Goal: Transaction & Acquisition: Purchase product/service

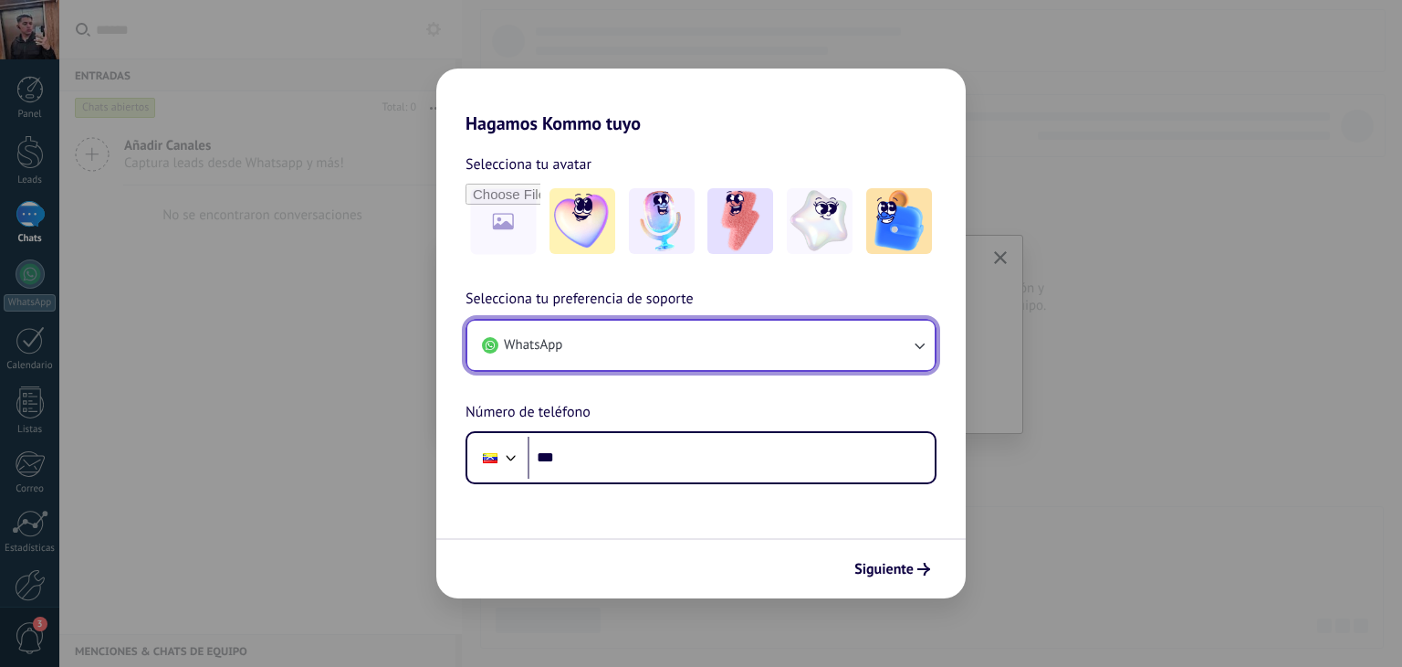
click at [644, 336] on button "WhatsApp" at bounding box center [700, 344] width 467 height 49
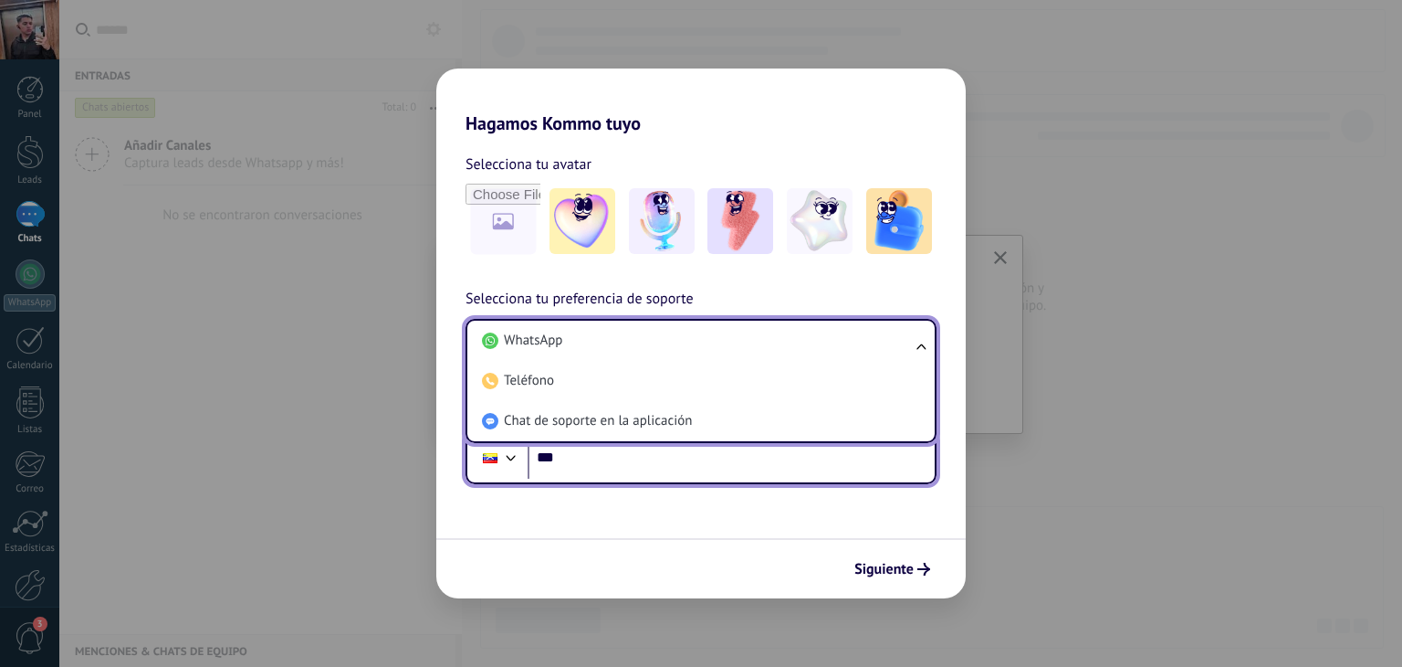
click at [635, 476] on input "***" at bounding box center [731, 457] width 407 height 42
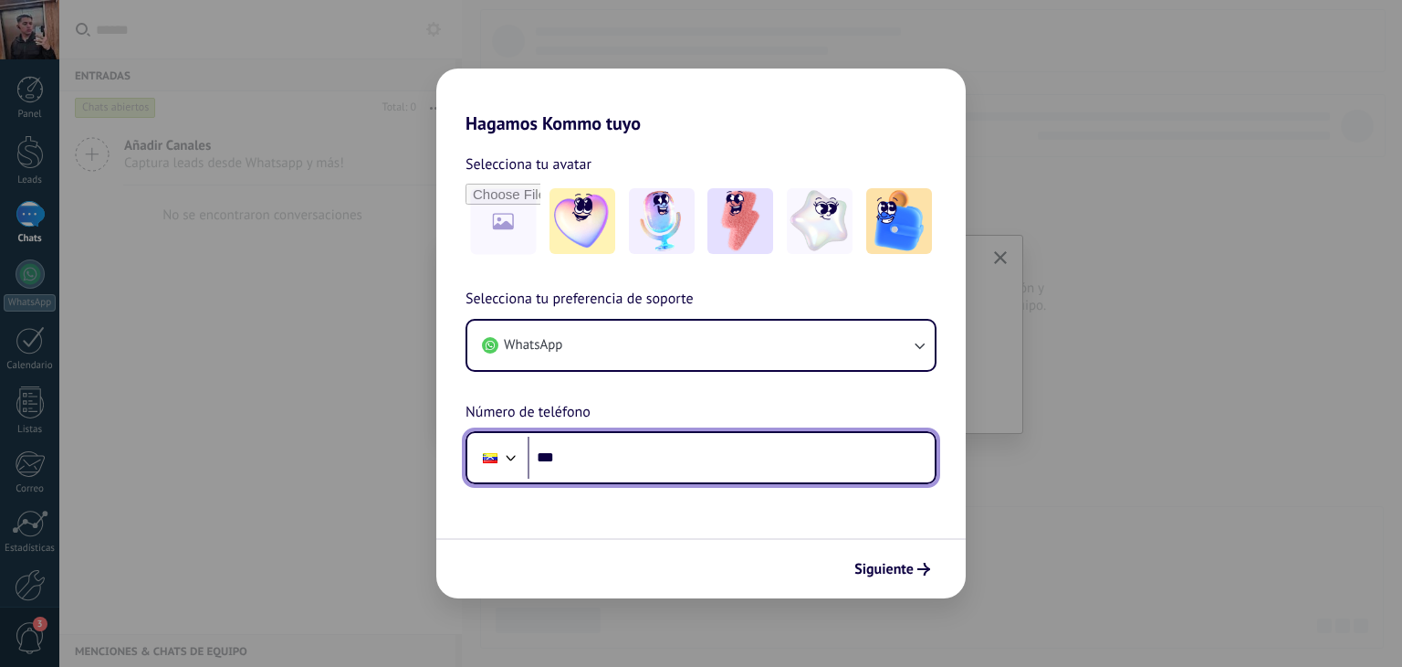
click at [618, 445] on input "***" at bounding box center [731, 457] width 407 height 42
type input "**********"
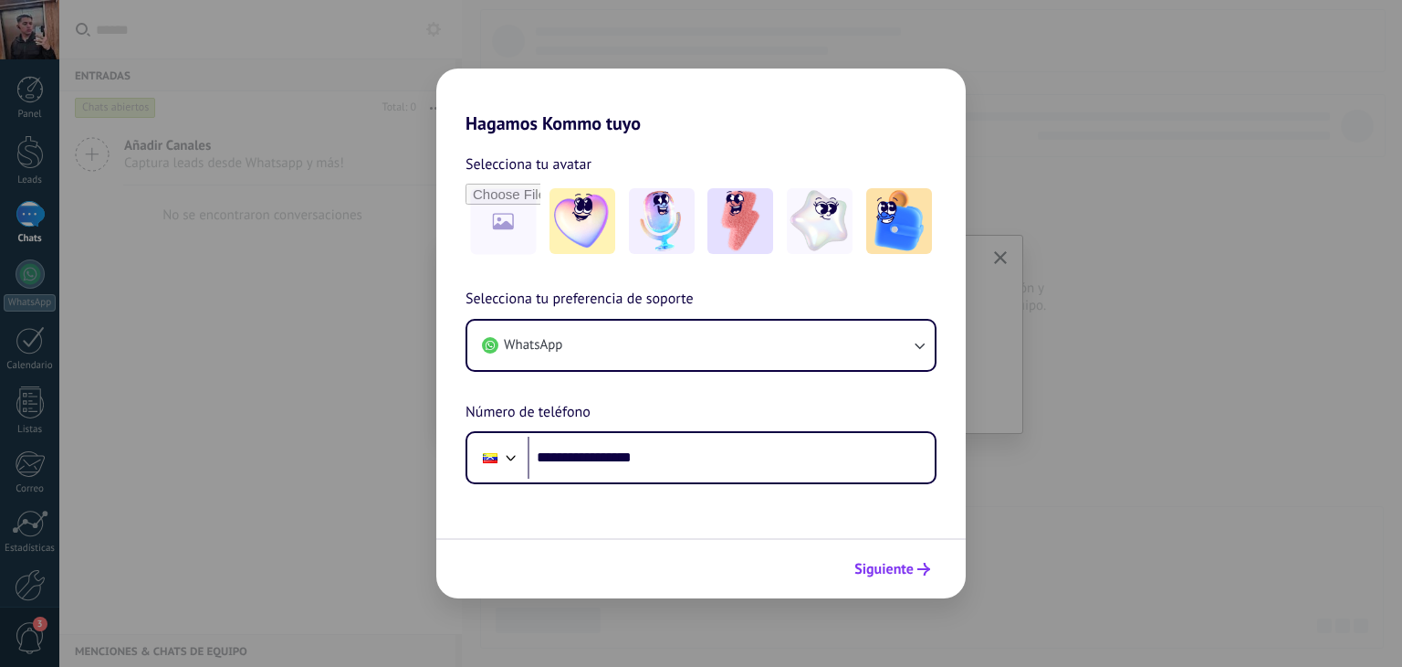
click at [917, 577] on button "Siguiente" at bounding box center [892, 568] width 92 height 31
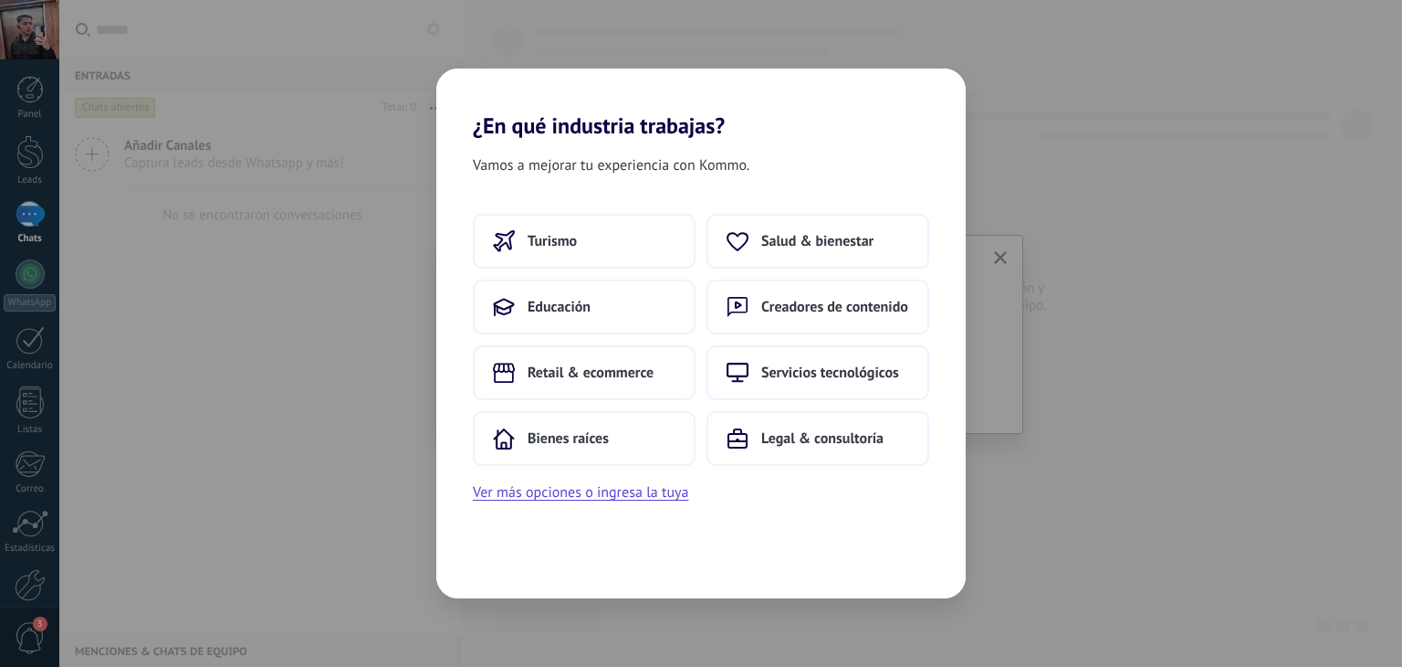
click at [1077, 107] on div "¿En qué industria trabajas? Vamos a mejorar tu experiencia con Kommo. Turismo S…" at bounding box center [701, 333] width 1402 height 667
click at [615, 495] on button "Ver más opciones o ingresa la tuya" at bounding box center [580, 492] width 215 height 24
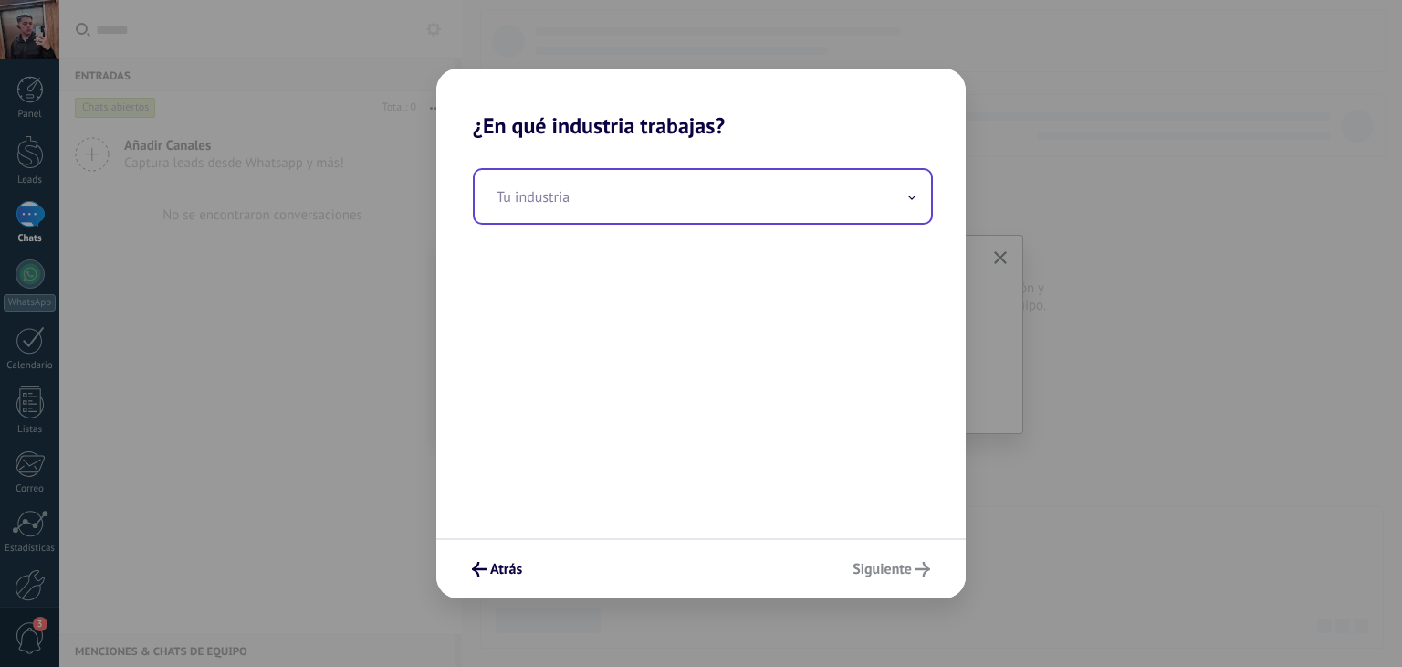
click at [589, 209] on input "text" at bounding box center [703, 196] width 457 height 53
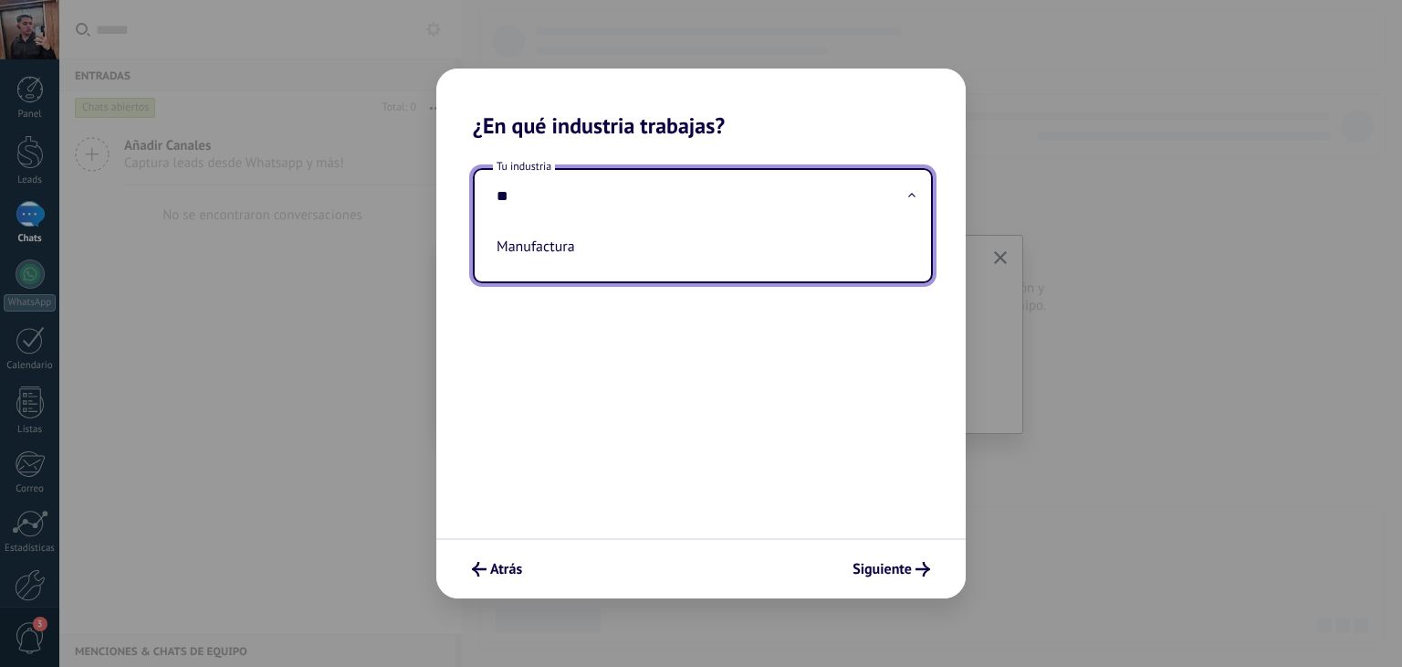
type input "*"
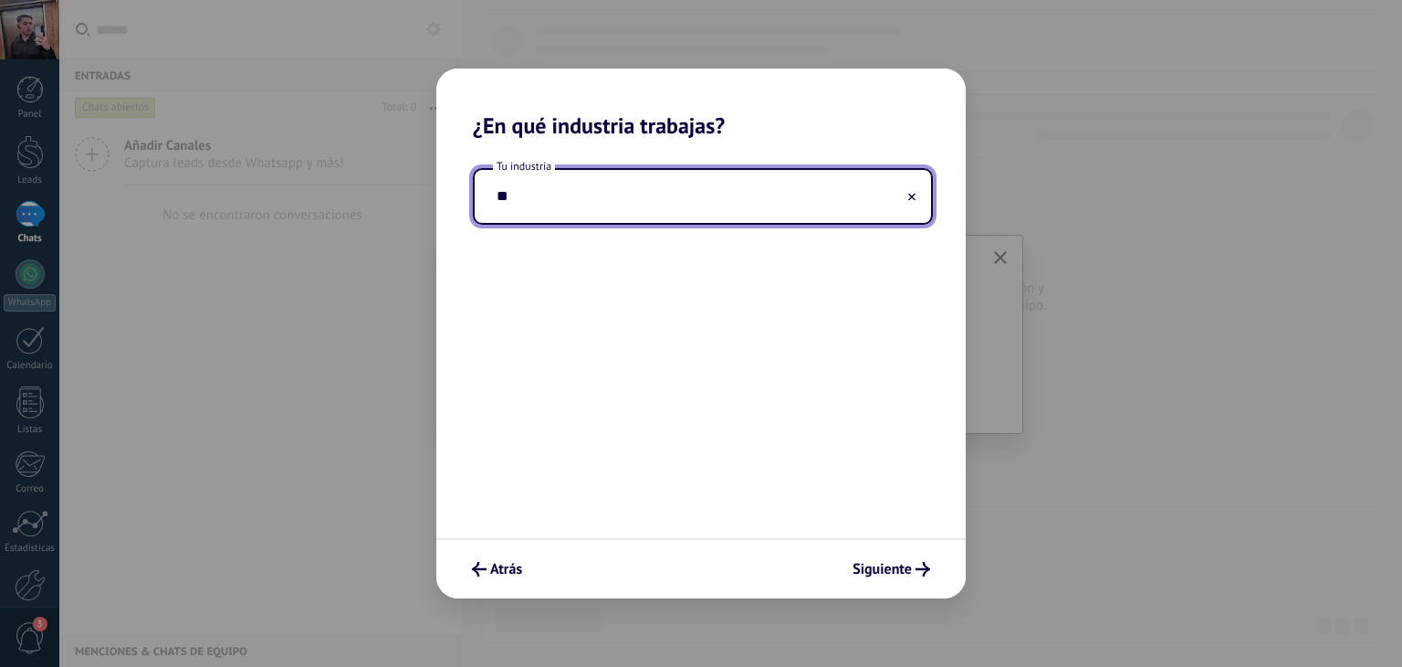
type input "*"
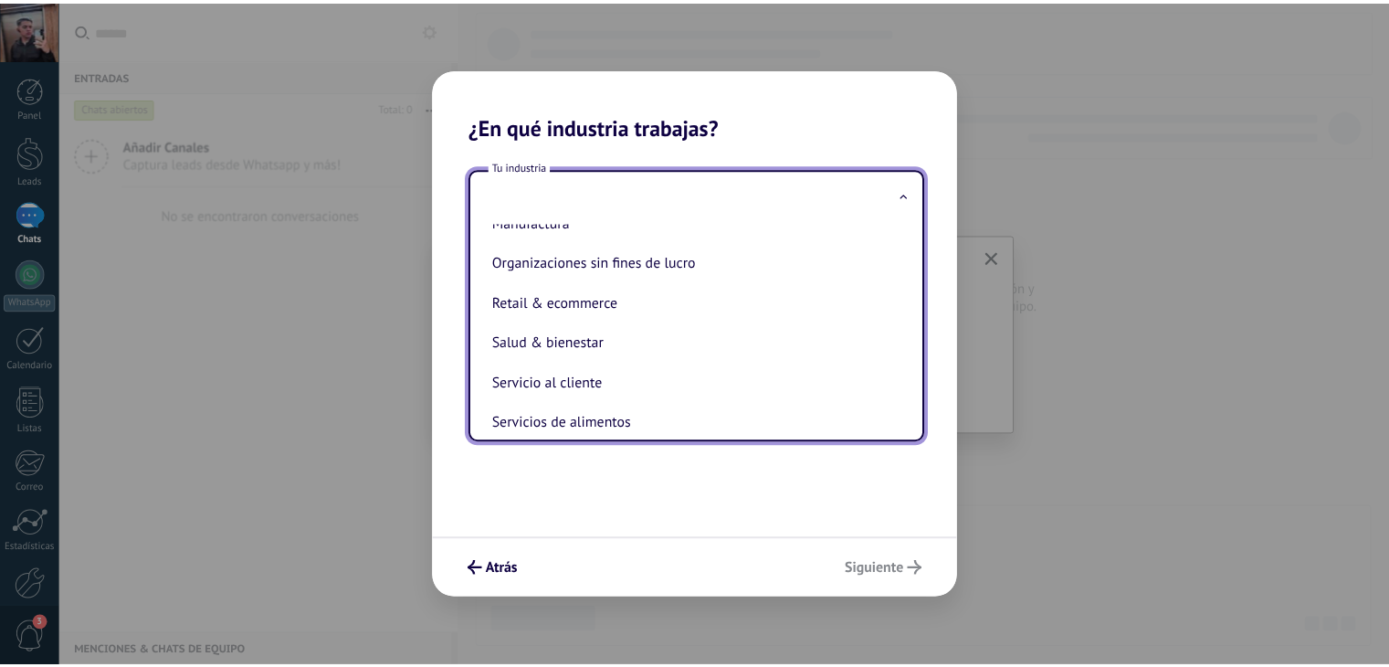
scroll to position [331, 0]
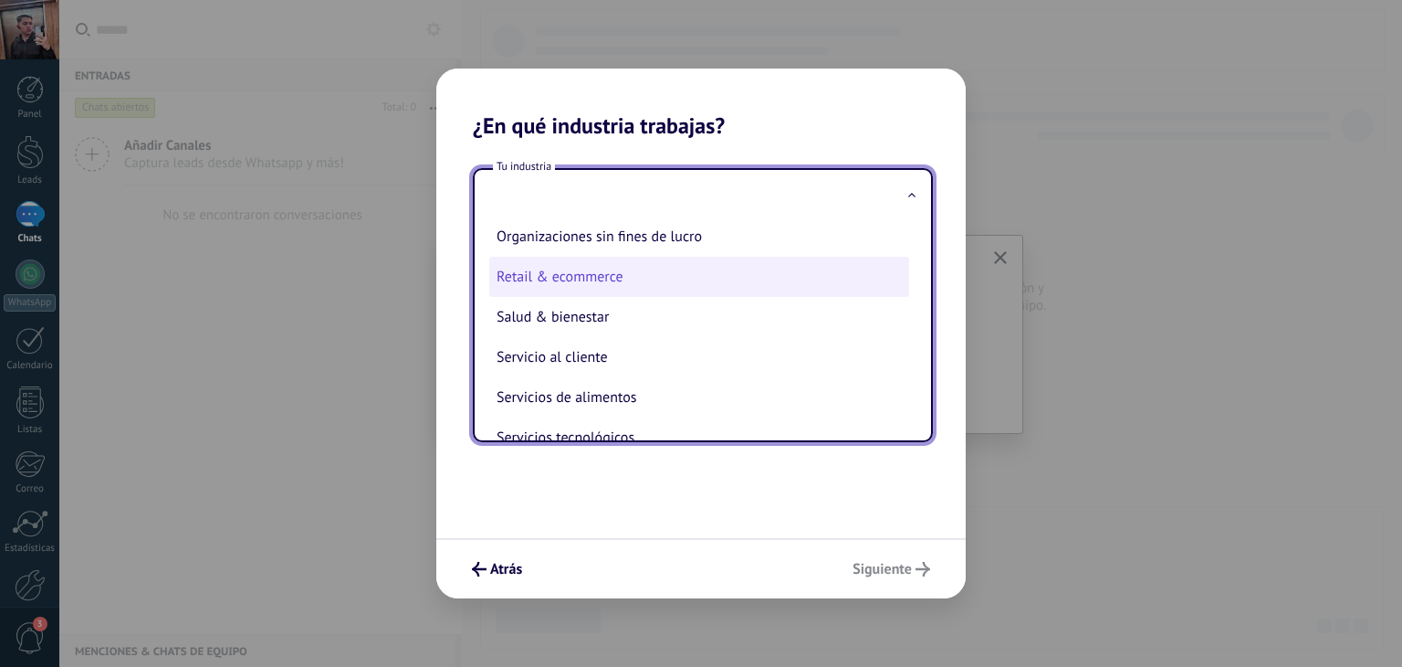
click at [778, 290] on li "Retail & ecommerce" at bounding box center [699, 277] width 420 height 40
type input "**********"
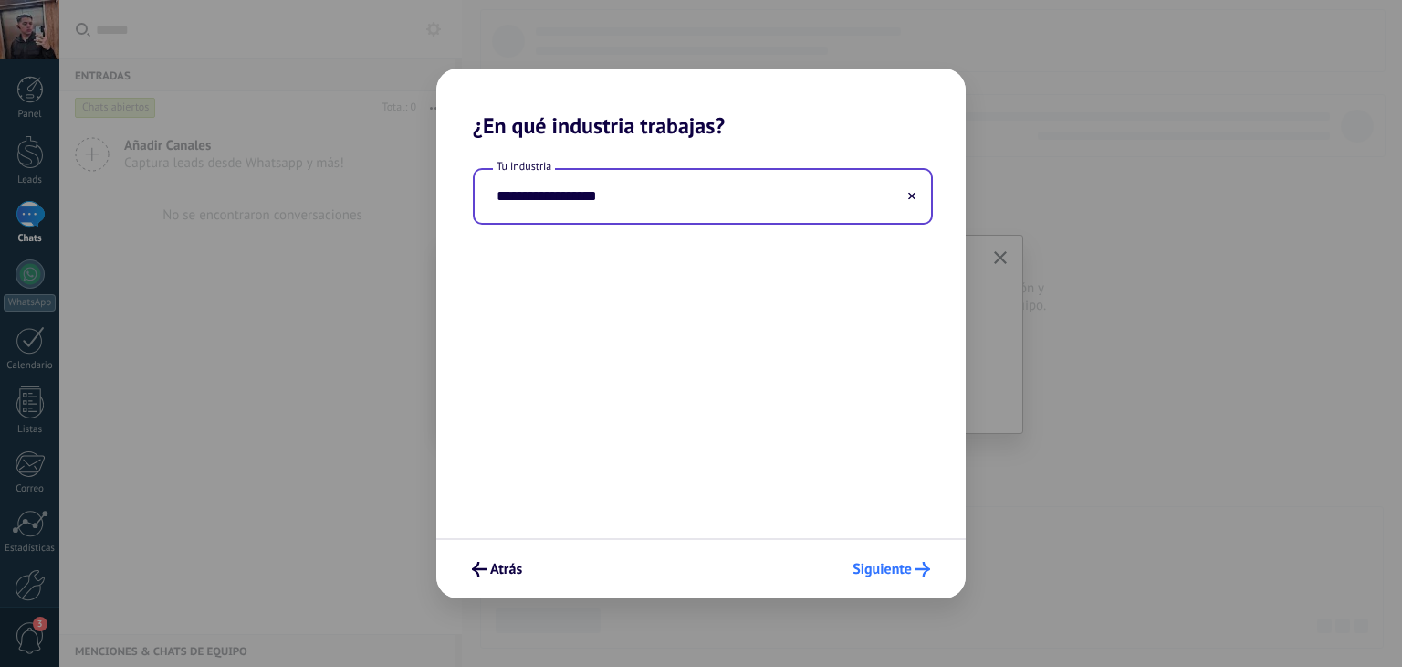
click at [900, 569] on span "Siguiente" at bounding box center [882, 568] width 59 height 13
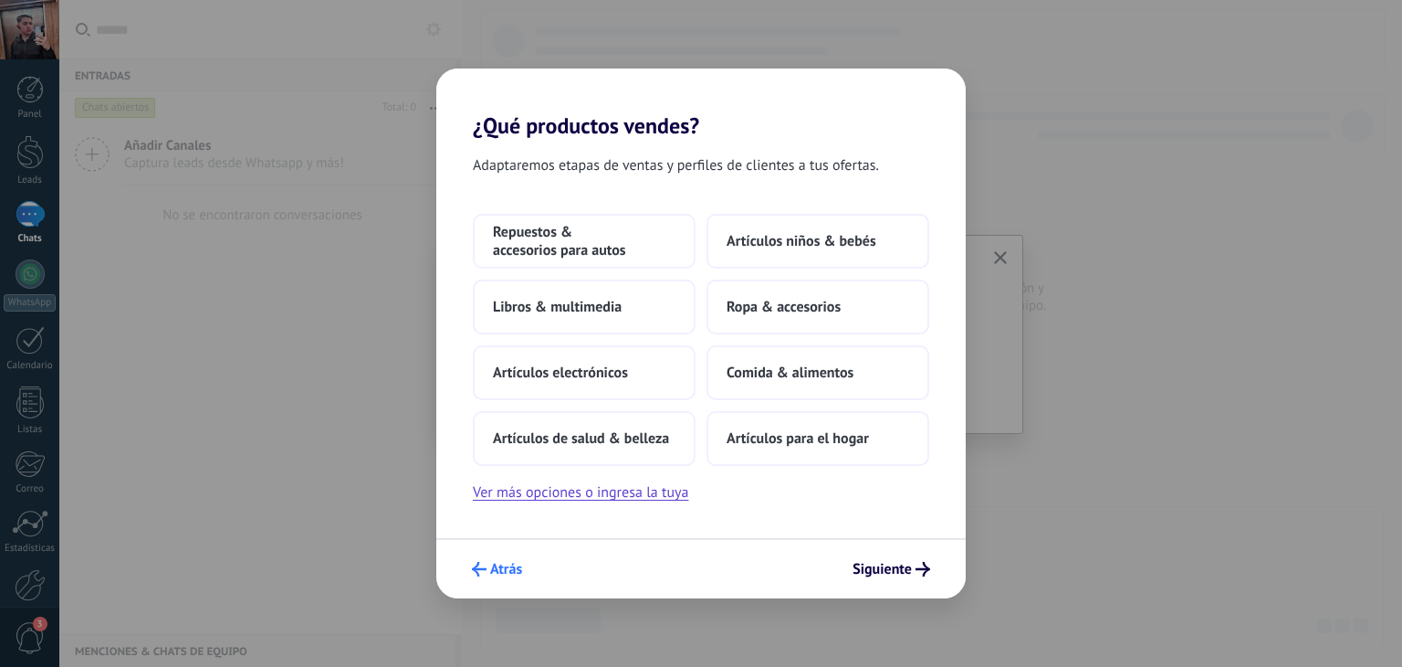
click at [503, 575] on span "Atrás" at bounding box center [506, 568] width 32 height 13
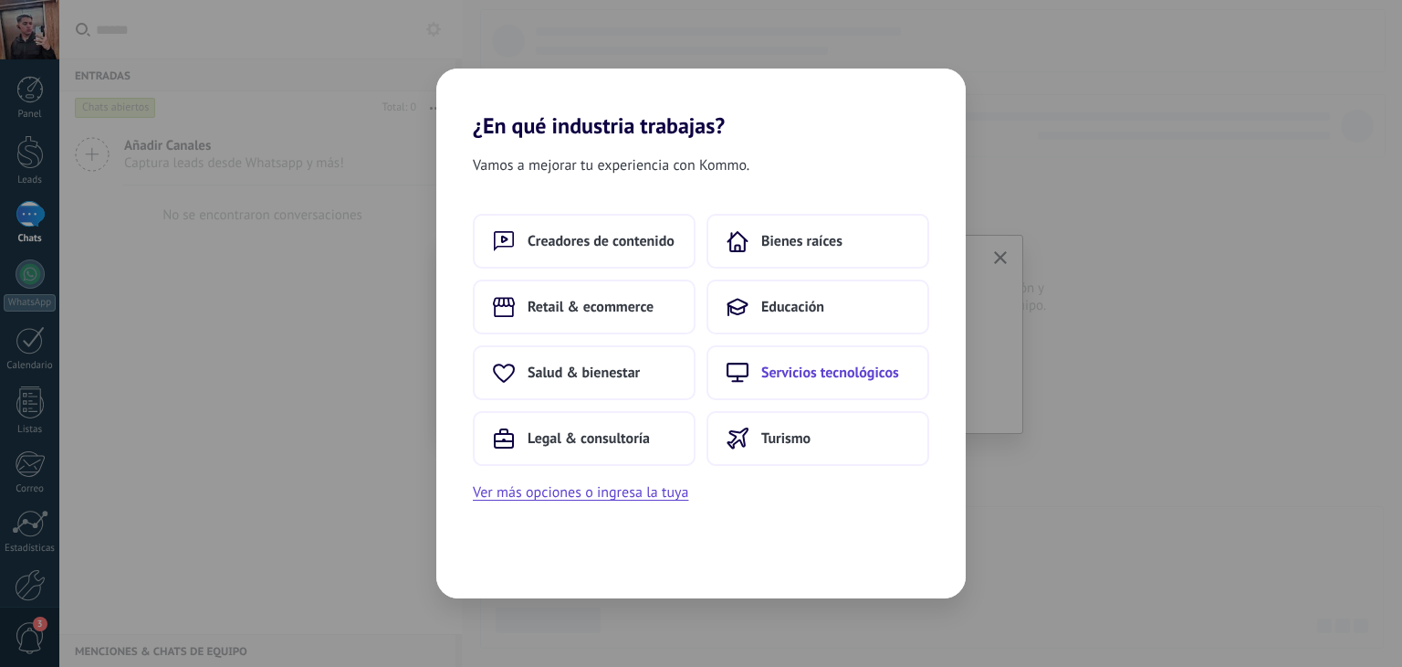
click at [834, 392] on button "Servicios tecnológicos" at bounding box center [818, 372] width 223 height 55
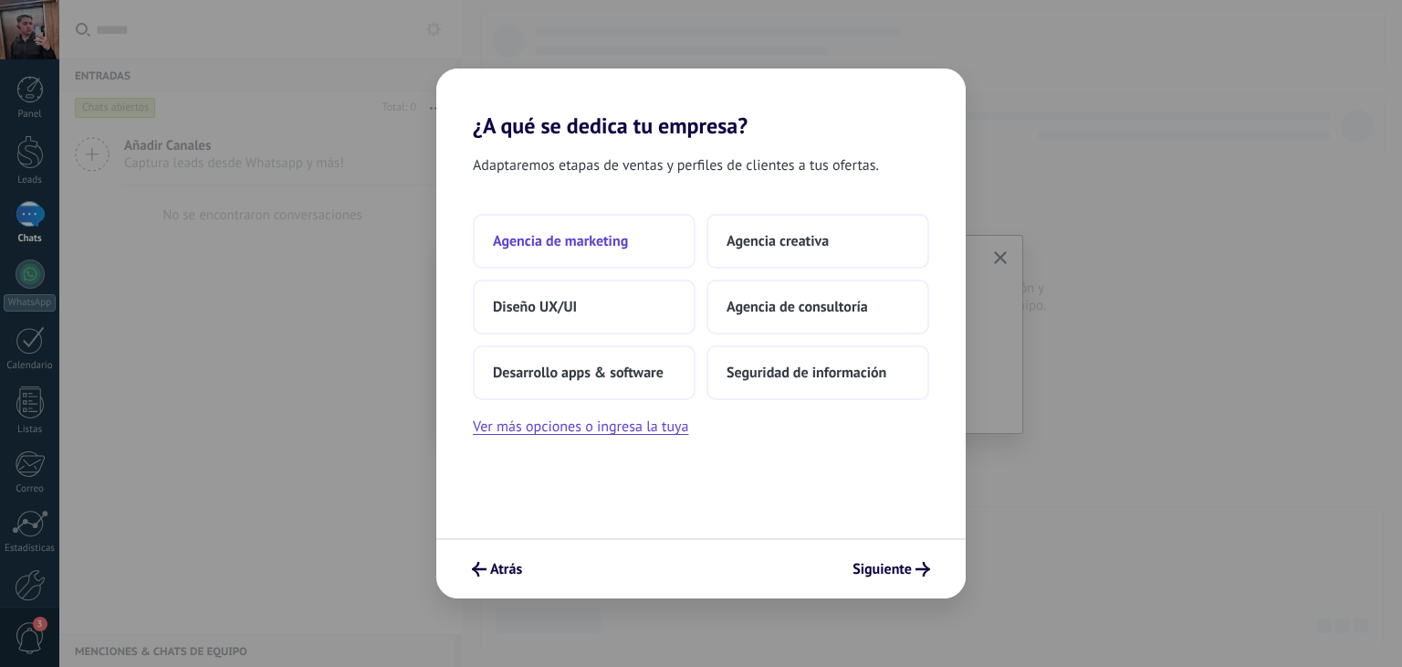
click at [614, 246] on span "Agencia de marketing" at bounding box center [560, 241] width 135 height 18
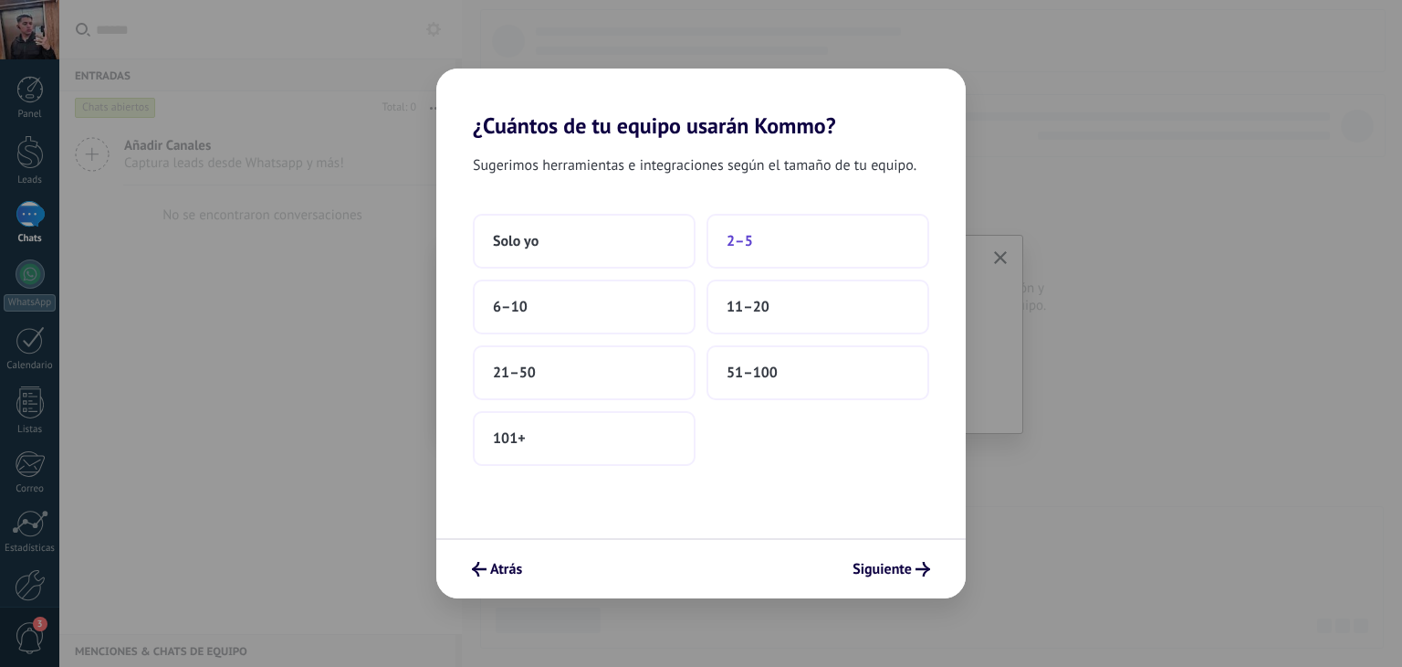
click at [752, 247] on button "2–5" at bounding box center [818, 241] width 223 height 55
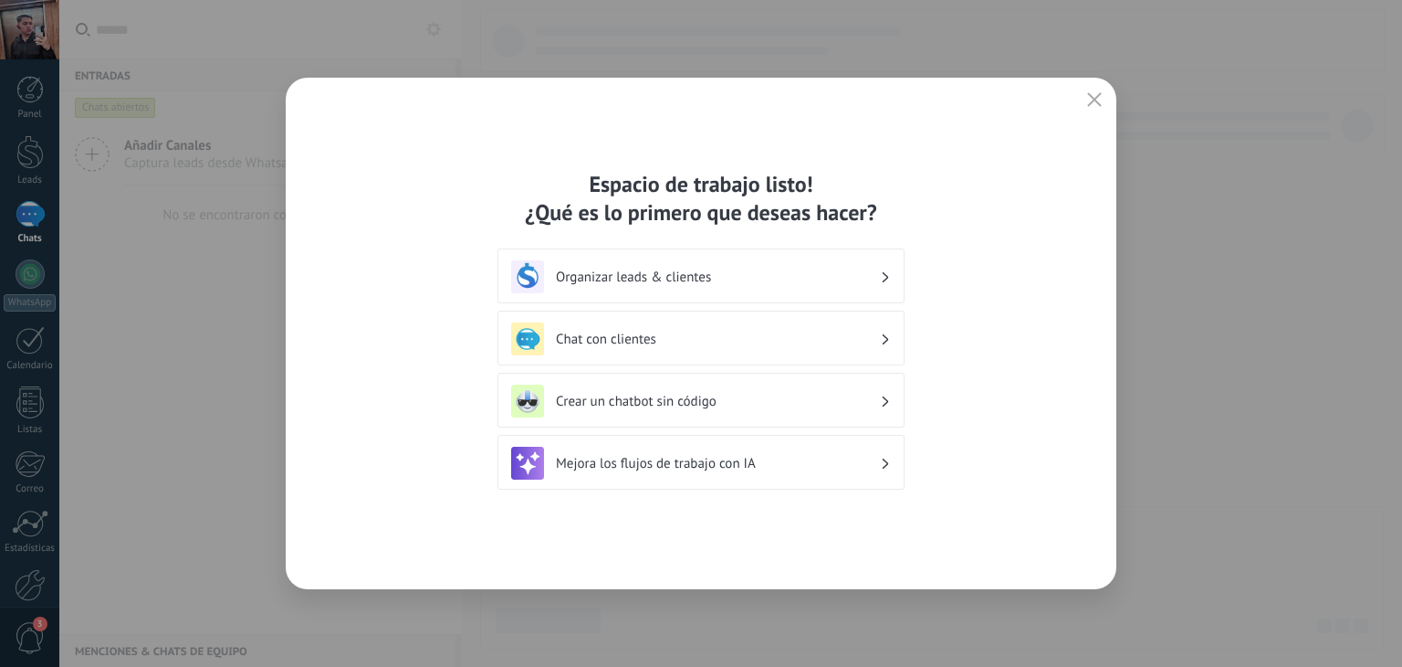
click at [747, 271] on h3 "Organizar leads & clientes" at bounding box center [718, 276] width 324 height 17
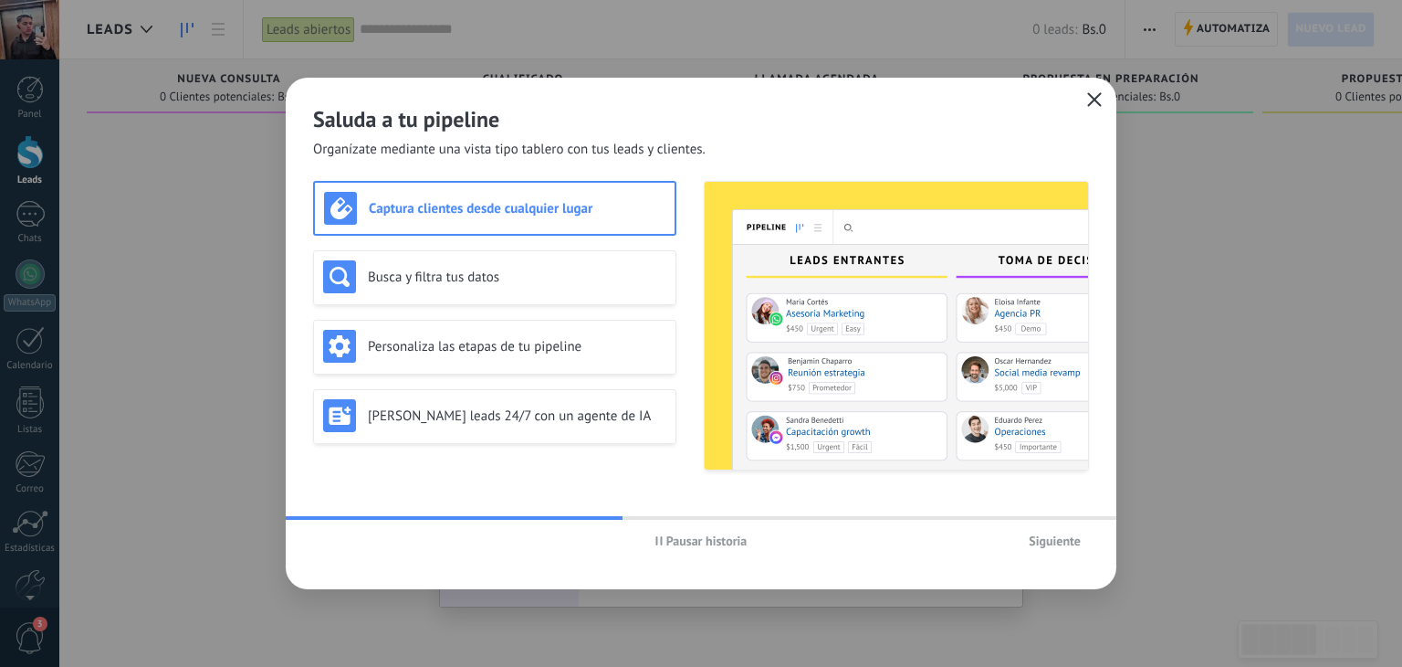
click at [1096, 95] on icon "button" at bounding box center [1094, 99] width 15 height 15
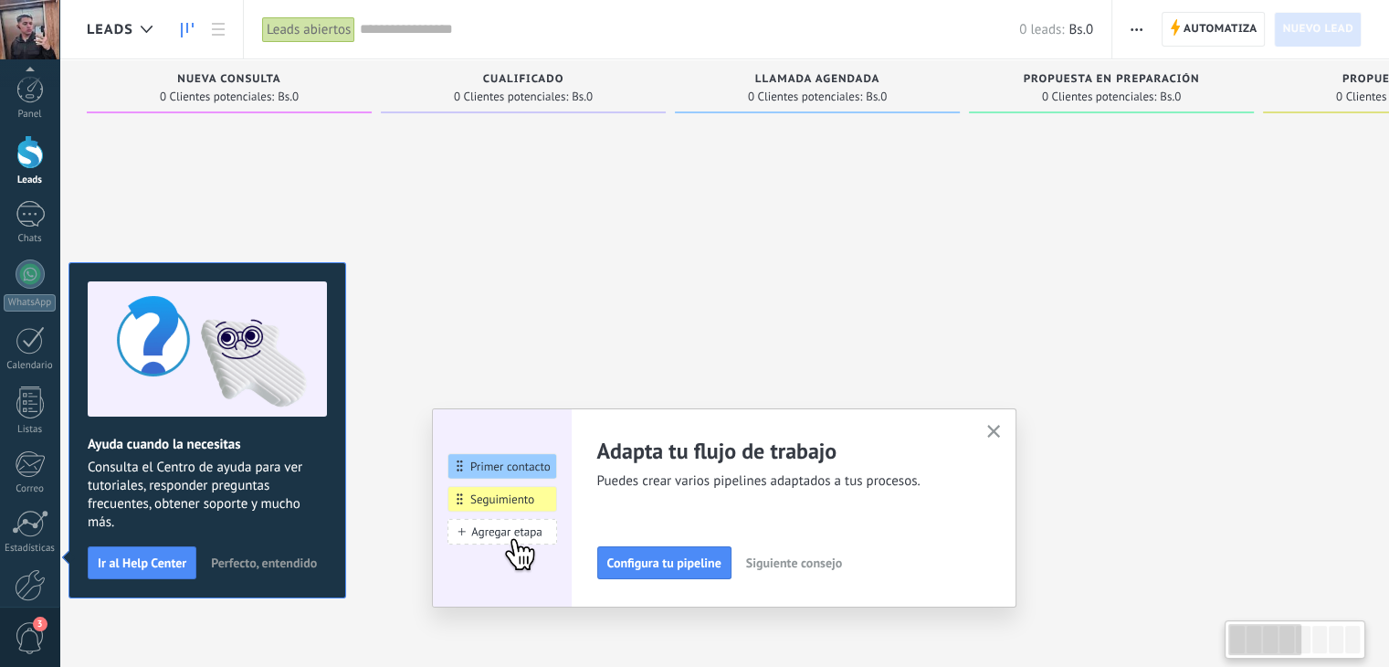
scroll to position [92, 0]
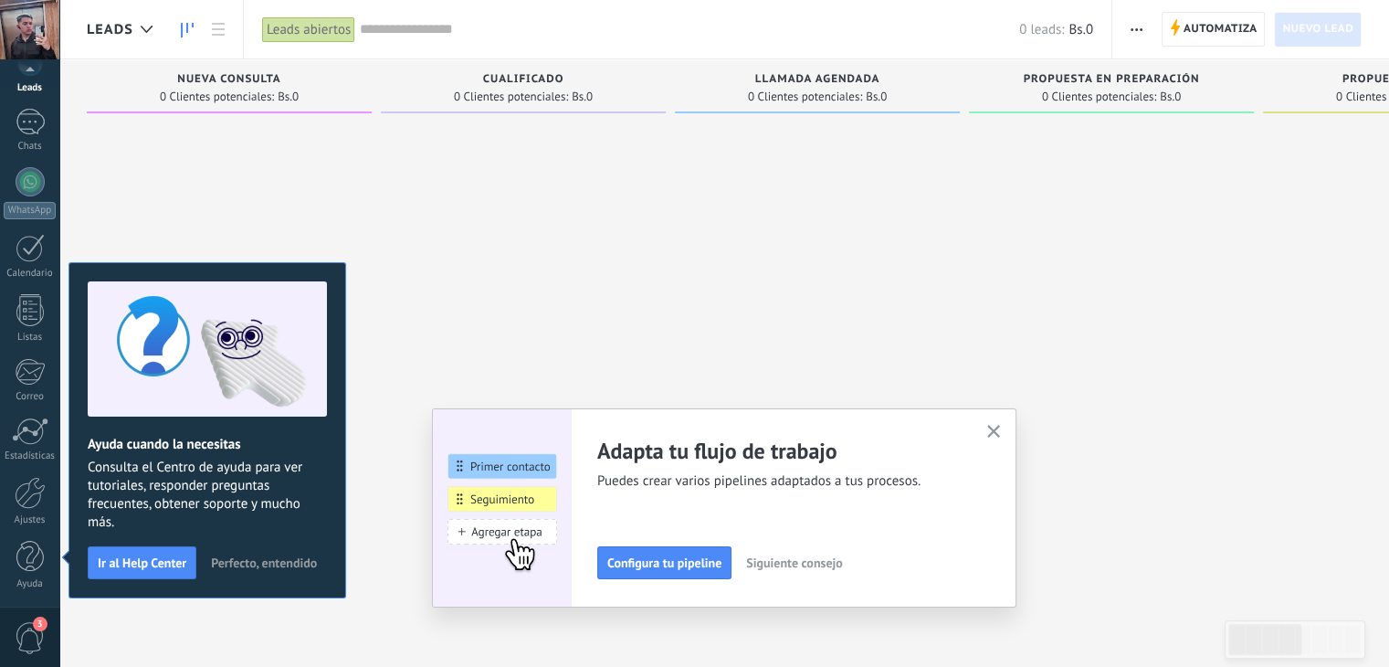
click at [1005, 429] on button "button" at bounding box center [993, 432] width 23 height 25
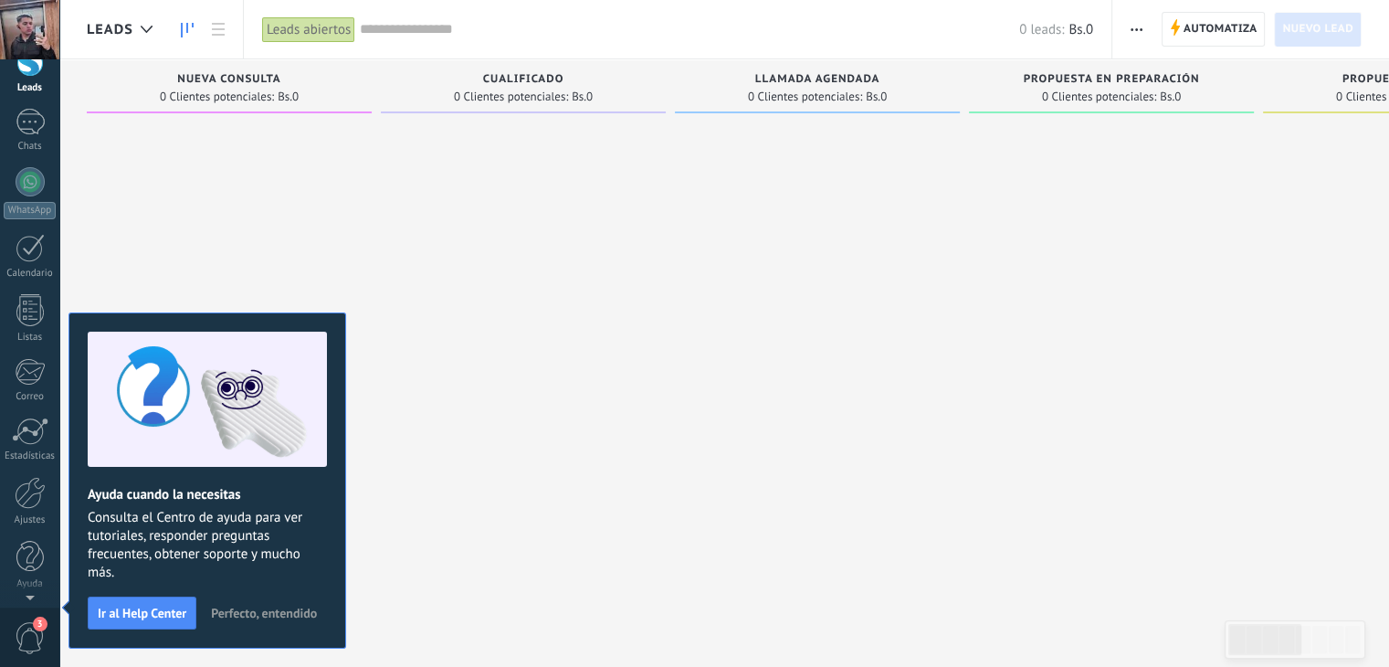
scroll to position [0, 0]
click at [33, 577] on div at bounding box center [30, 585] width 31 height 32
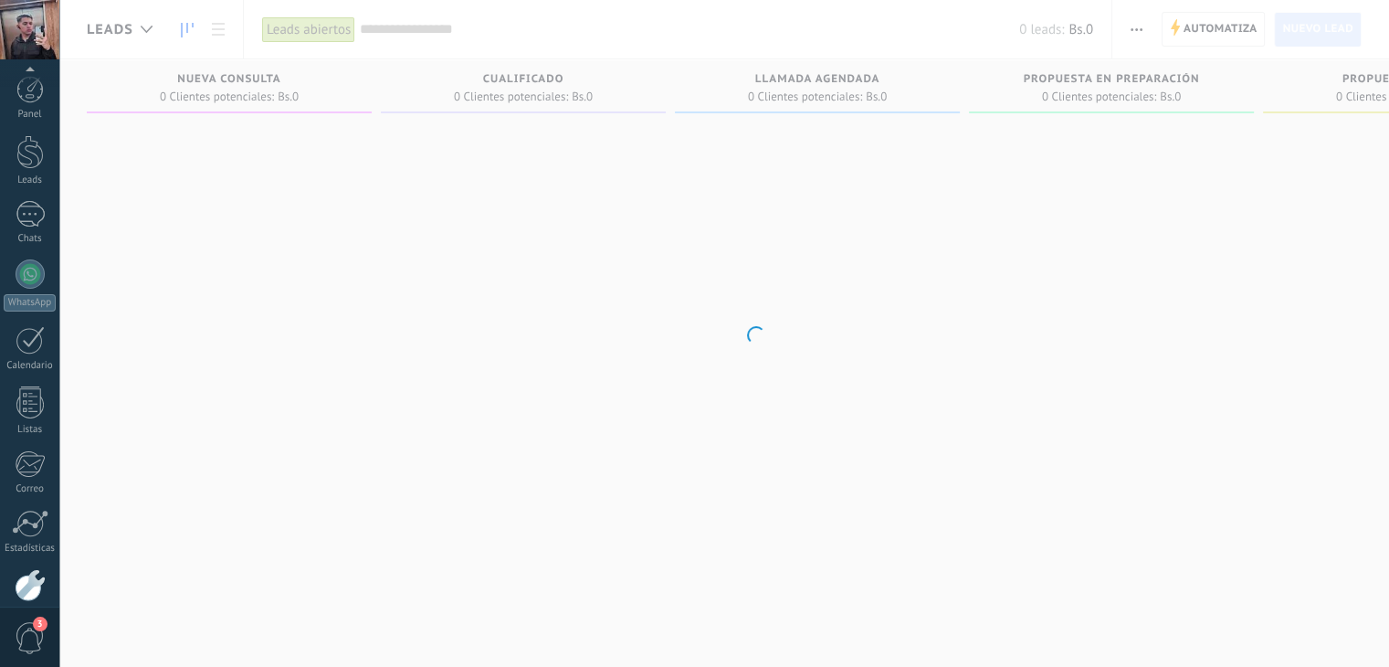
scroll to position [92, 0]
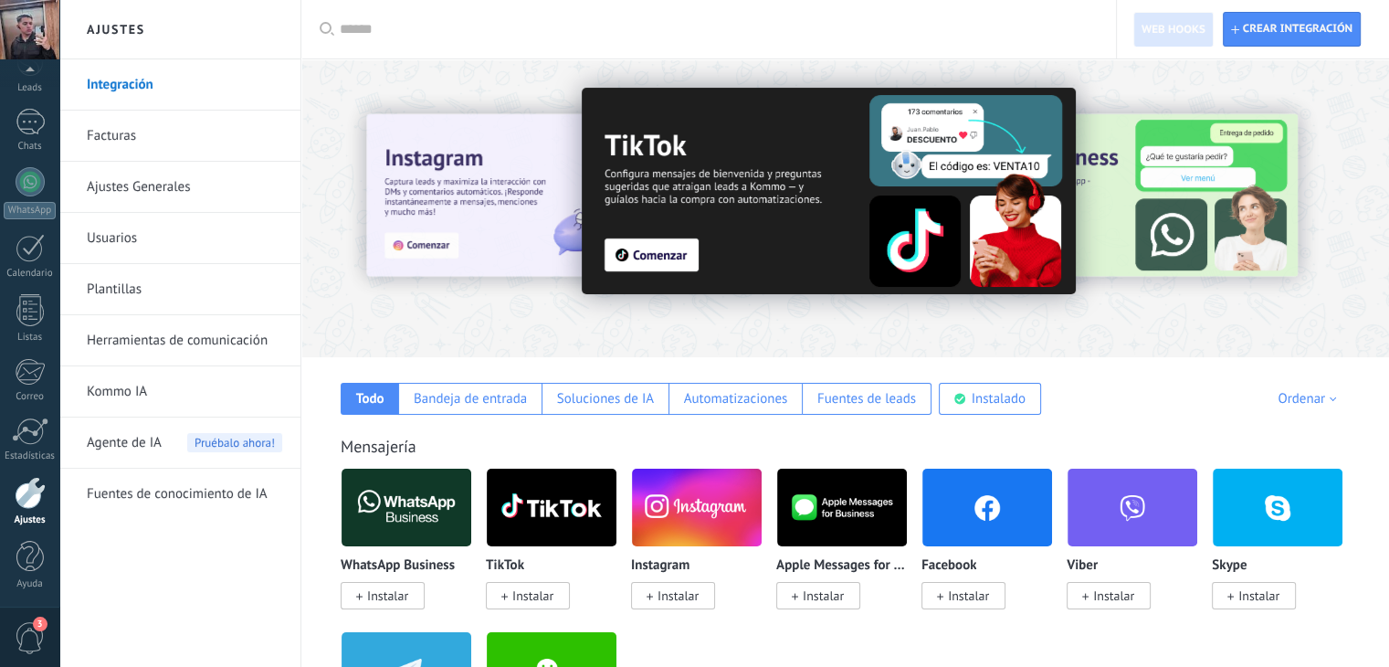
click at [126, 147] on link "Facturas" at bounding box center [184, 135] width 195 height 51
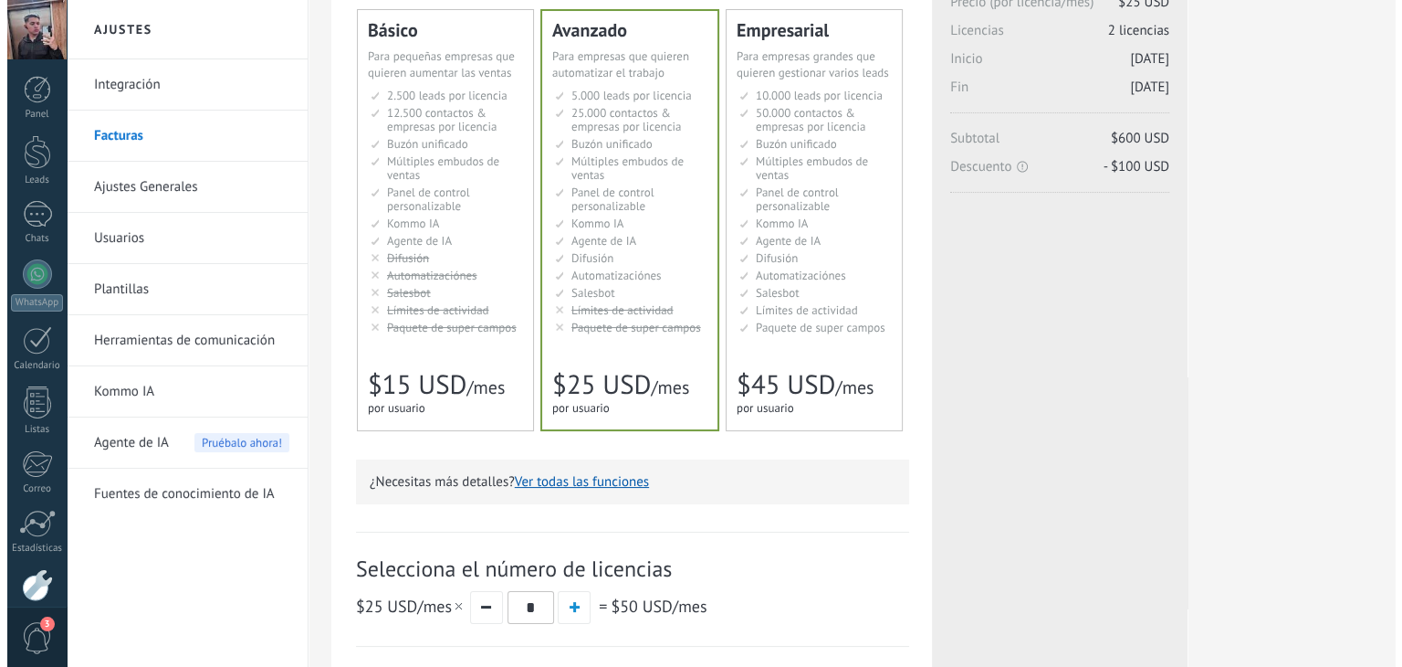
scroll to position [151, 0]
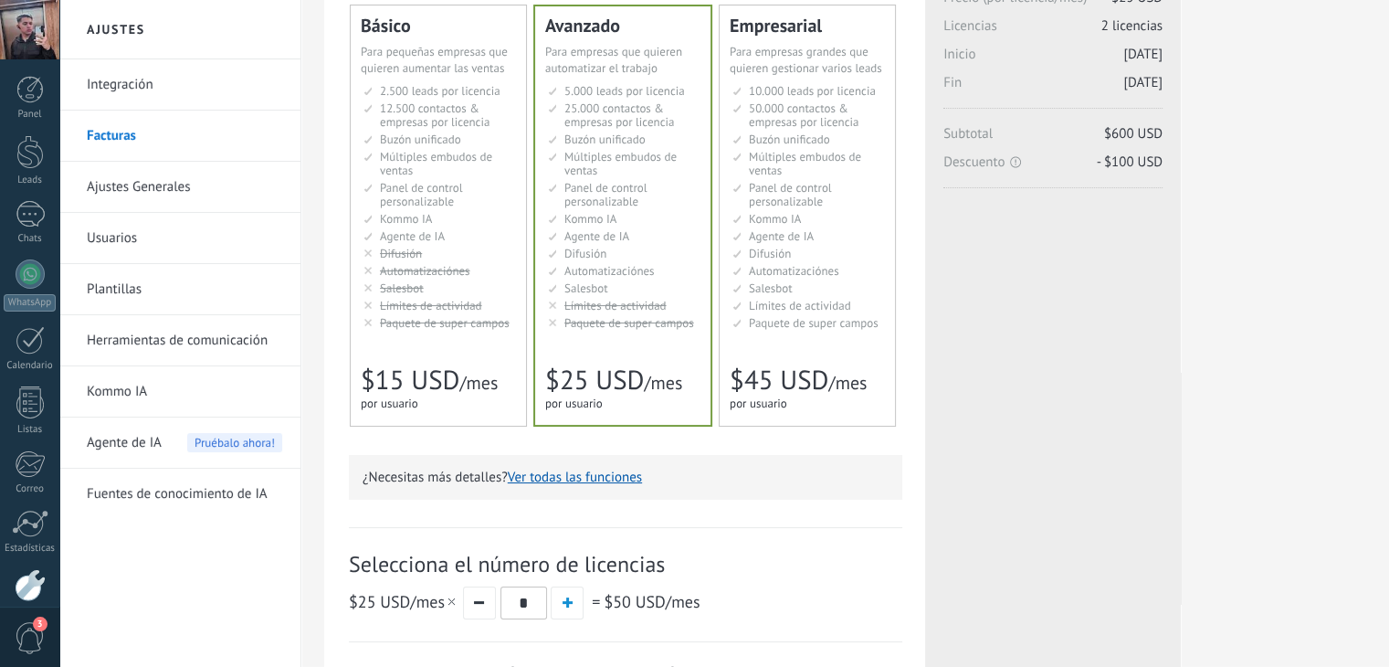
click at [593, 472] on button "Ver todas las funciones" at bounding box center [575, 476] width 134 height 17
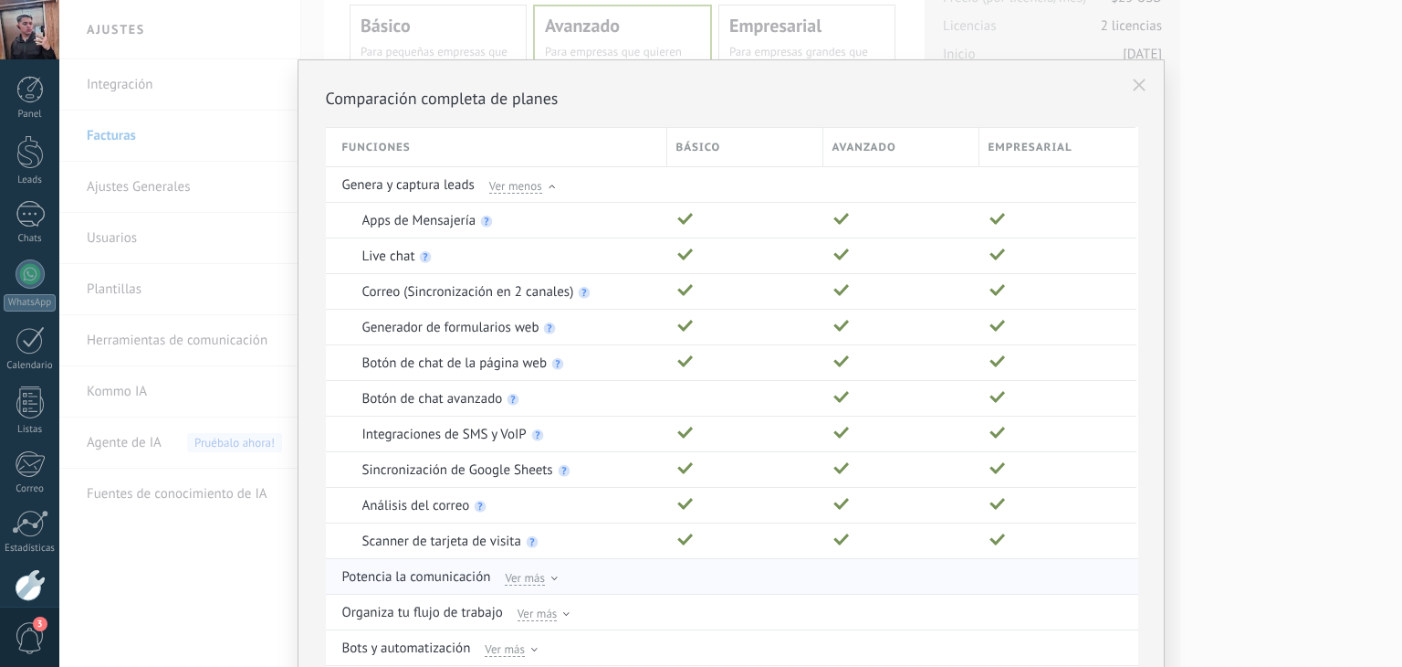
click at [534, 587] on div "Potencia la comunicación Ver más" at bounding box center [733, 576] width 782 height 35
click at [542, 582] on div "Potencia la comunicación Ver más" at bounding box center [733, 576] width 782 height 35
click at [525, 579] on span "Ver más" at bounding box center [525, 577] width 40 height 16
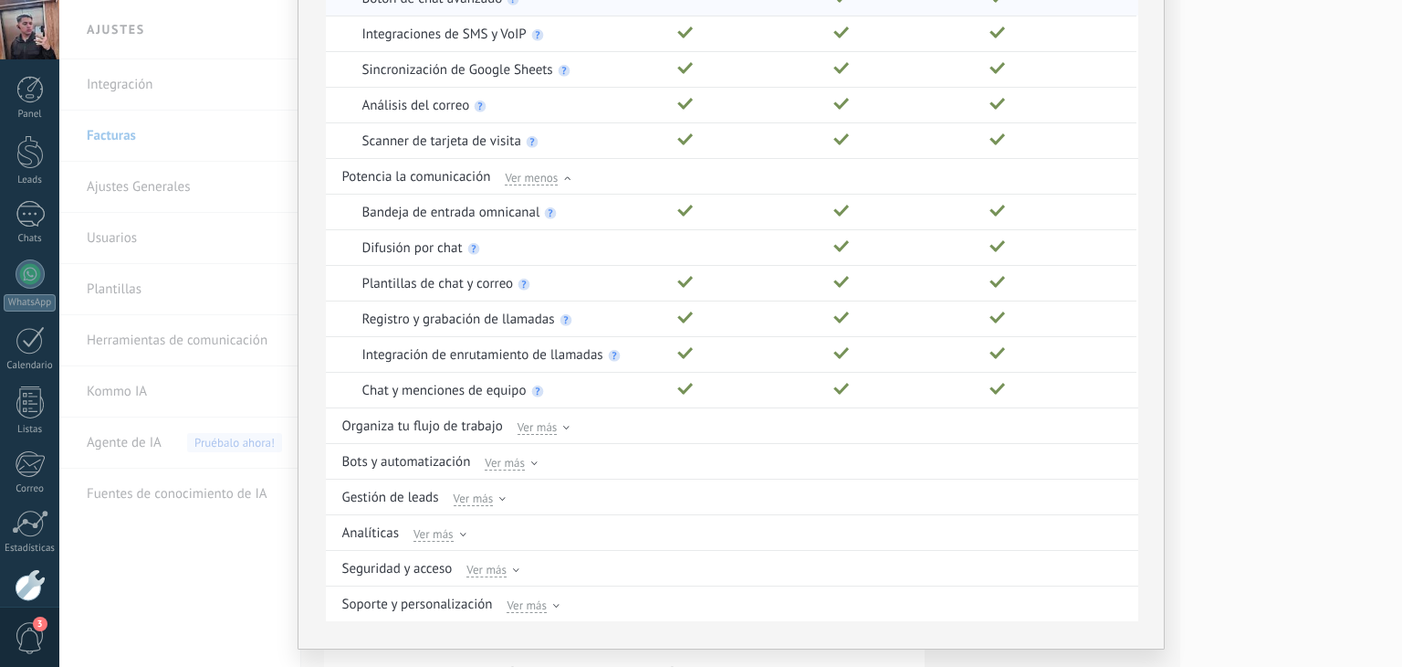
scroll to position [402, 0]
click at [537, 421] on span "Ver más" at bounding box center [538, 424] width 40 height 16
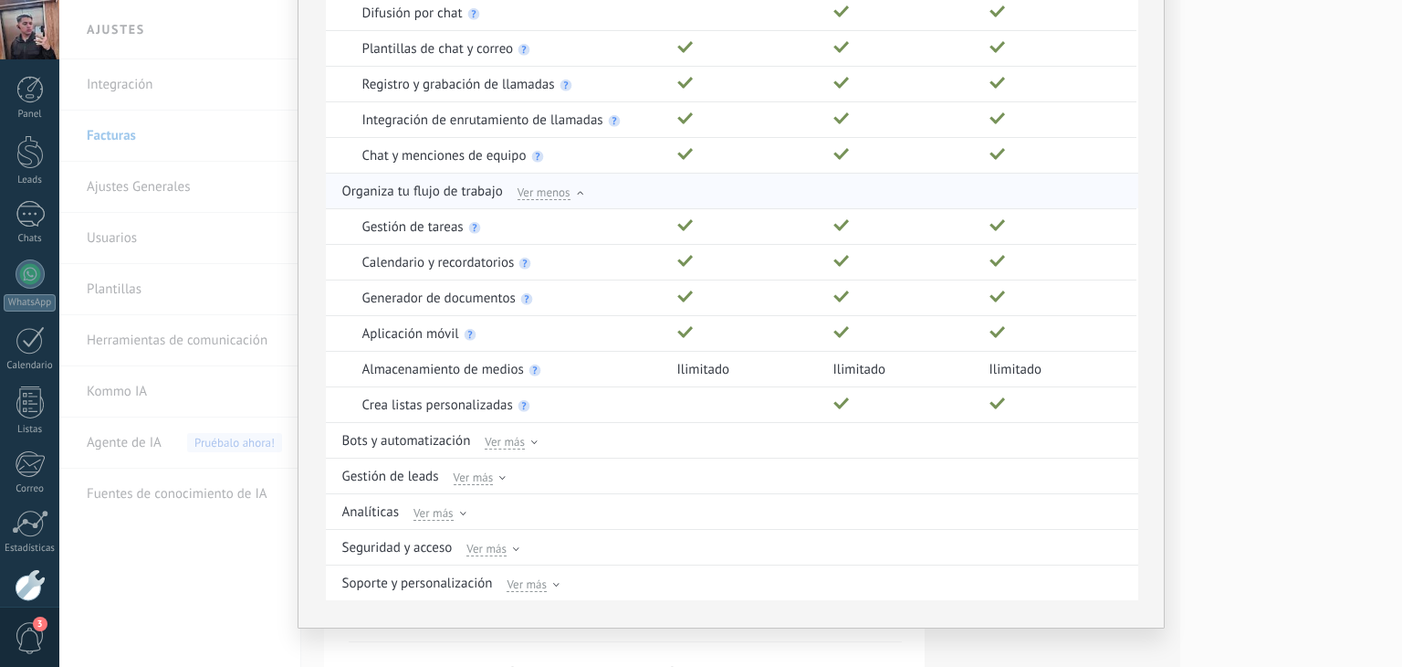
scroll to position [650, 0]
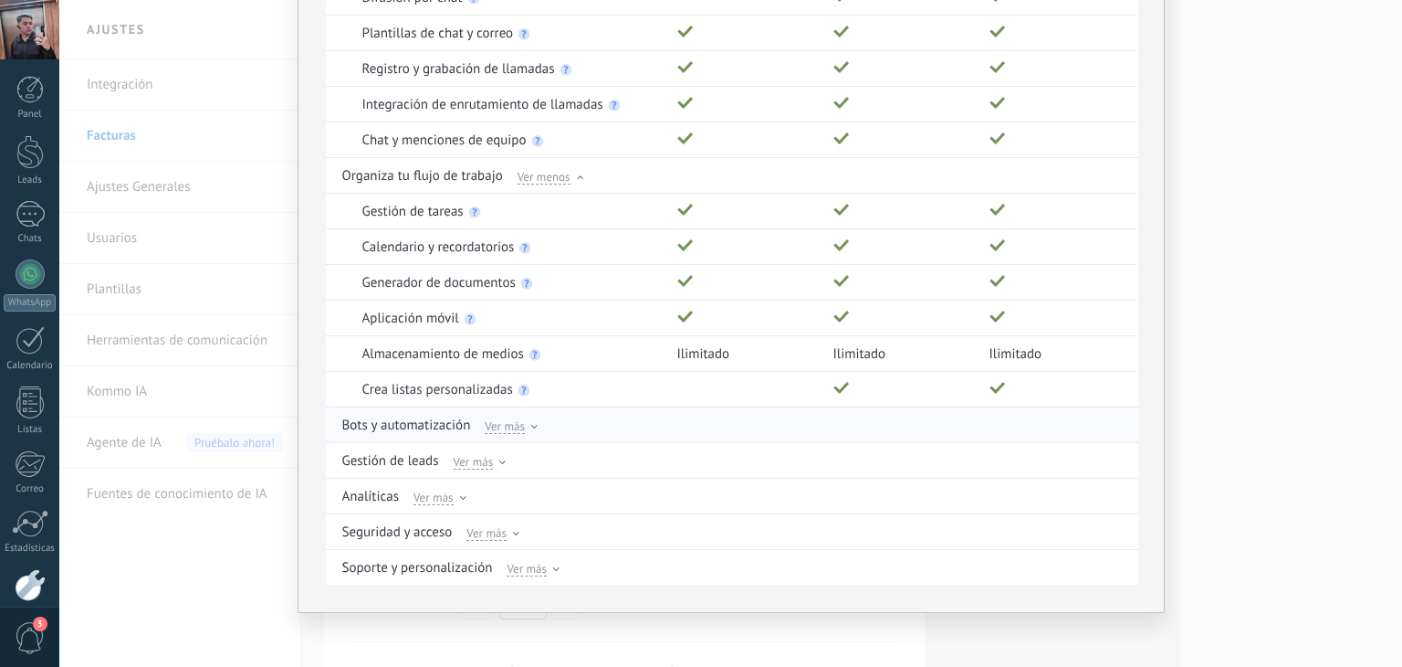
click at [492, 417] on span "Ver más" at bounding box center [505, 425] width 40 height 16
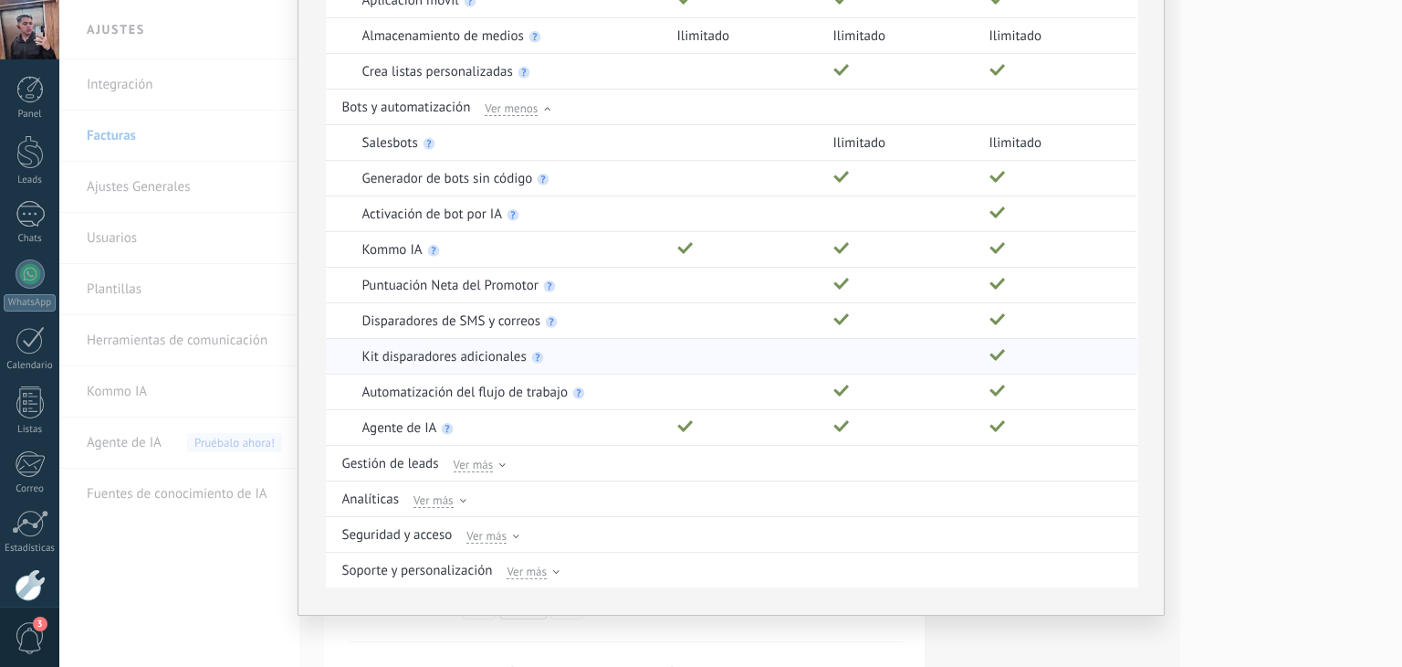
scroll to position [969, 0]
click at [471, 459] on span "Ver más" at bounding box center [474, 463] width 40 height 16
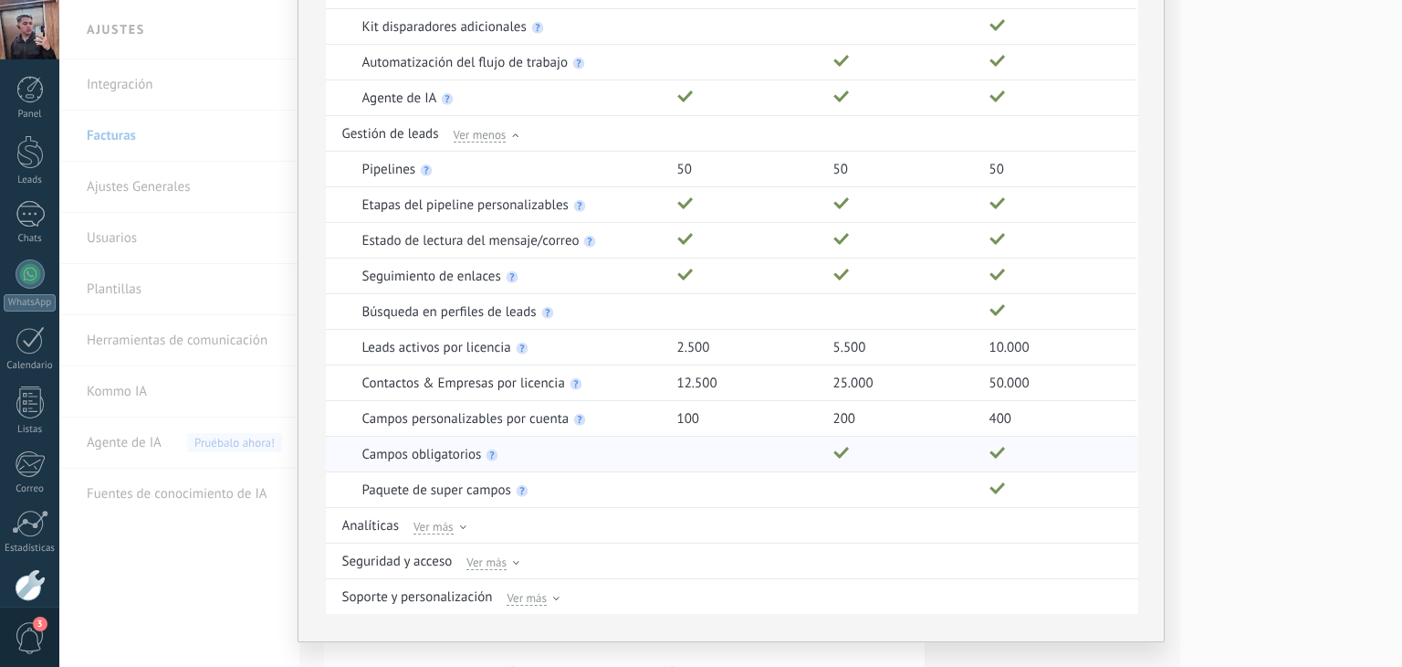
scroll to position [1323, 0]
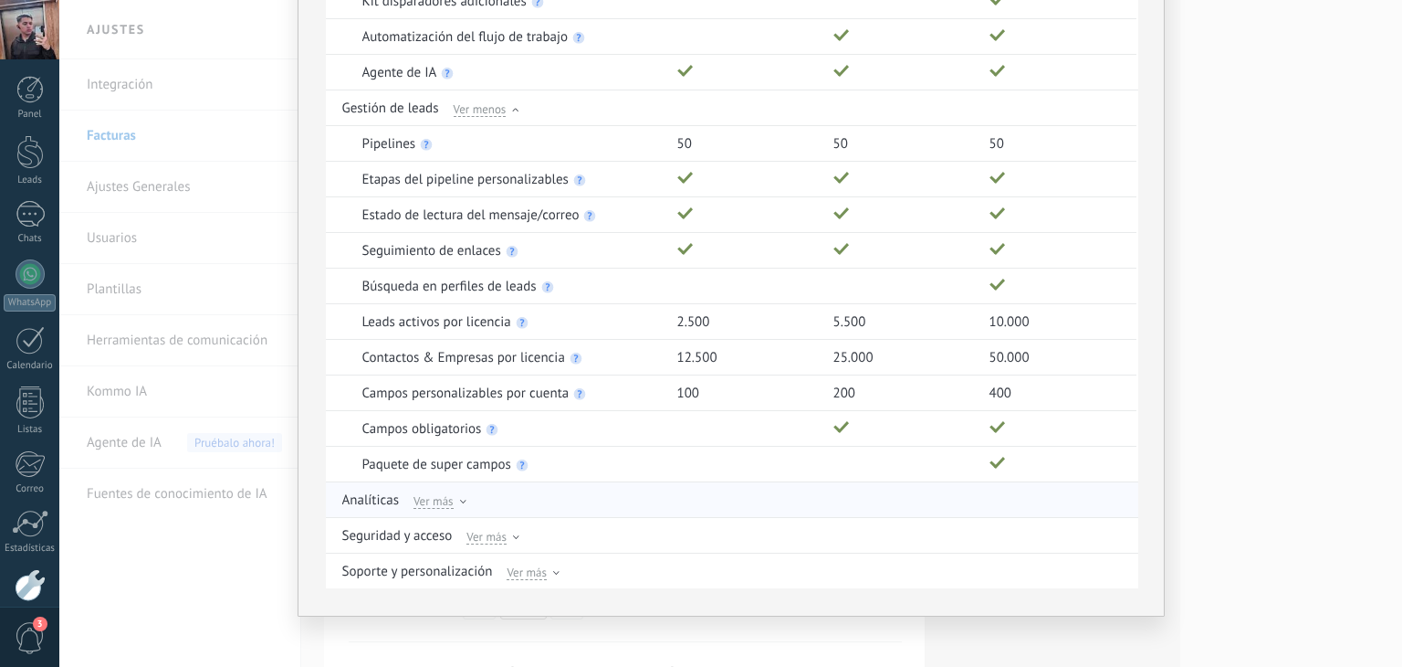
click at [456, 491] on div "Ver más" at bounding box center [440, 499] width 53 height 16
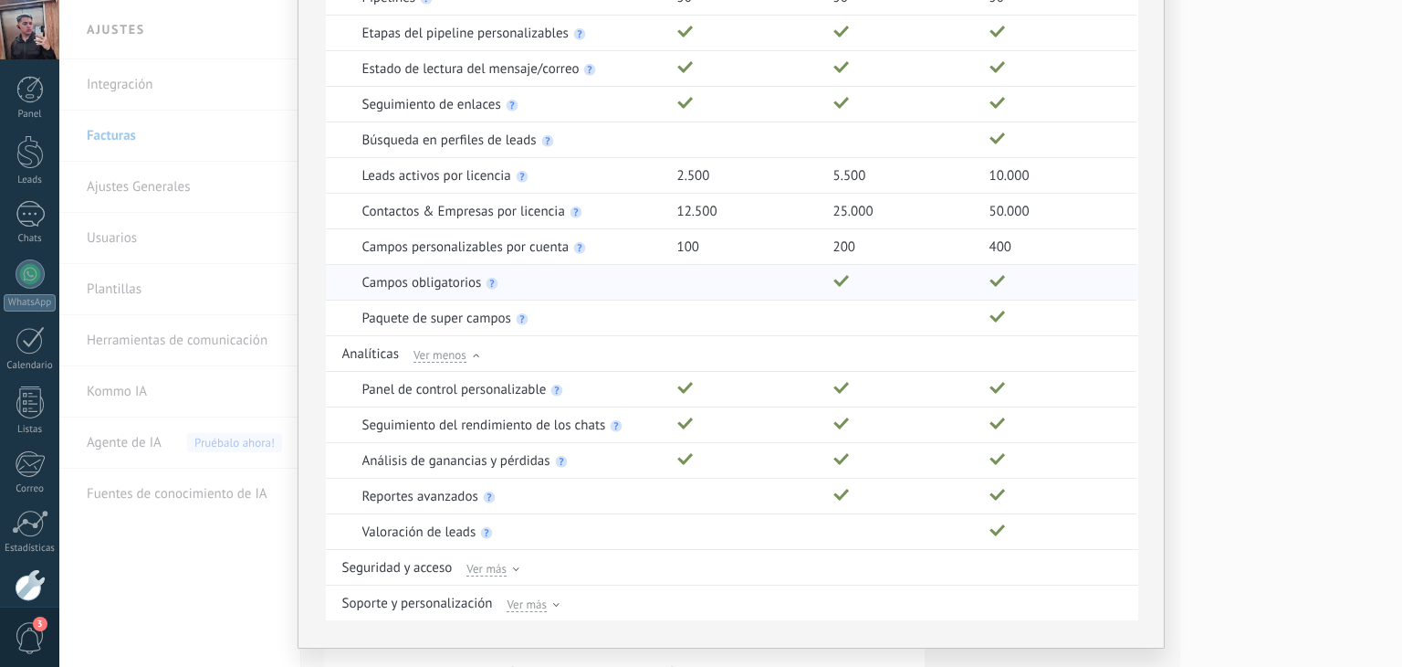
scroll to position [1500, 0]
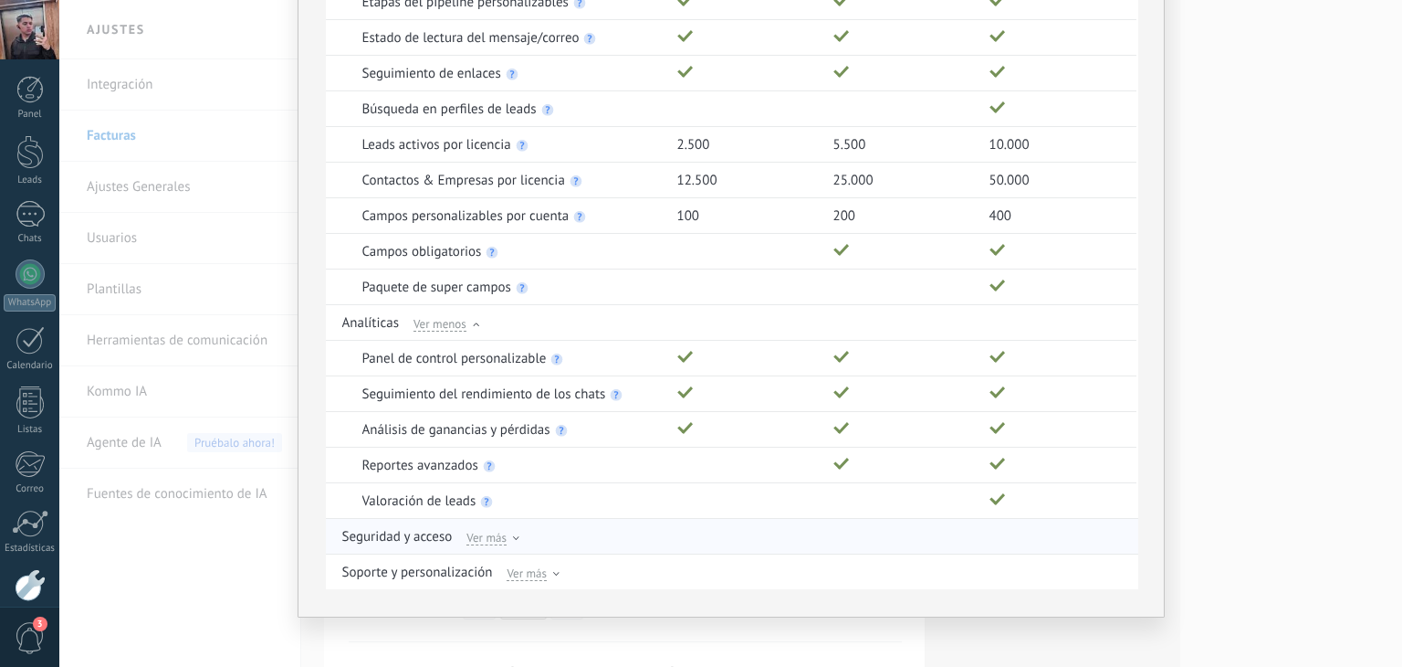
click at [479, 529] on span "Ver más" at bounding box center [487, 537] width 40 height 16
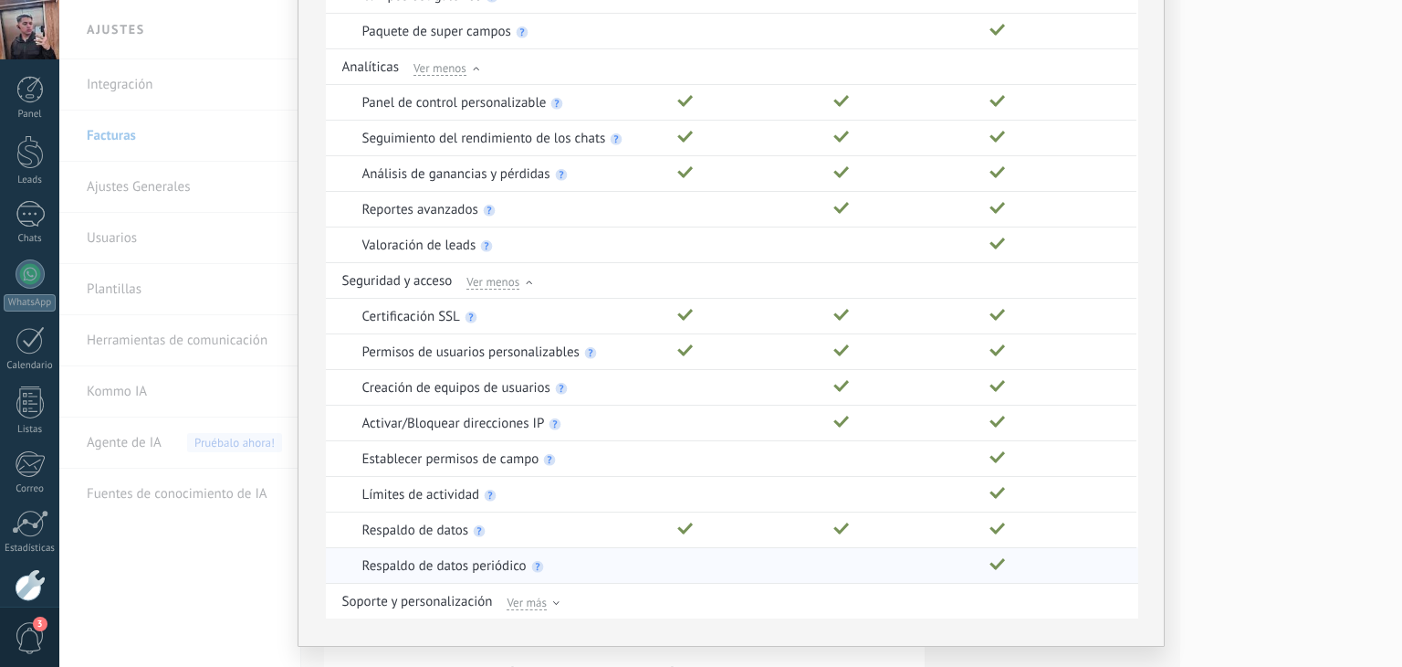
scroll to position [1783, 0]
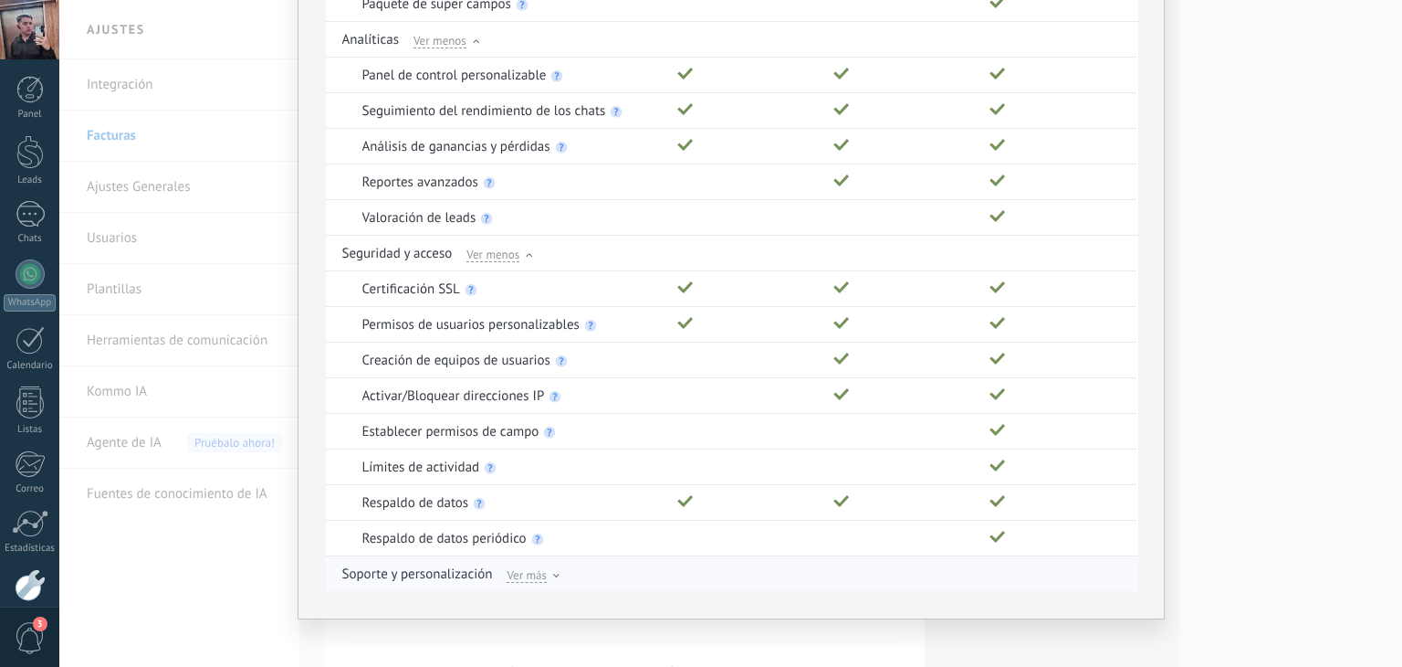
click at [526, 566] on span "Ver más" at bounding box center [527, 574] width 40 height 16
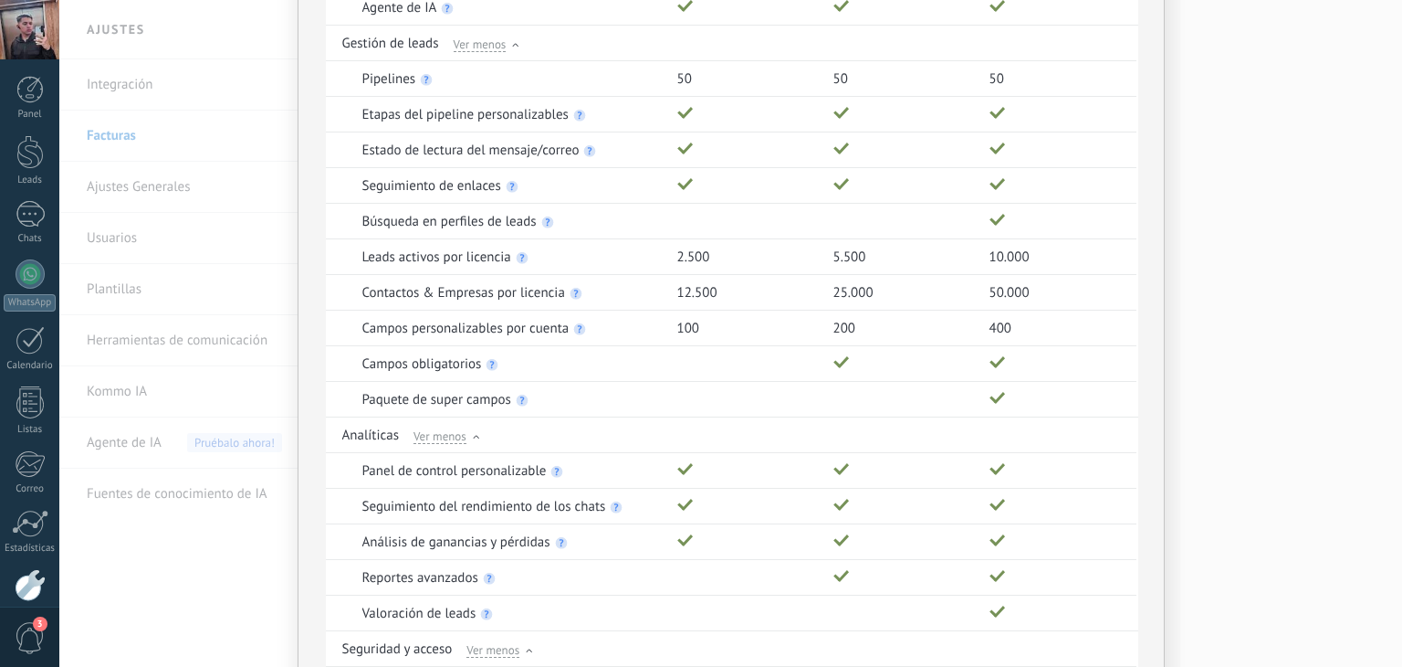
scroll to position [1351, 0]
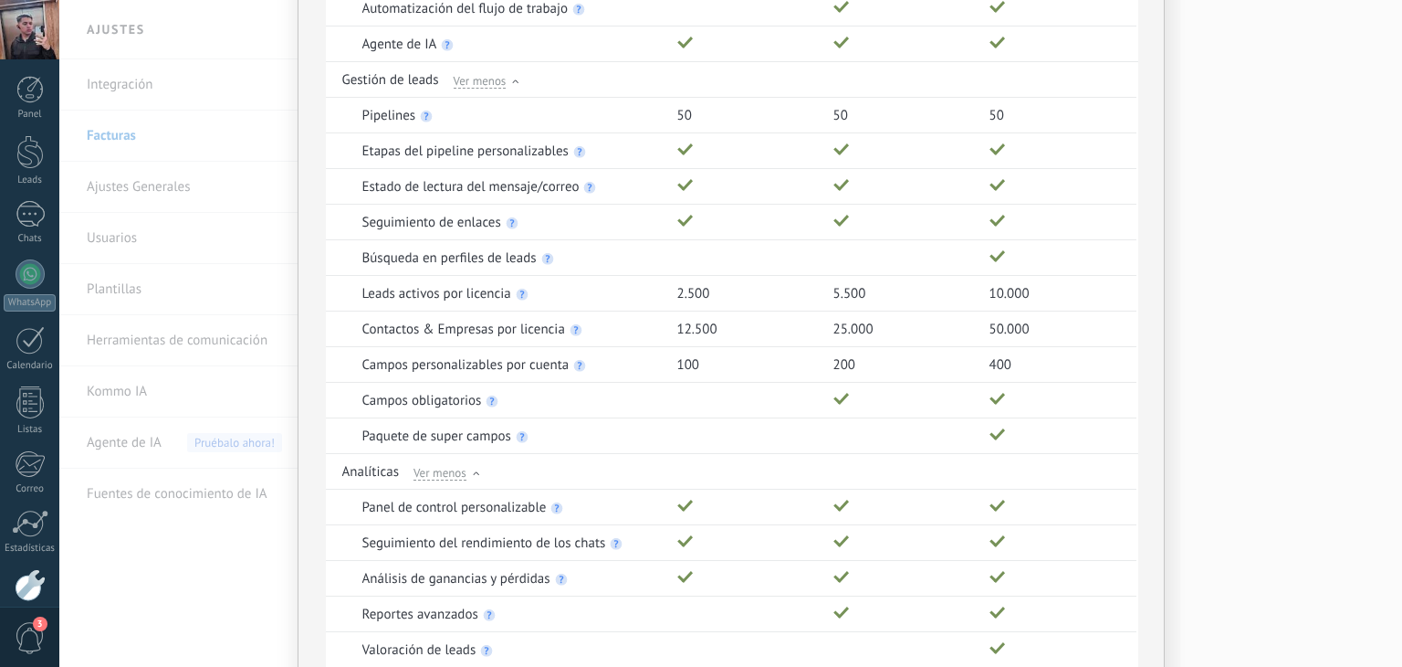
click at [1169, 258] on div "Comparación completa de planes Funciones Básico Avanzado Empresarial Genera y c…" at bounding box center [730, 333] width 1343 height 667
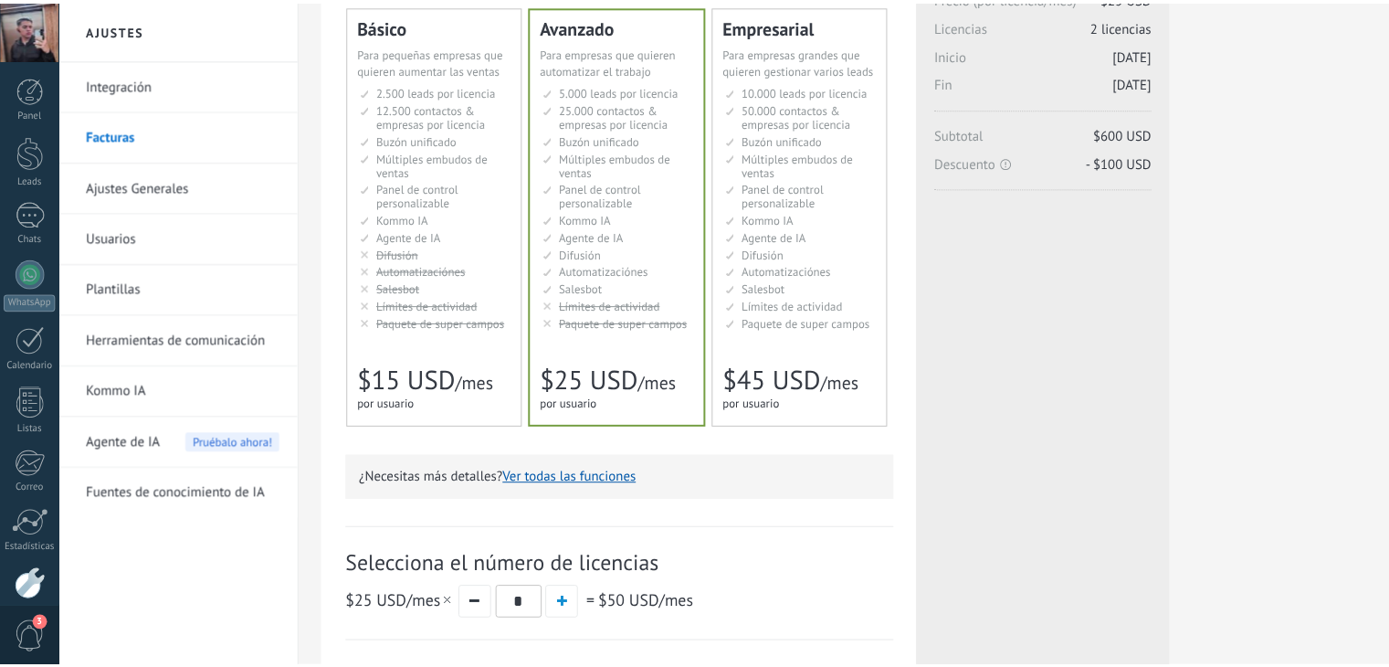
scroll to position [0, 0]
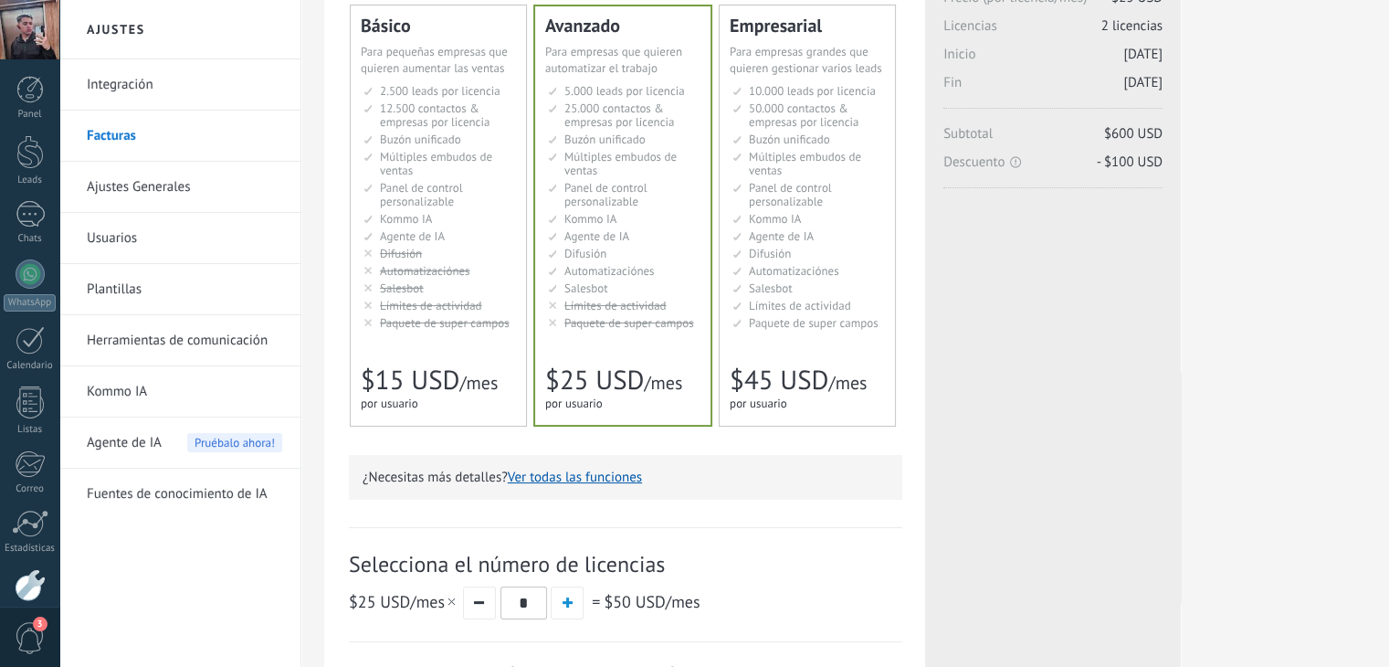
click at [785, 255] on span "Difusión" at bounding box center [770, 254] width 42 height 16
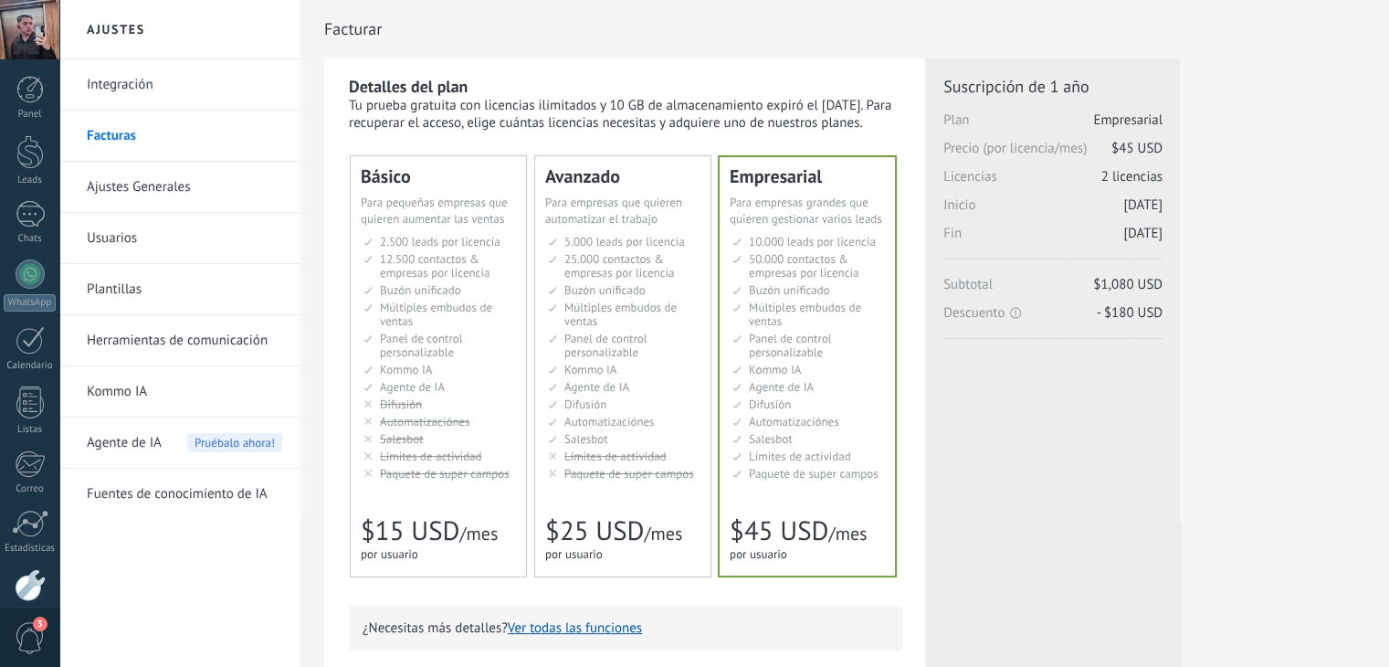
click at [661, 265] on span "25.000 contactos & empresas por licencia" at bounding box center [619, 265] width 110 height 29
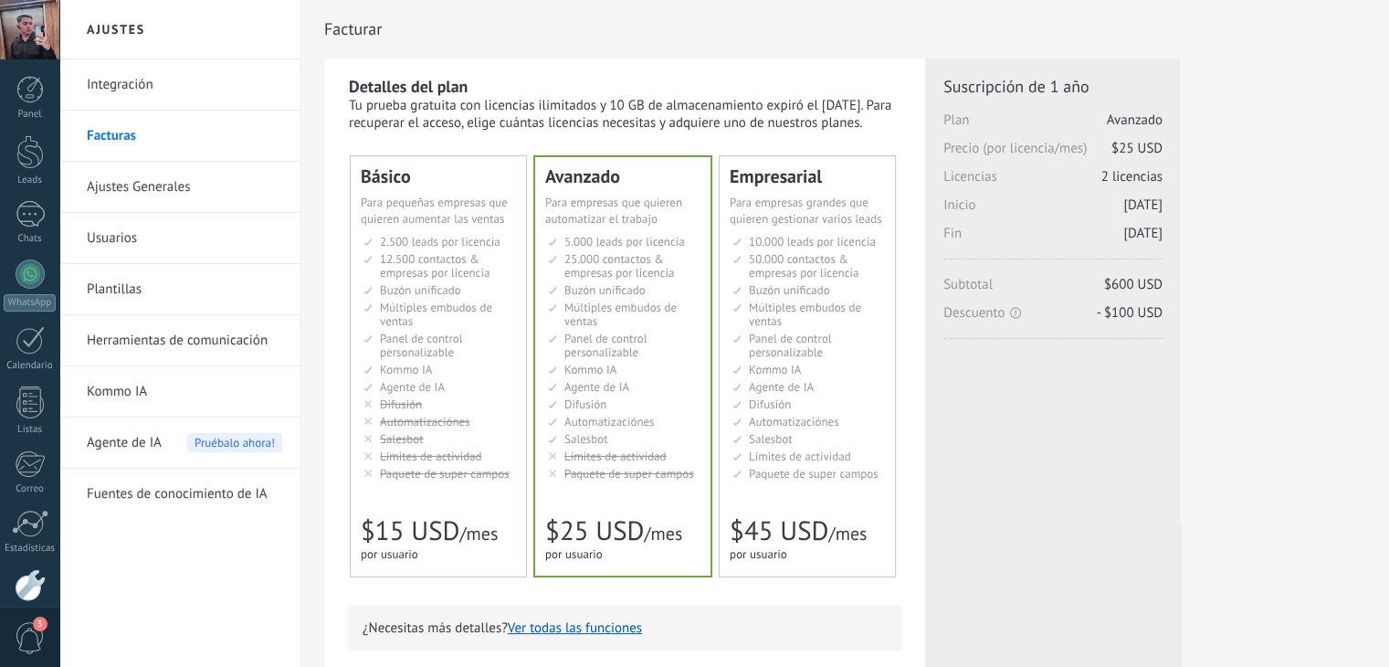
click at [770, 283] on span "Buzón unificado" at bounding box center [789, 290] width 81 height 16
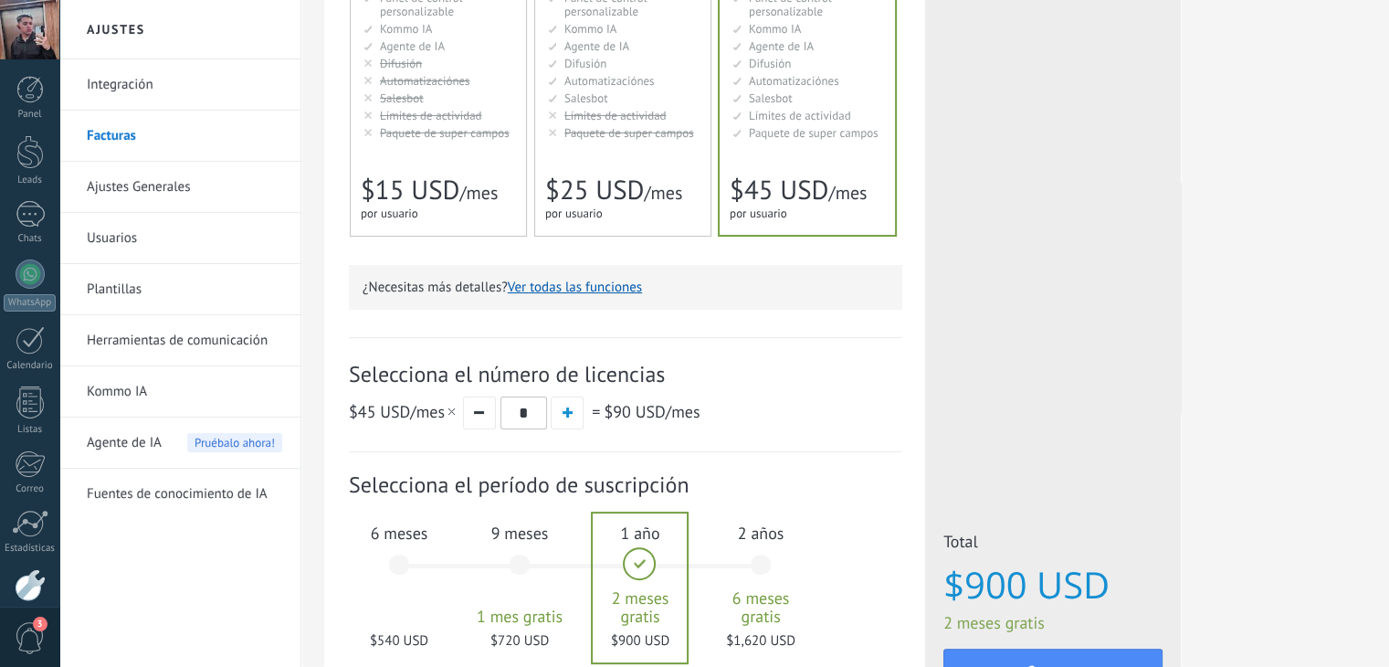
scroll to position [365, 0]
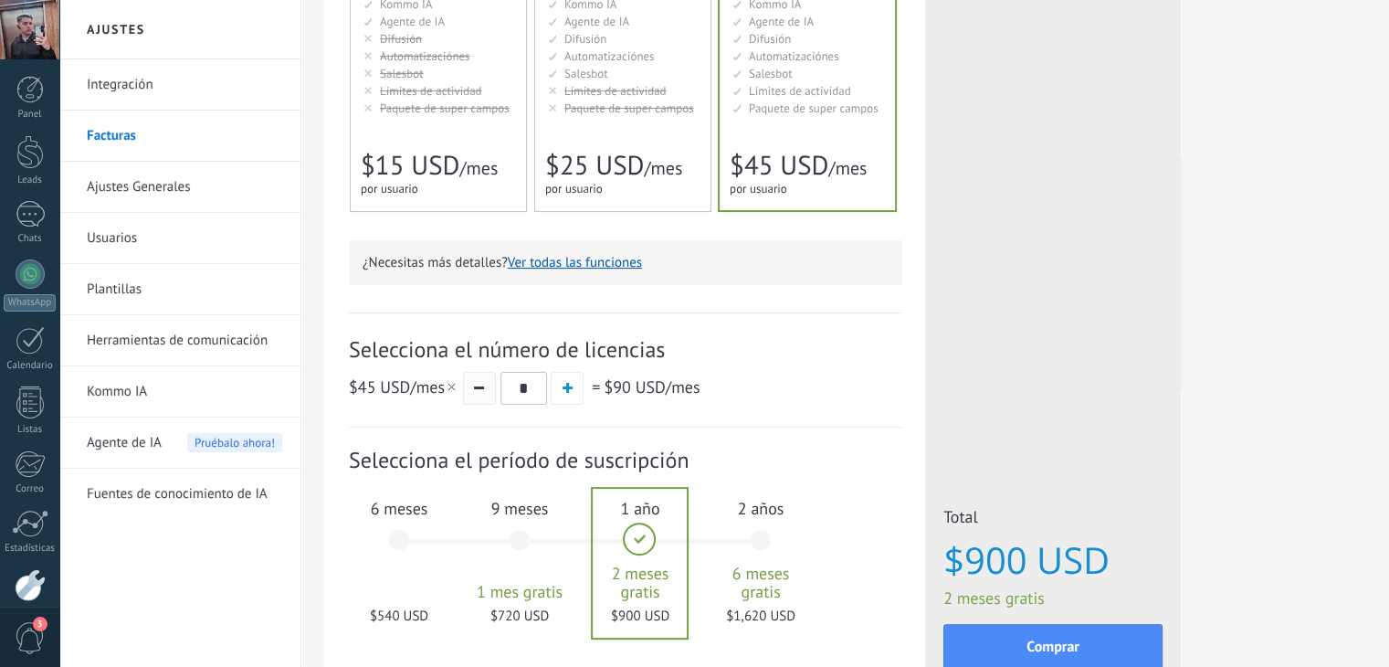
click at [491, 388] on button "button" at bounding box center [479, 388] width 33 height 33
type input "*"
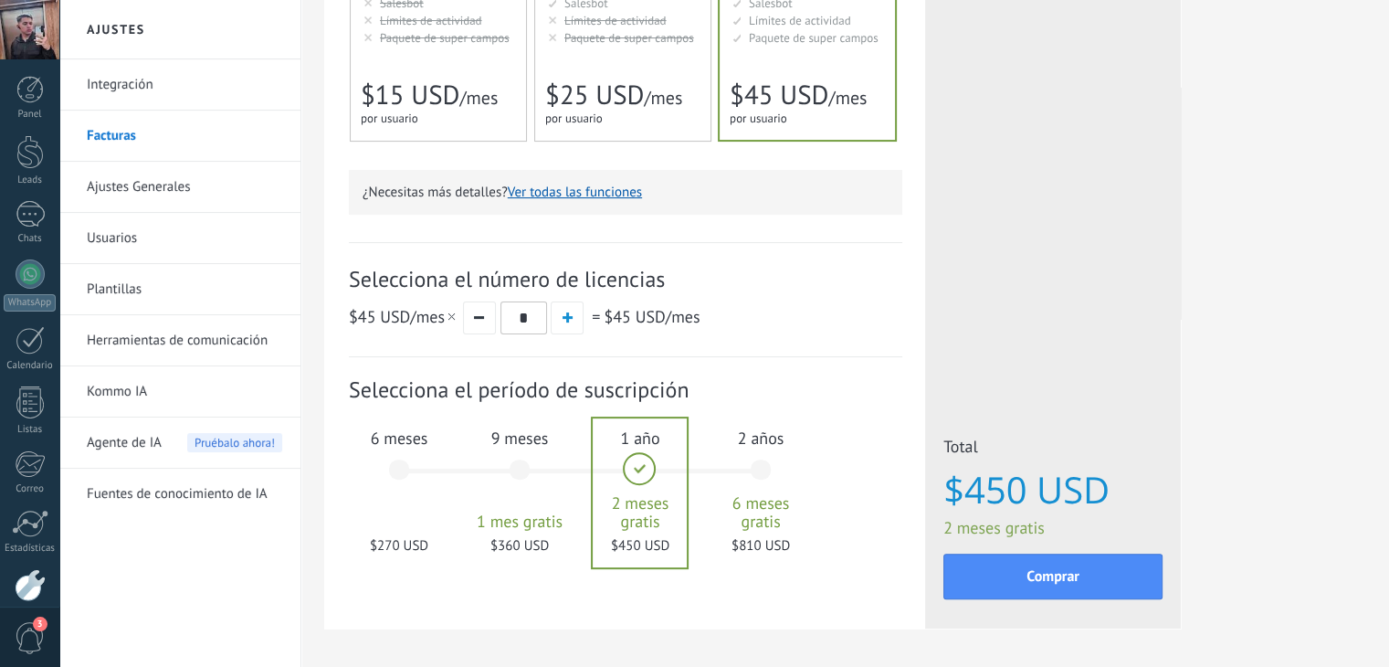
scroll to position [438, 0]
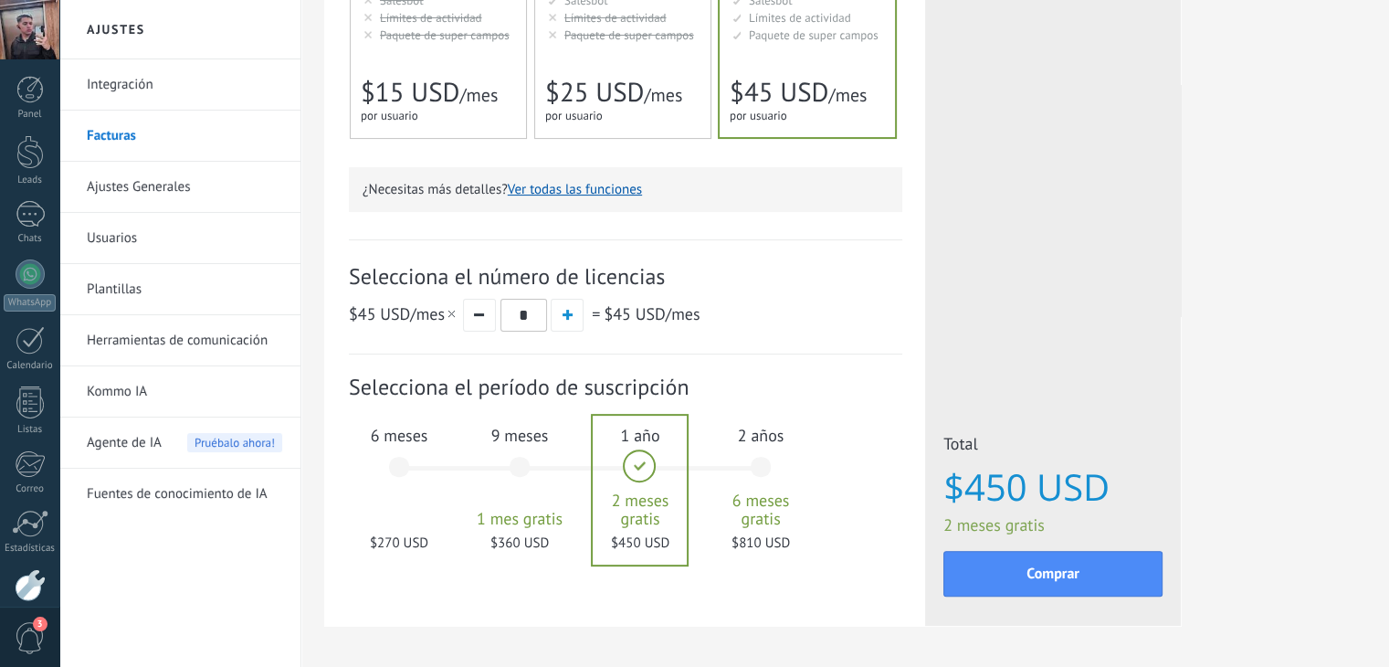
click at [457, 392] on span "Selecciona el período de suscripción" at bounding box center [625, 387] width 553 height 28
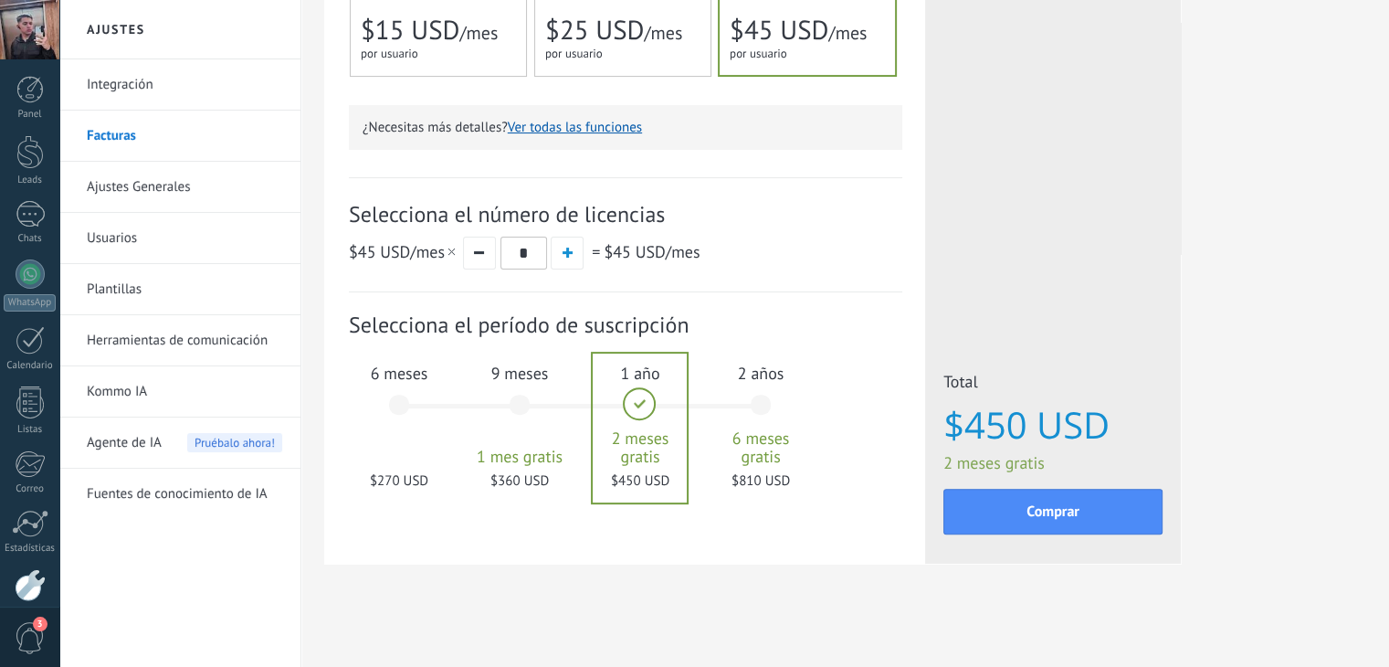
scroll to position [504, 0]
click at [393, 381] on div "6 meses $270 USD" at bounding box center [399, 411] width 99 height 129
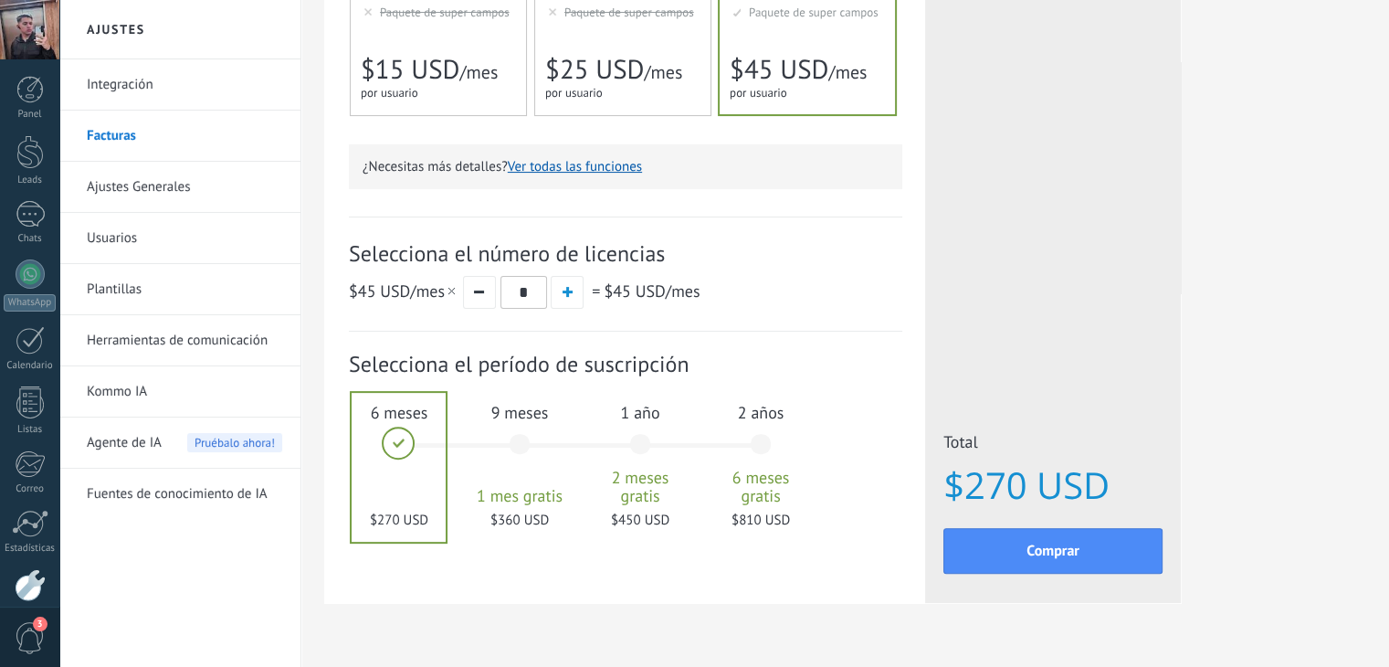
scroll to position [431, 0]
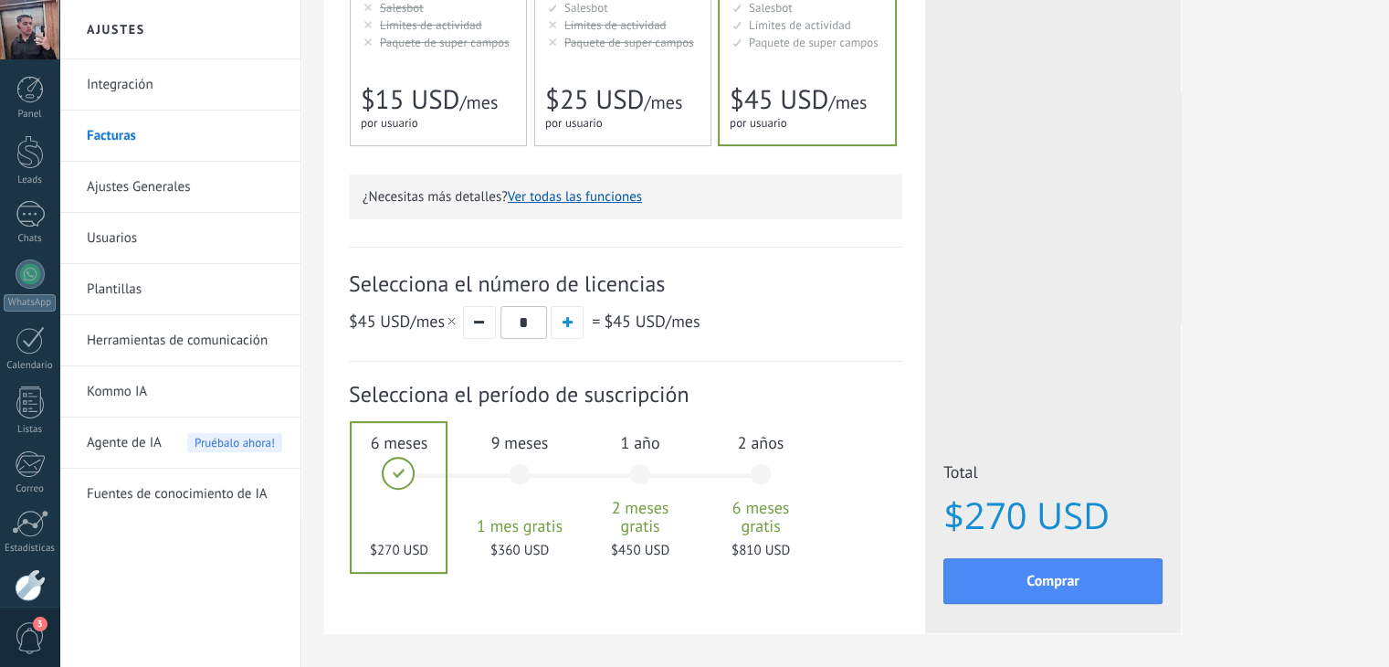
click at [603, 107] on span "$25 USD" at bounding box center [594, 99] width 99 height 35
click at [789, 106] on span "$45 USD" at bounding box center [779, 99] width 99 height 35
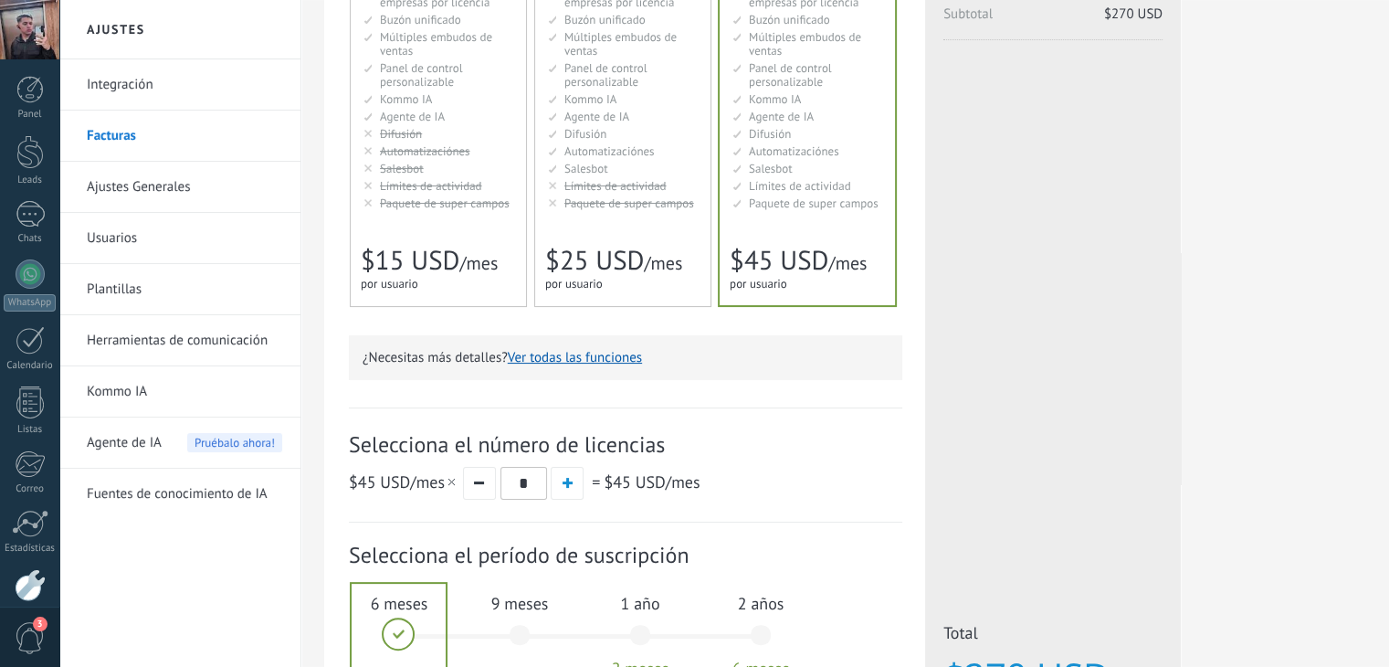
scroll to position [475, 0]
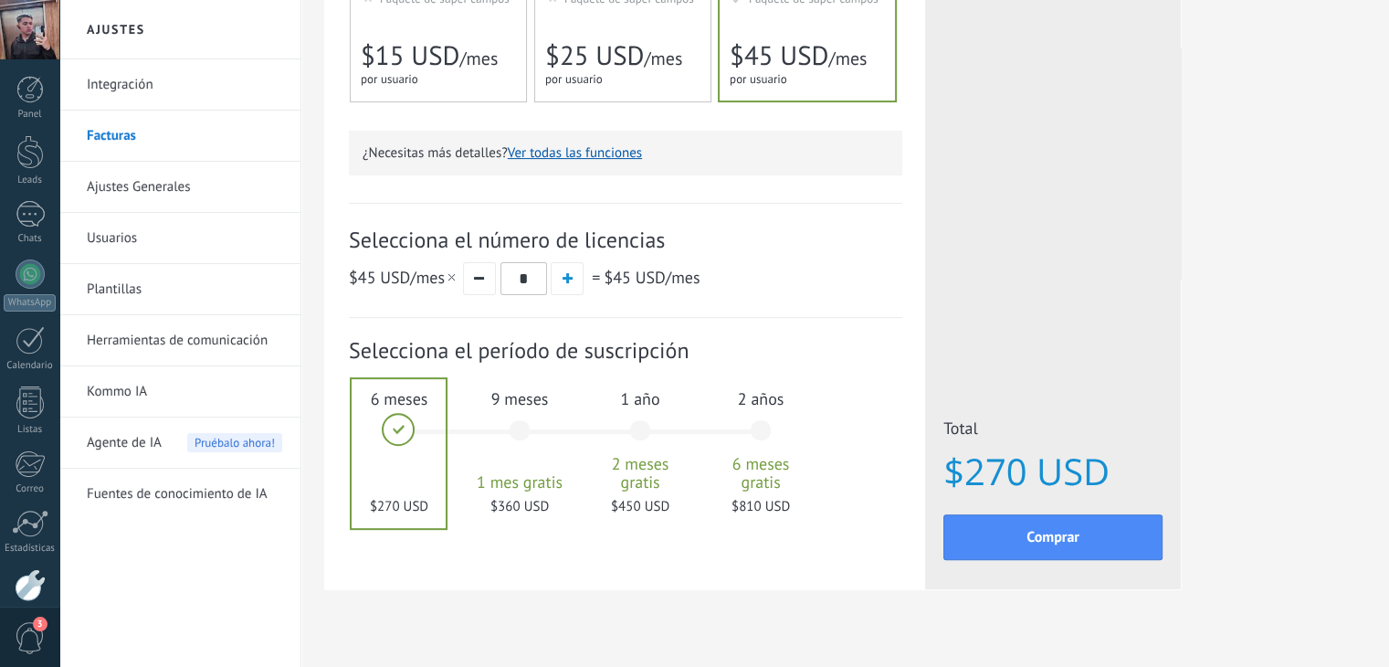
click at [528, 552] on div "Suscripción: Selecciona el período de suscripción 1 mes" at bounding box center [625, 440] width 553 height 245
click at [424, 420] on div at bounding box center [399, 453] width 94 height 149
click at [398, 428] on div at bounding box center [399, 453] width 94 height 149
click at [404, 409] on div at bounding box center [399, 453] width 94 height 149
click at [486, 289] on button "button" at bounding box center [479, 278] width 33 height 33
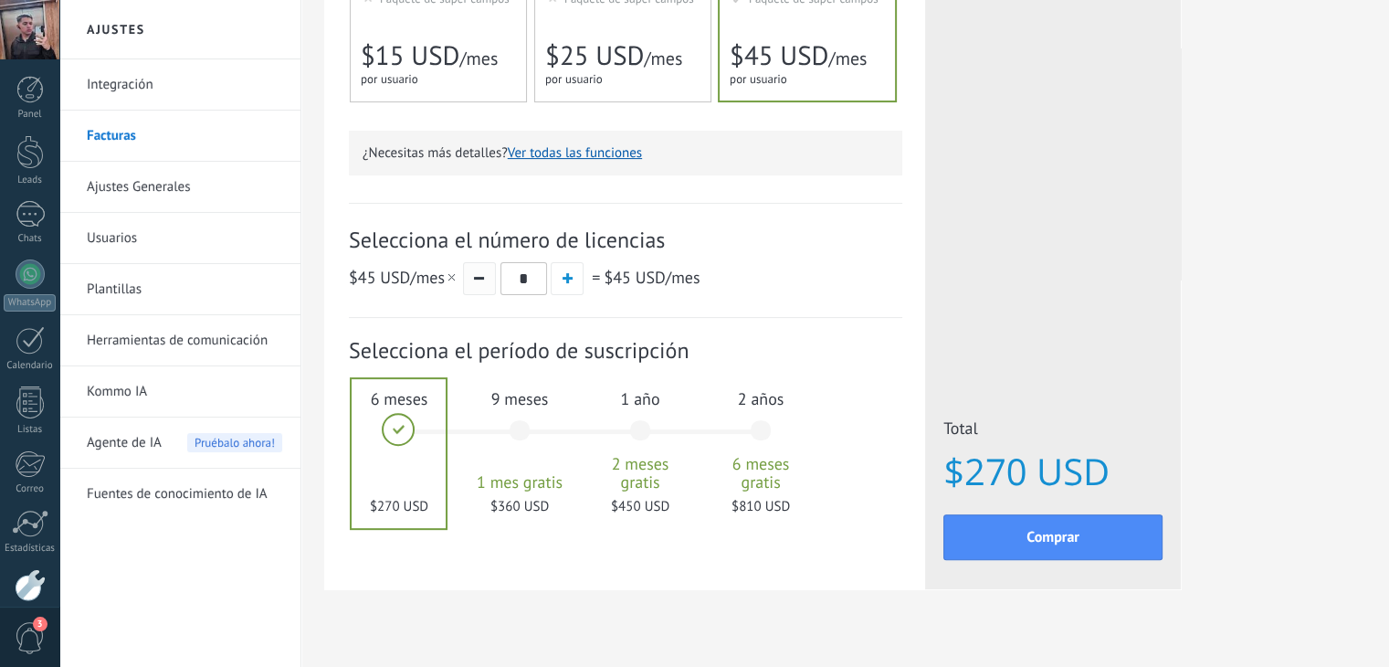
click at [486, 289] on button "button" at bounding box center [479, 278] width 33 height 33
click at [426, 283] on span "$45 USD /mes" at bounding box center [404, 277] width 110 height 21
click at [605, 294] on div "$45 USD /mes * = $45 USD /mes" at bounding box center [625, 278] width 553 height 34
click at [635, 77] on div "for 1 user for 1 user por usuario 为1个用户 para 1 usuário untuk 1 pengguna 1 kulla…" at bounding box center [613, 79] width 137 height 18
click at [478, 286] on button "button" at bounding box center [479, 278] width 33 height 33
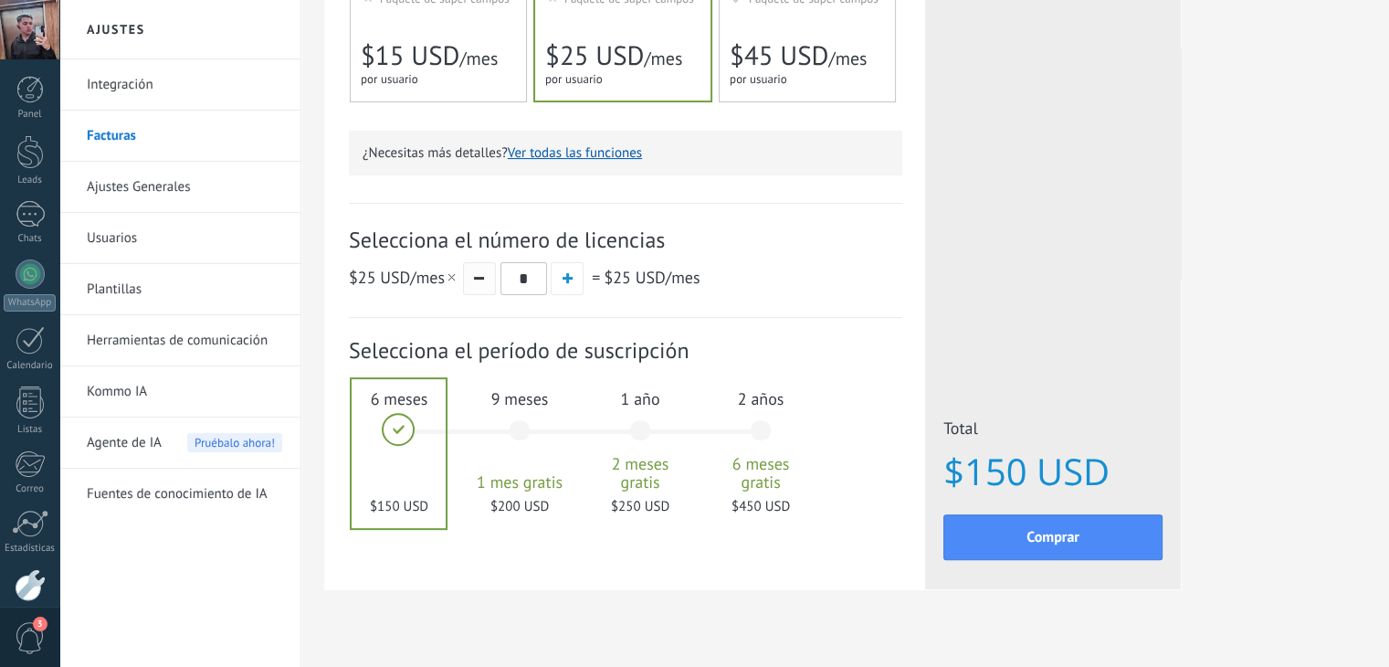
click at [478, 286] on button "button" at bounding box center [479, 278] width 33 height 33
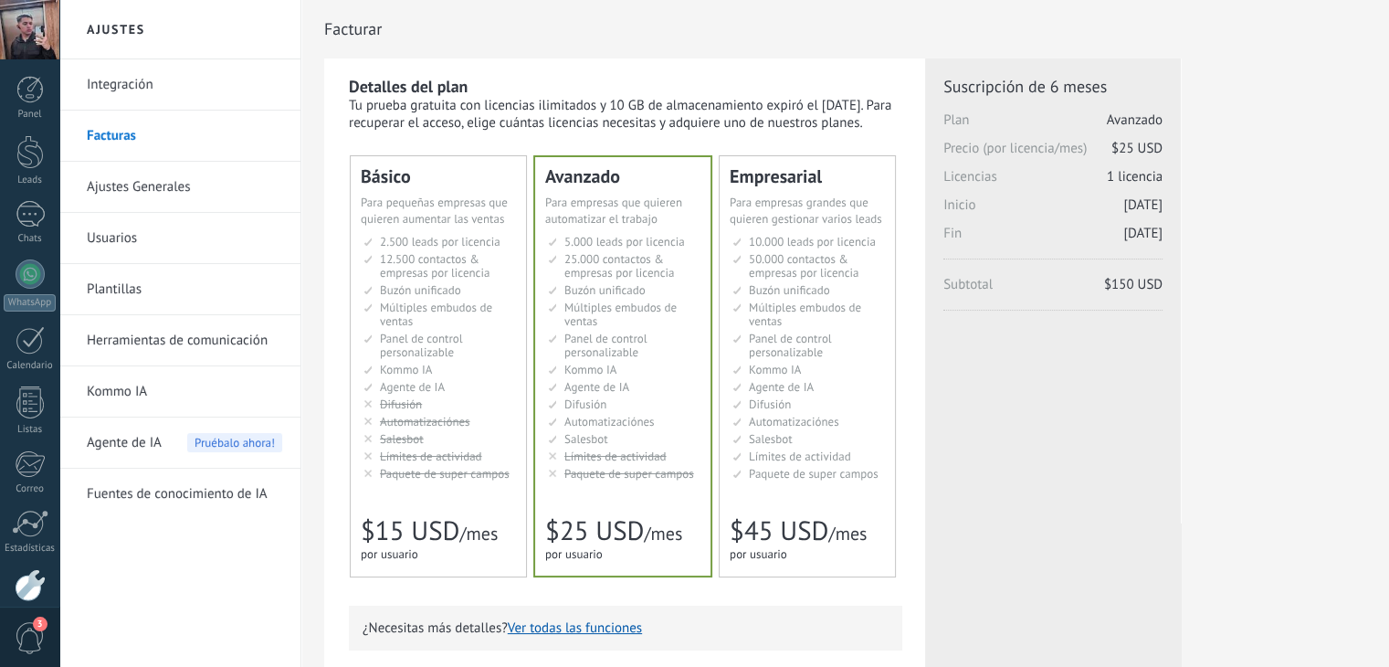
scroll to position [0, 0]
click at [580, 123] on div "Tu prueba gratuita con licencias ilimitados y 10 GB de almacenamiento expiró el…" at bounding box center [625, 114] width 553 height 35
click at [461, 277] on span "12.500 contactos & empresas por licencia" at bounding box center [435, 265] width 110 height 29
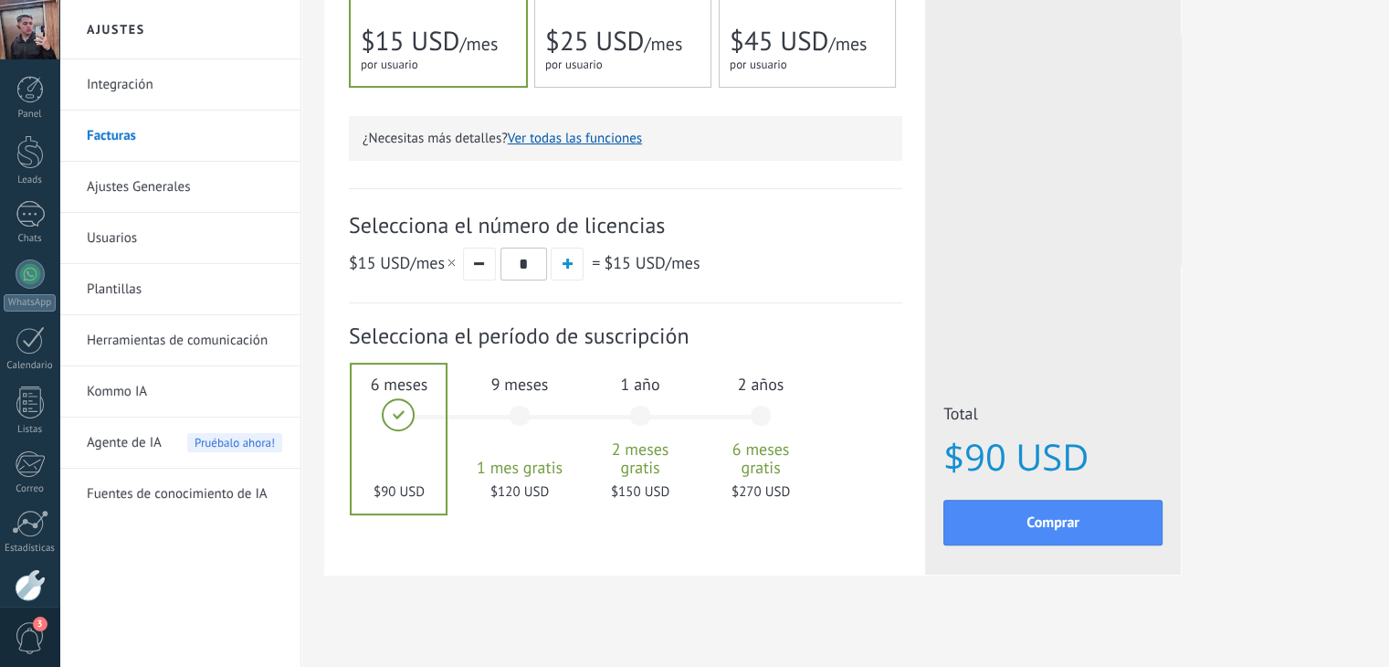
scroll to position [504, 0]
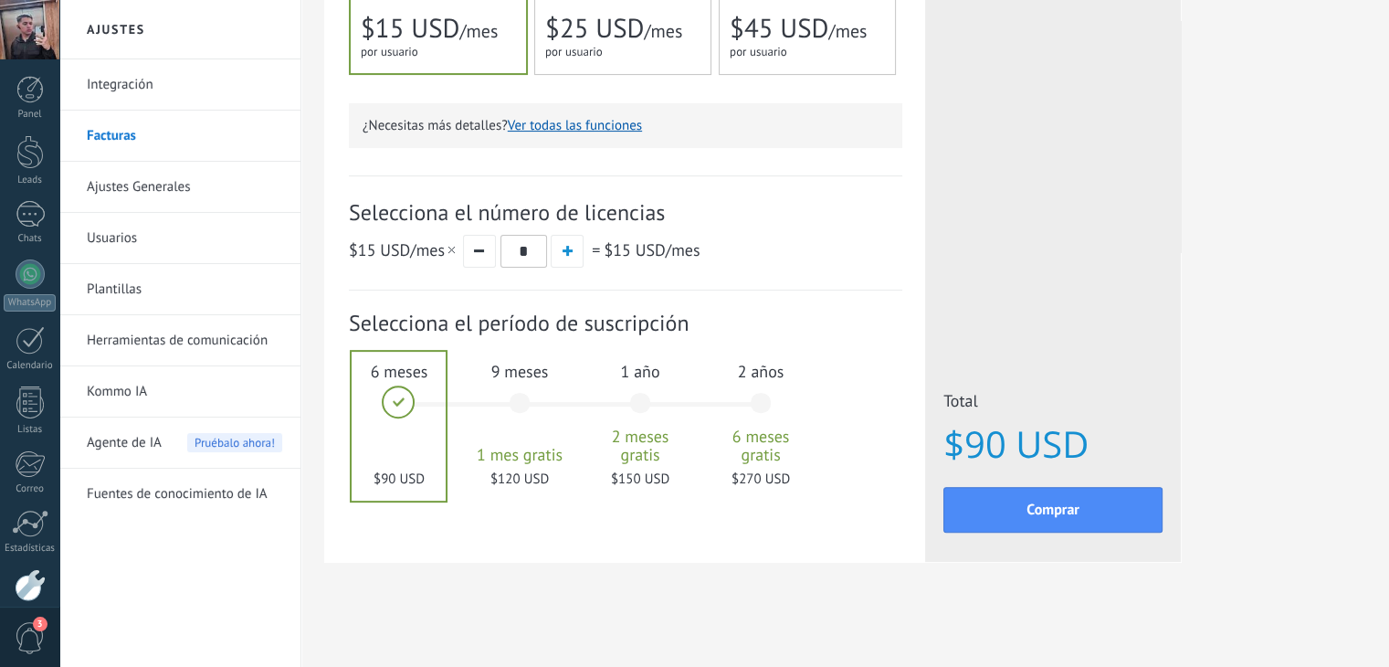
click at [509, 428] on div "9 meses 1 mes gratis $120 USD" at bounding box center [519, 411] width 99 height 129
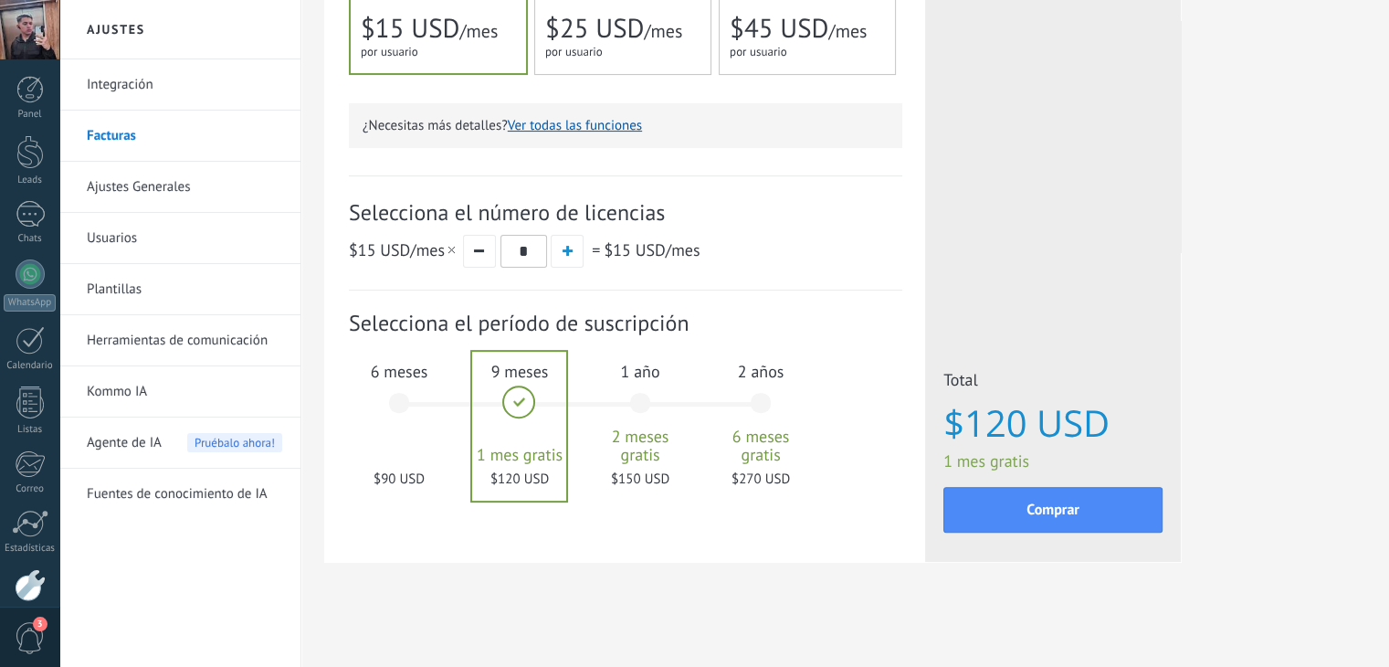
click at [632, 404] on div "1 año 2 meses gratis $150 USD" at bounding box center [640, 411] width 99 height 129
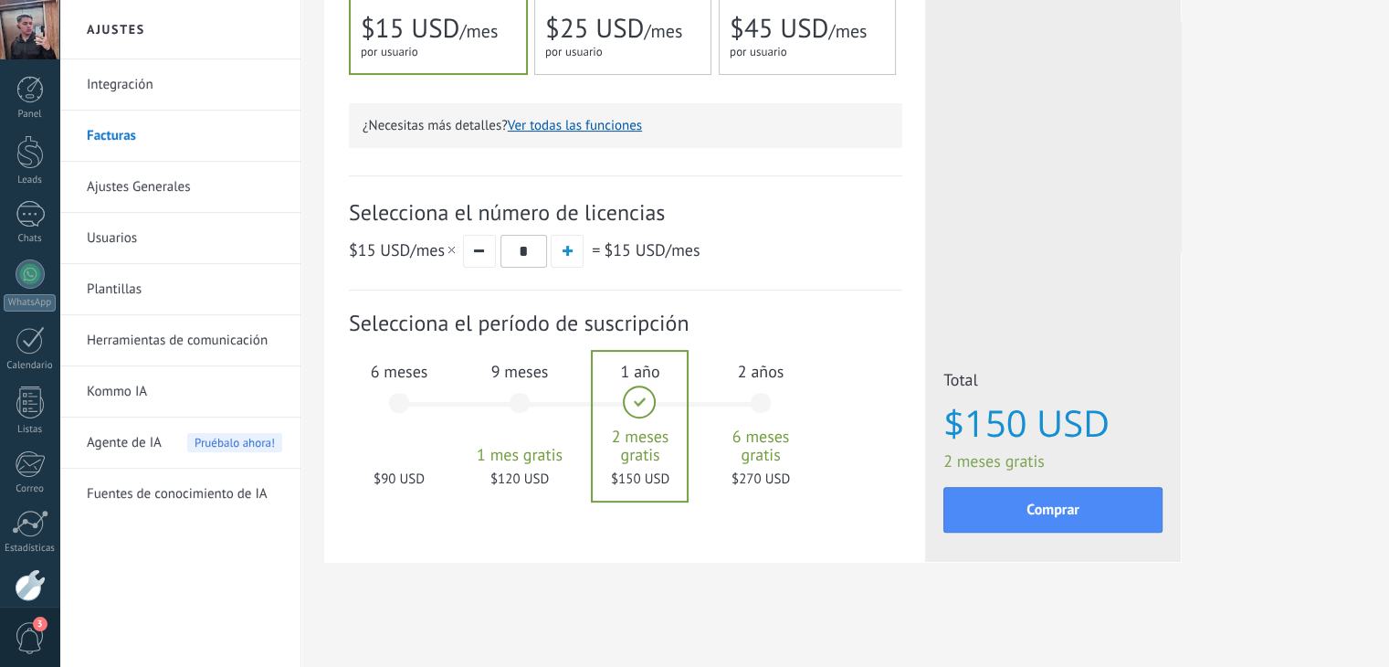
click at [761, 404] on div "2 años 6 meses gratis $270 USD" at bounding box center [760, 411] width 99 height 129
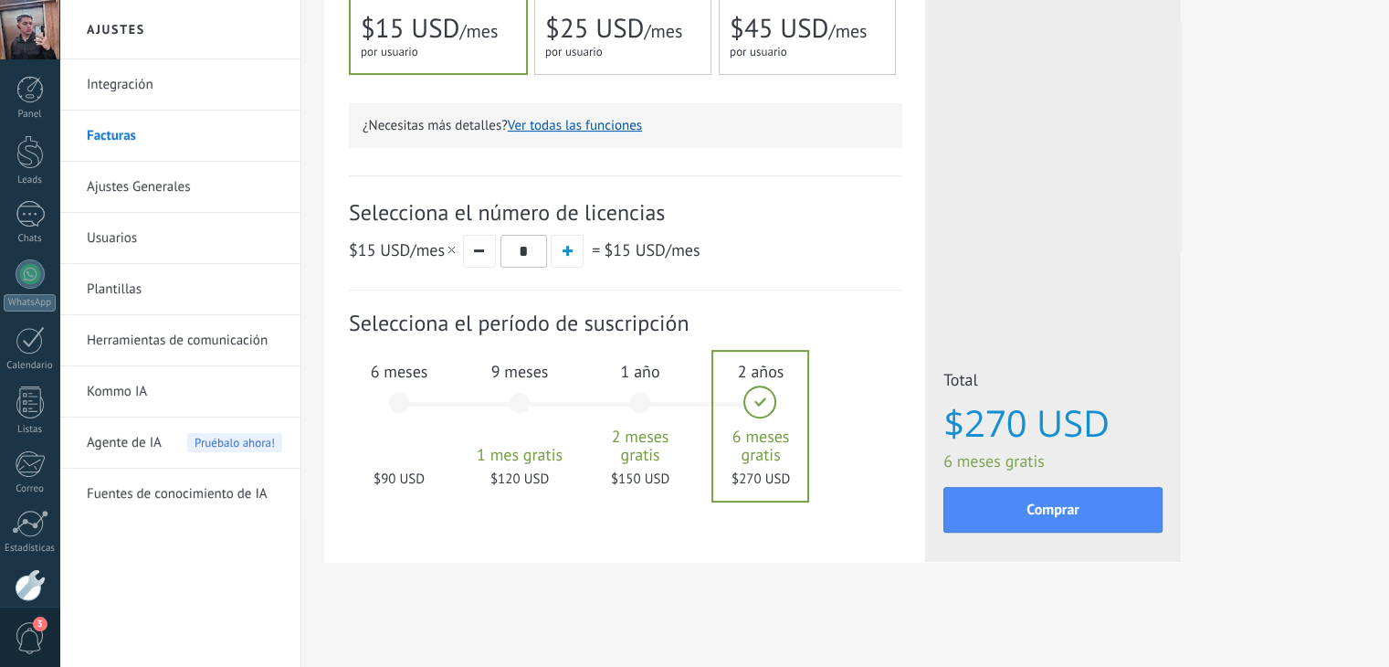
click at [520, 408] on div "9 meses 1 mes gratis $120 USD" at bounding box center [519, 411] width 99 height 129
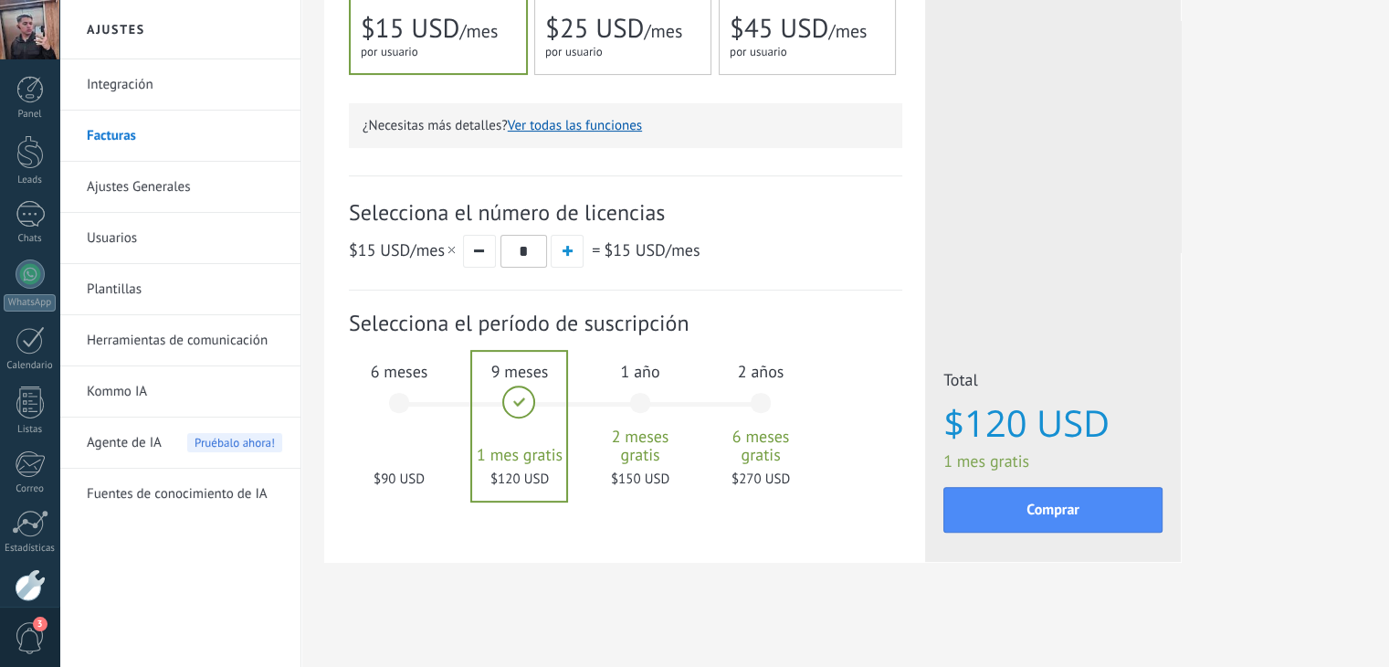
click at [635, 407] on div "1 año 2 meses gratis $150 USD" at bounding box center [640, 411] width 99 height 129
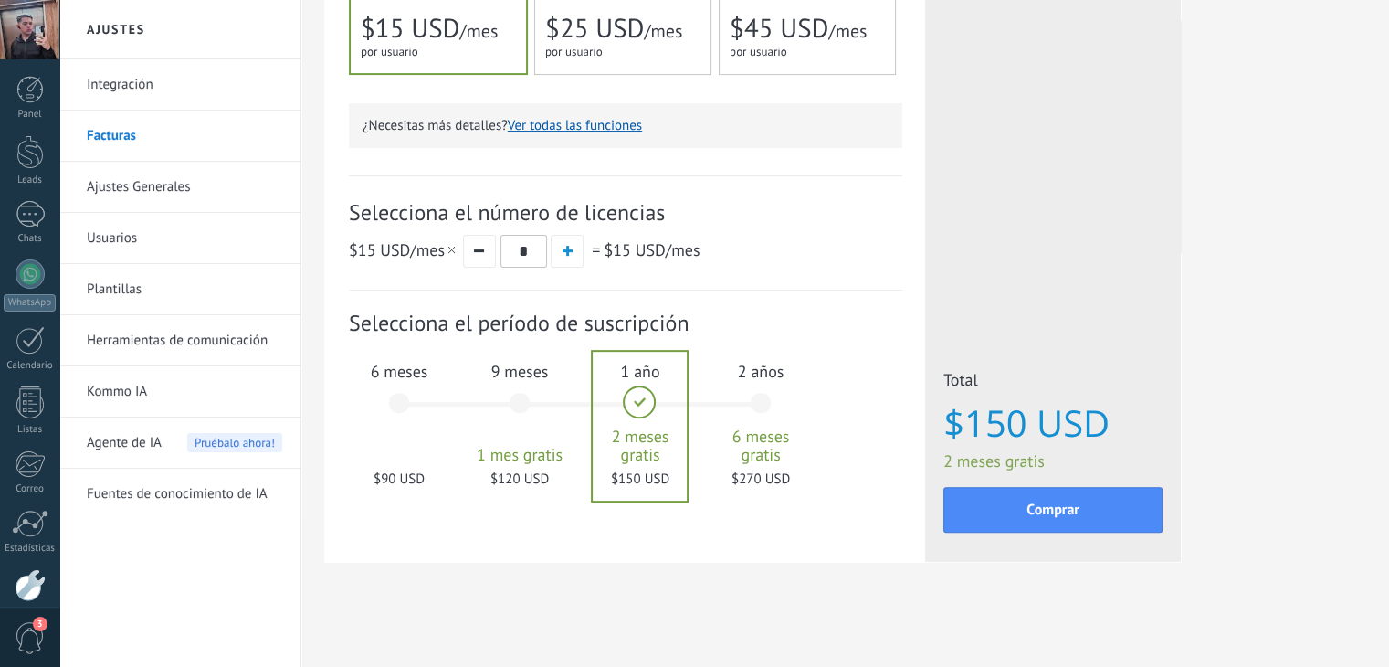
click at [767, 400] on div "2 años 6 meses gratis $270 USD" at bounding box center [760, 411] width 99 height 129
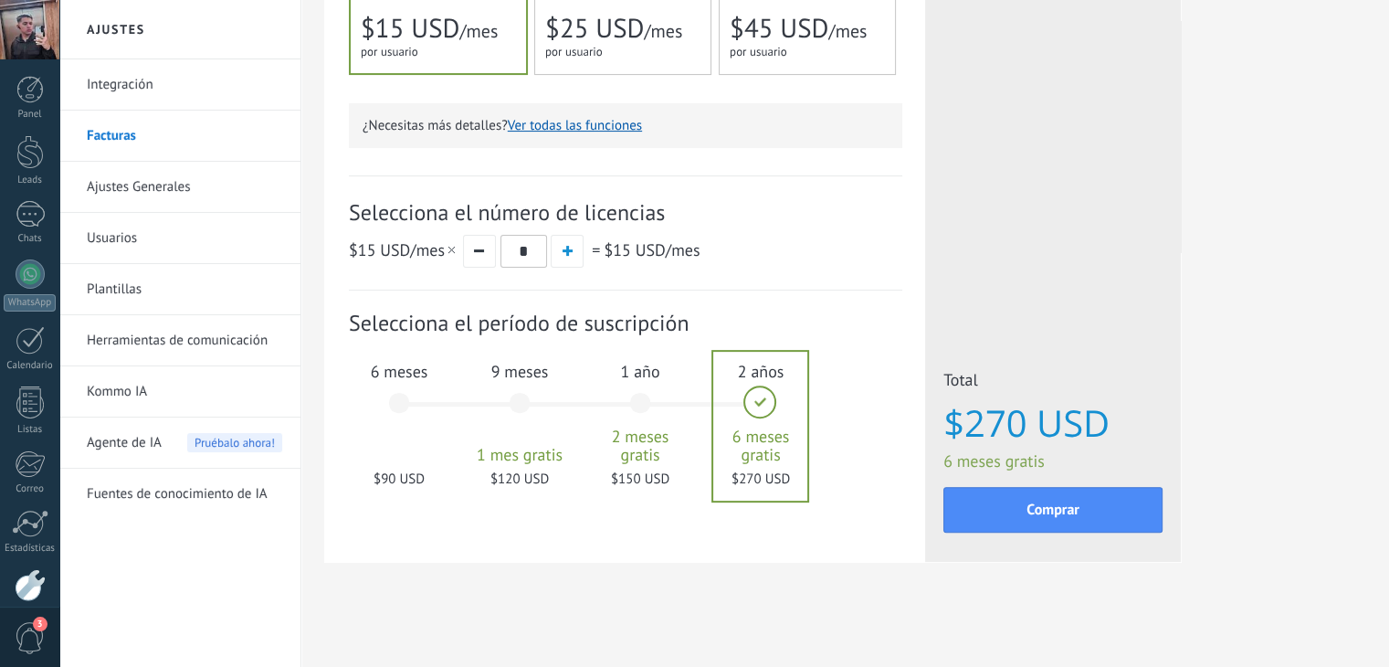
click at [545, 403] on div "9 meses 1 mes gratis $120 USD" at bounding box center [519, 411] width 99 height 129
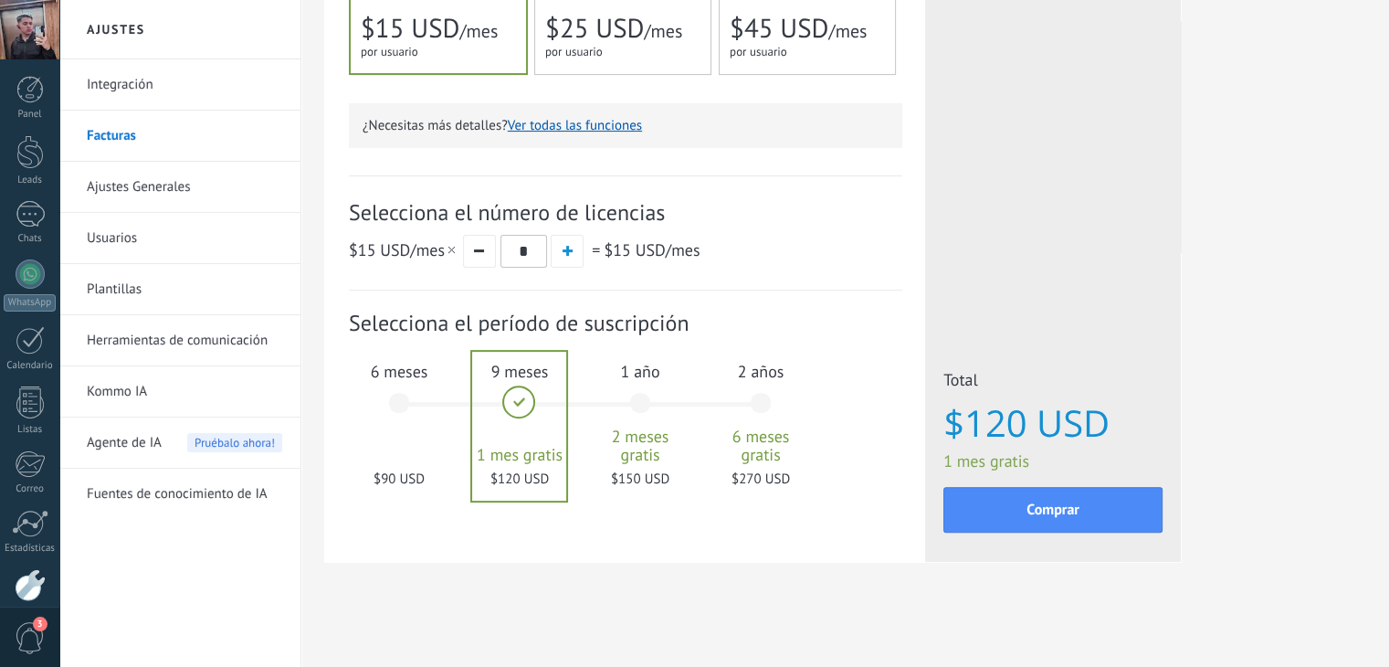
click at [640, 414] on div "1 año 2 meses gratis $150 USD" at bounding box center [640, 411] width 99 height 129
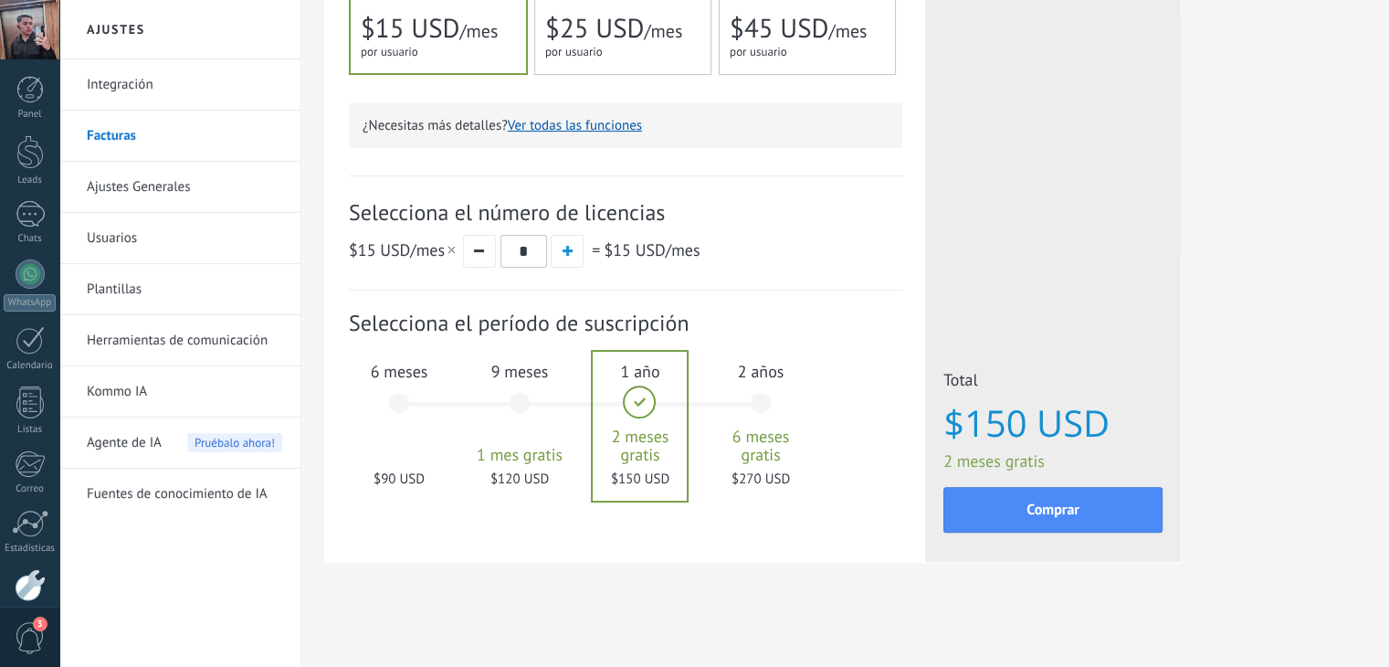
click at [765, 395] on div "2 años 6 meses gratis $270 USD" at bounding box center [760, 411] width 99 height 129
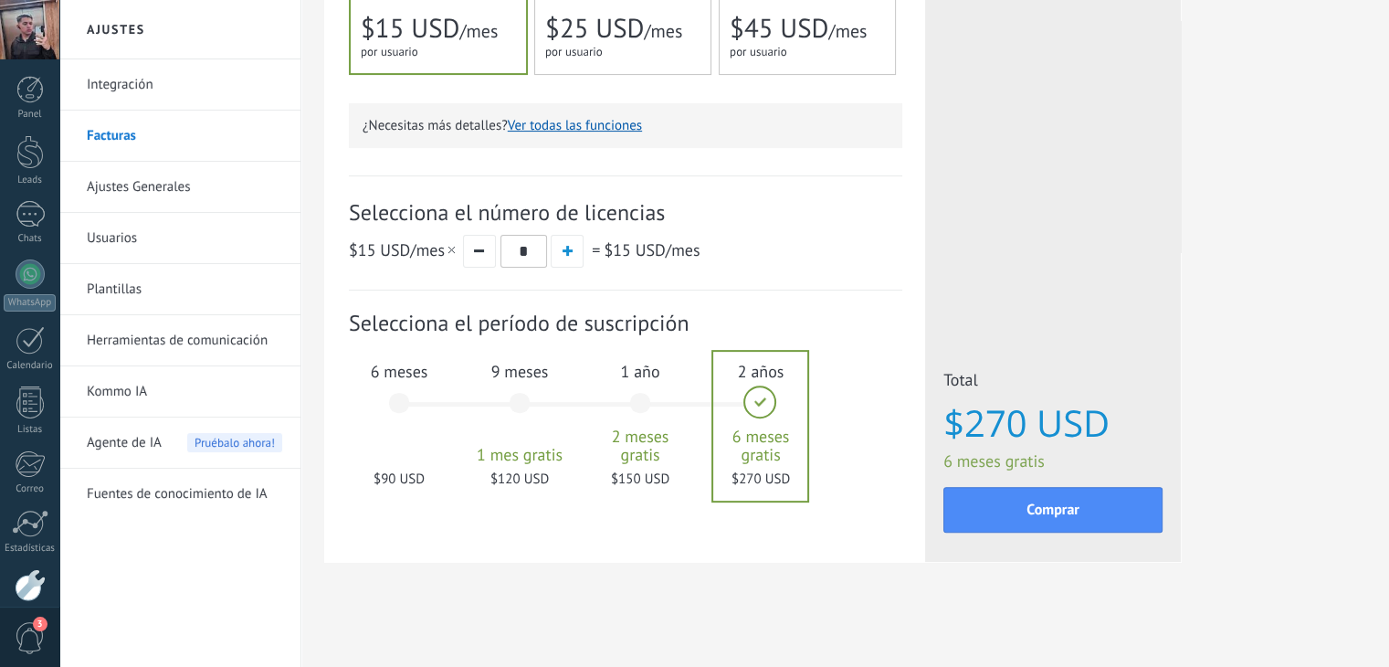
click at [541, 399] on div "9 meses 1 mes gratis $120 USD" at bounding box center [519, 411] width 99 height 129
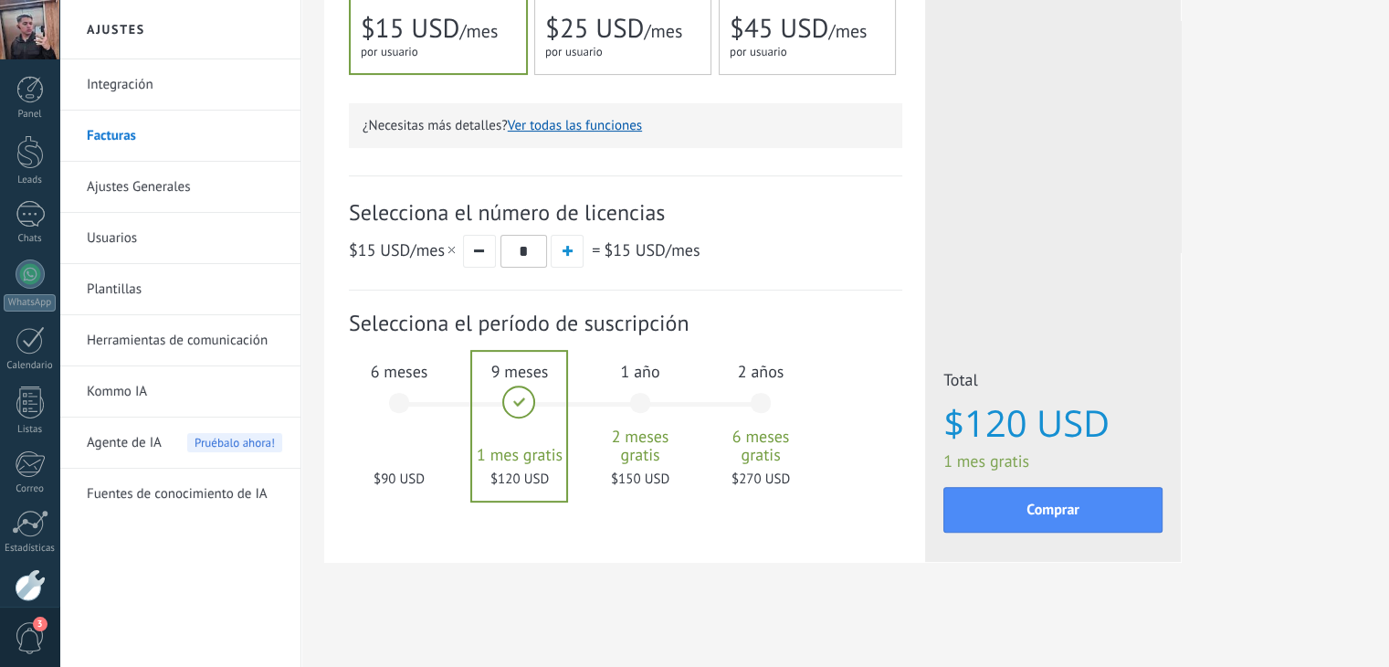
click at [424, 404] on div "6 meses $90 USD" at bounding box center [399, 411] width 99 height 129
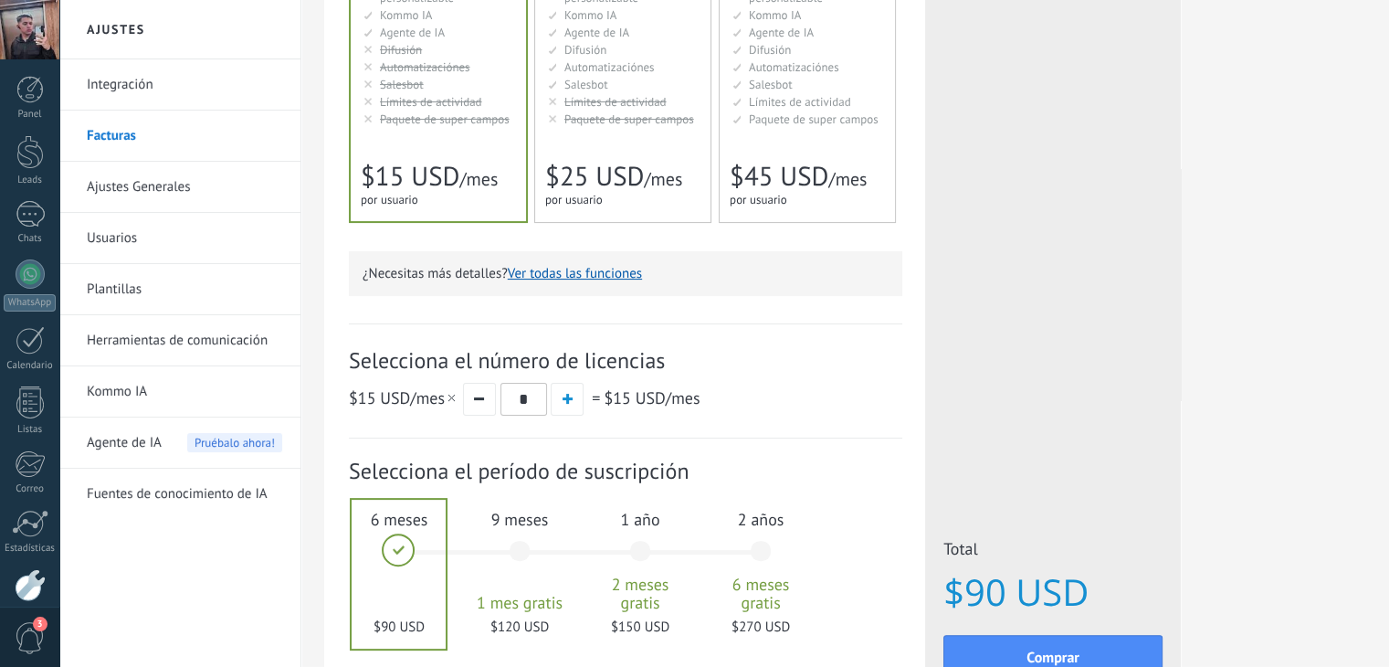
scroll to position [365, 0]
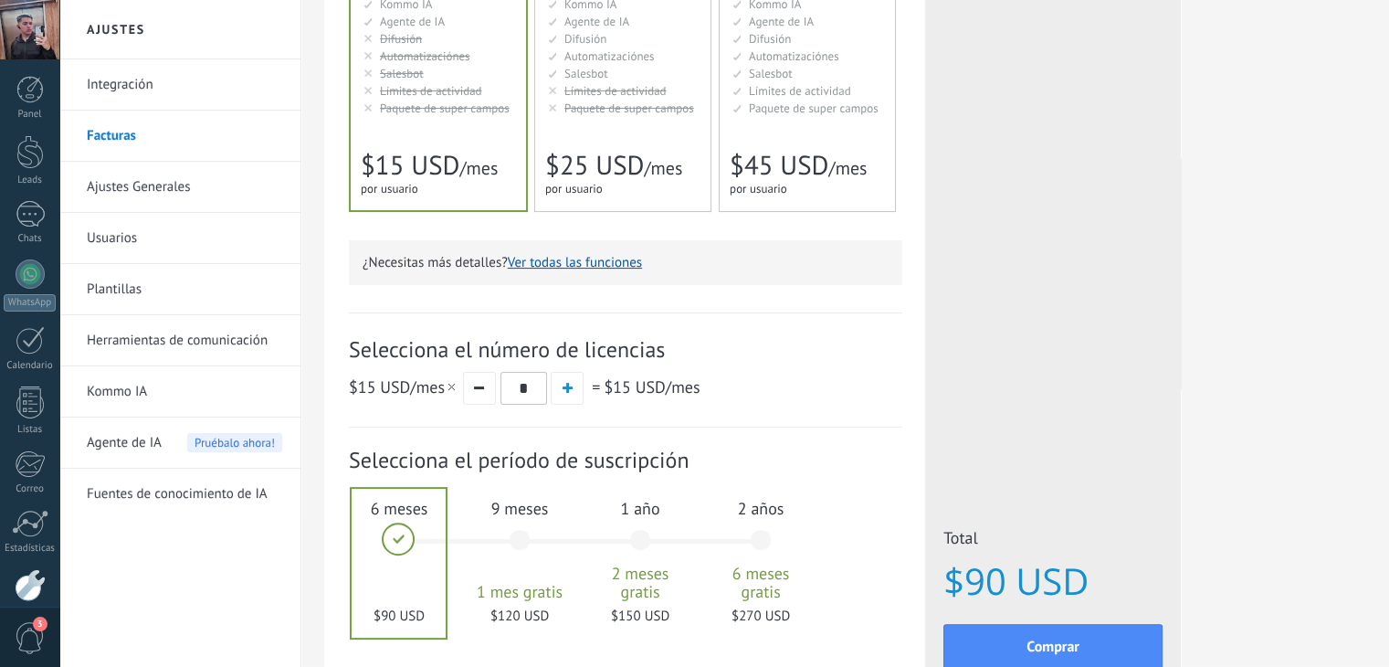
click at [485, 555] on div "9 meses 1 mes gratis $120 USD" at bounding box center [519, 548] width 99 height 129
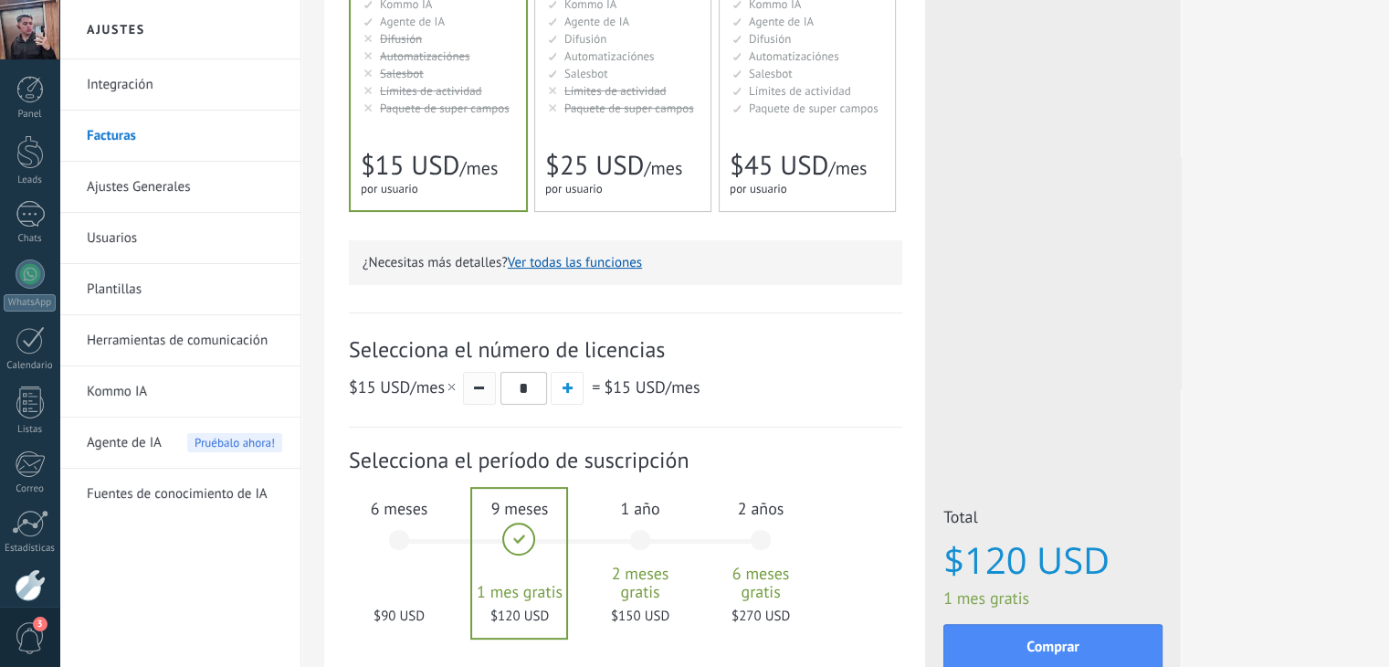
click at [488, 390] on button "button" at bounding box center [479, 388] width 33 height 33
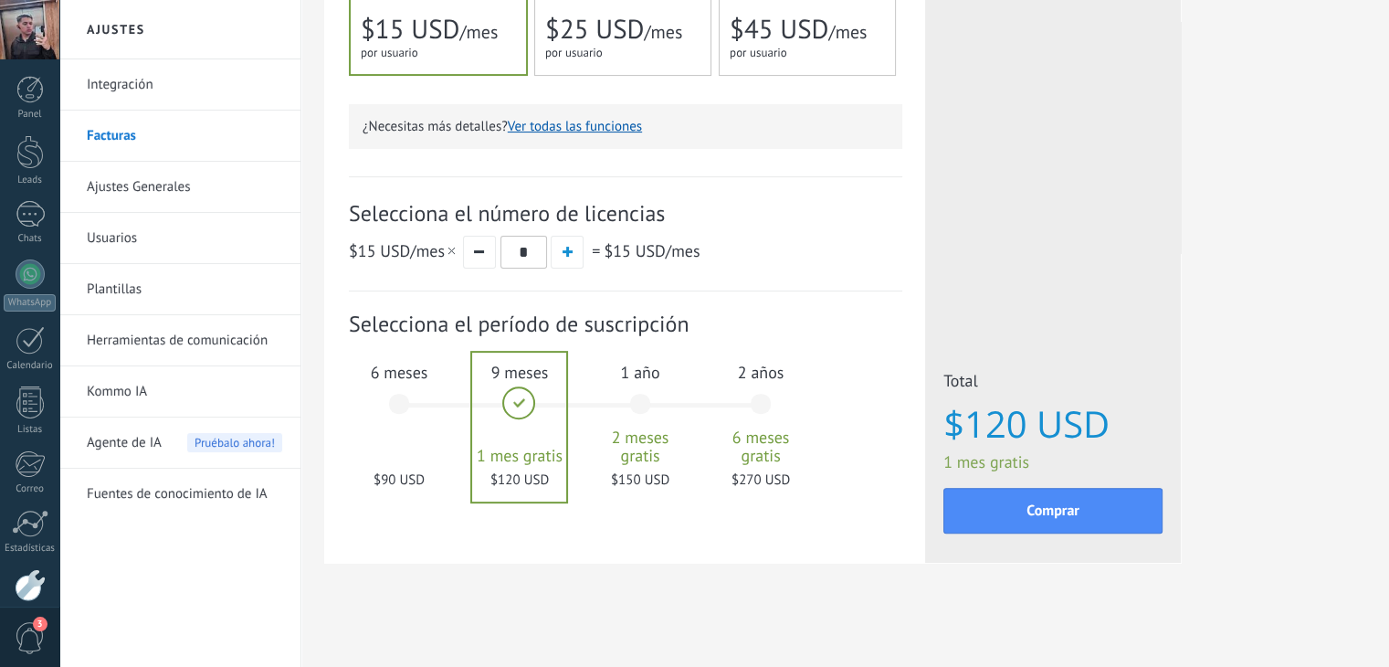
scroll to position [504, 0]
click at [979, 446] on div "Total $120 USD 1 mes gratis De - $15 USD" at bounding box center [1052, 420] width 219 height 102
click at [646, 470] on span "$150 USD" at bounding box center [640, 478] width 99 height 17
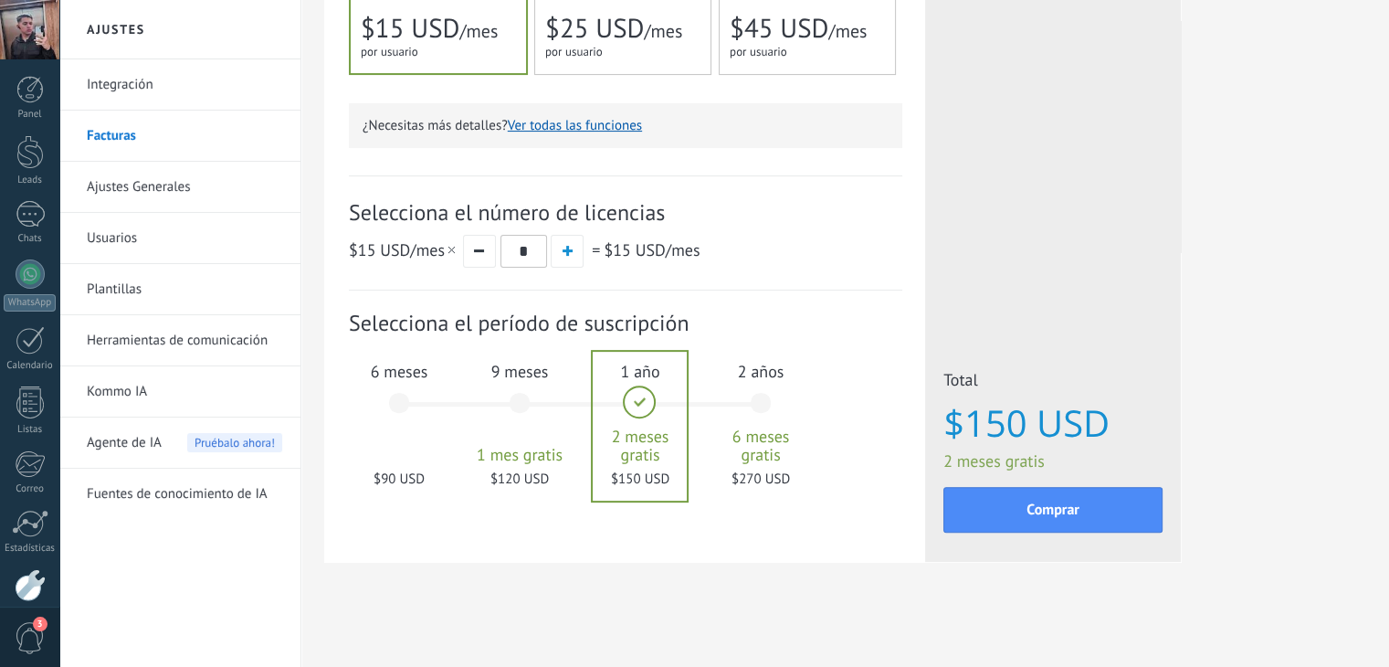
click at [738, 431] on span "6 meses gratis" at bounding box center [760, 445] width 99 height 37
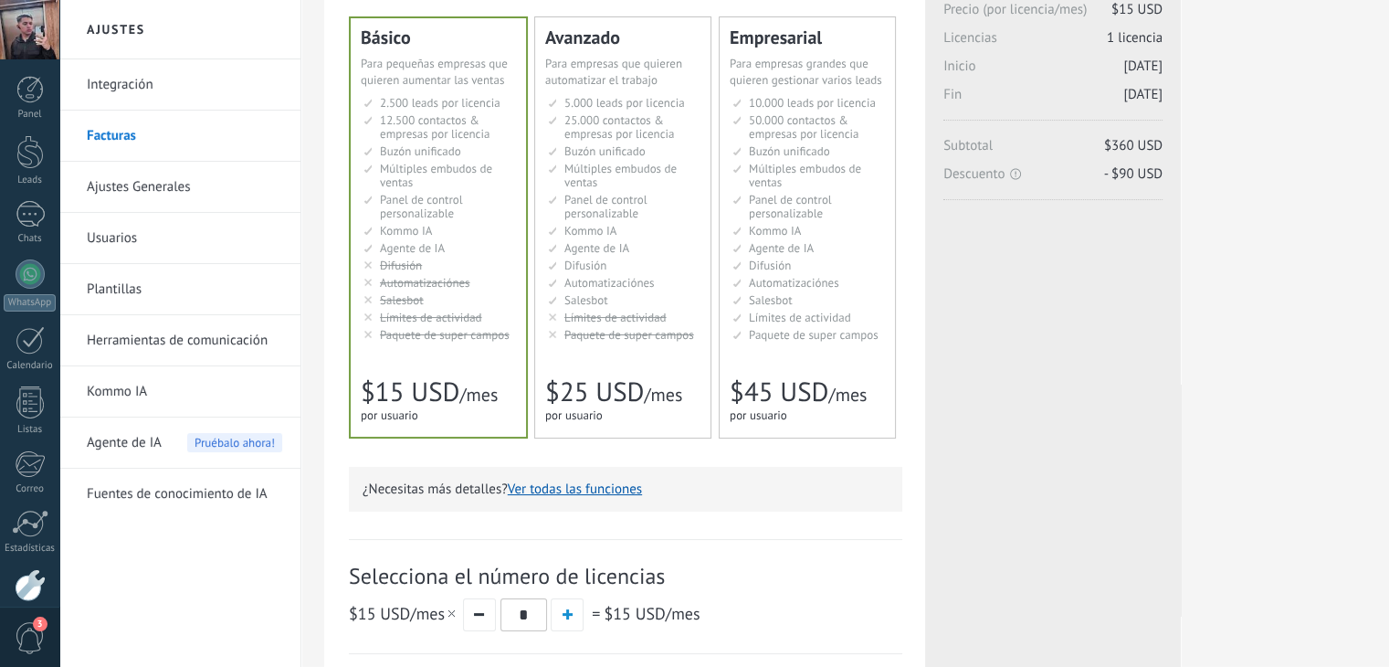
click at [761, 337] on span "Paquete de super campos" at bounding box center [814, 335] width 130 height 16
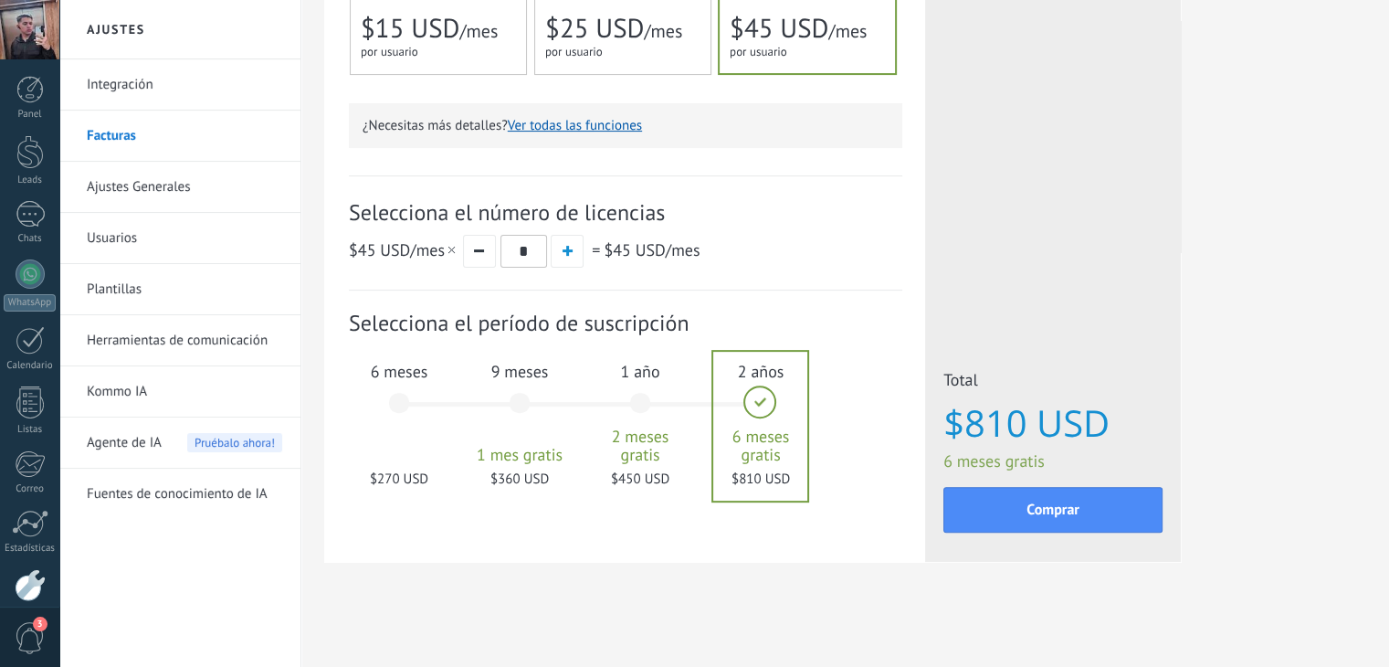
click at [411, 409] on div "6 meses $270 USD" at bounding box center [399, 411] width 99 height 129
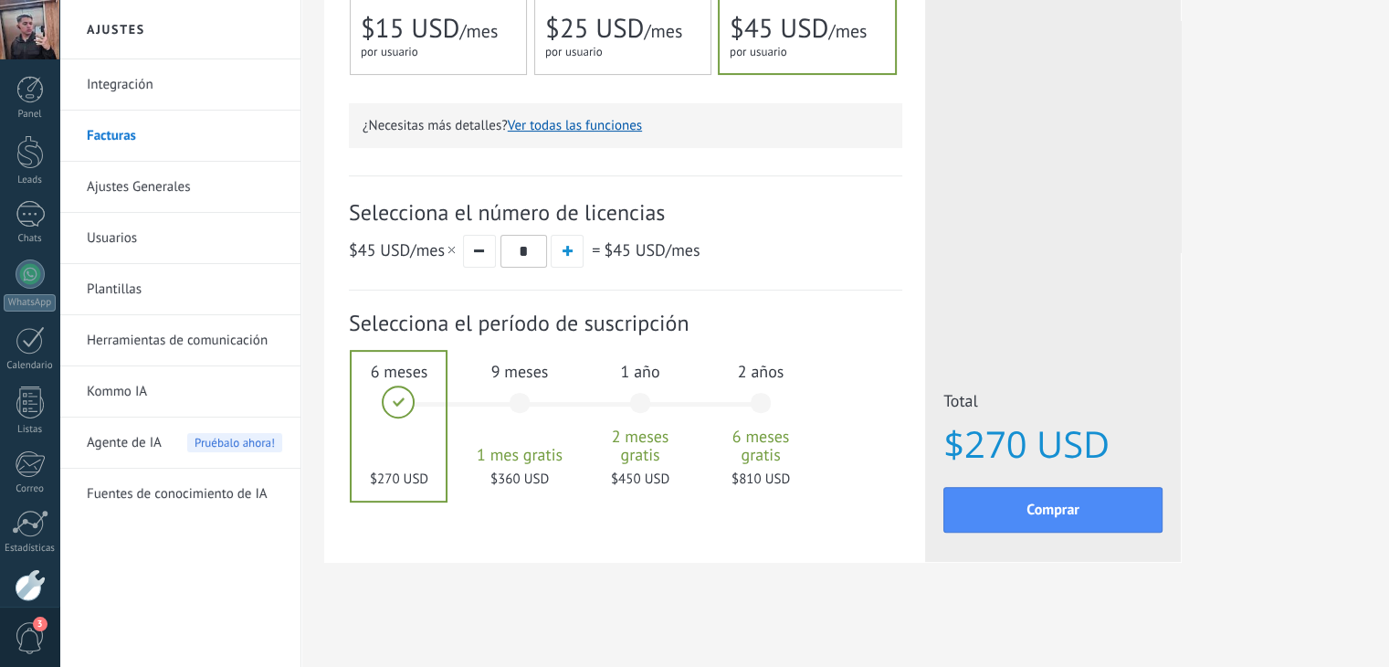
click at [705, 401] on div "1 mes 50 $ USD 2 meses 100 $ USD 3 meses 6 meses" at bounding box center [588, 414] width 362 height 147
click at [748, 404] on div "2 años 6 meses gratis $810 USD" at bounding box center [760, 411] width 99 height 129
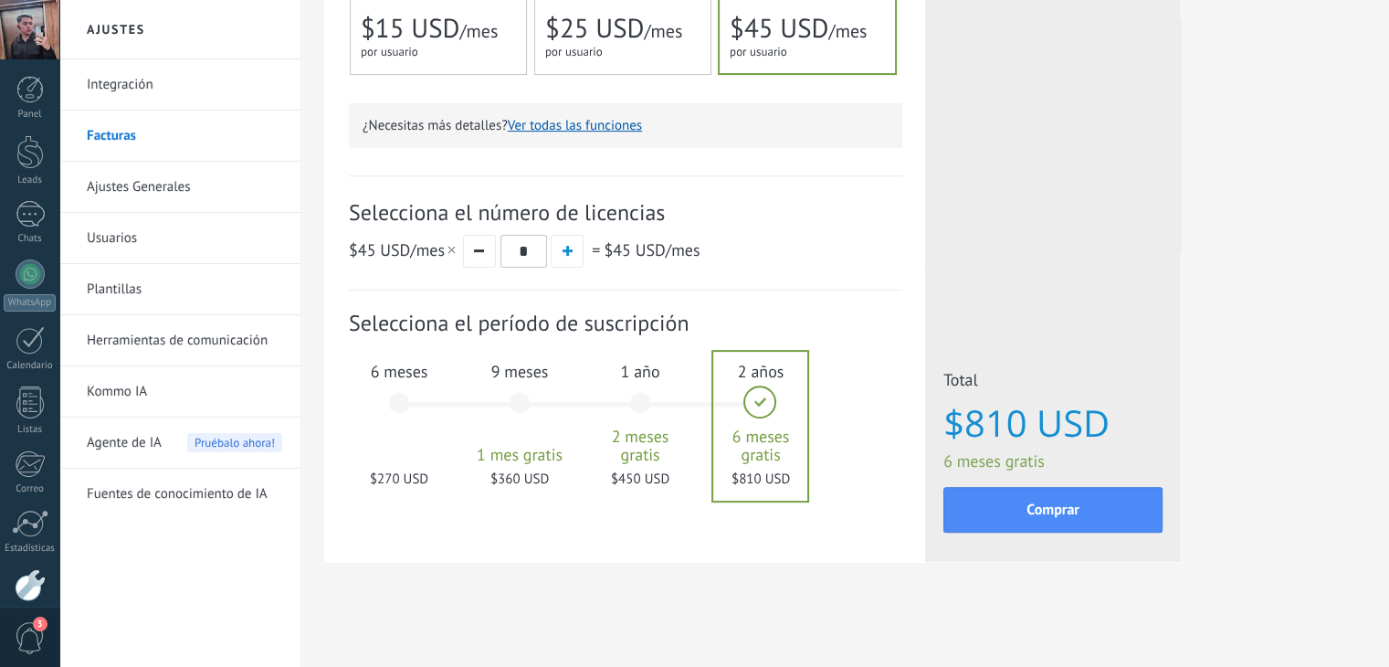
click at [923, 207] on div "Detalles del plan Tu prueba gratuita con licencias ilimitados y 10 GB de almace…" at bounding box center [624, 58] width 601 height 1005
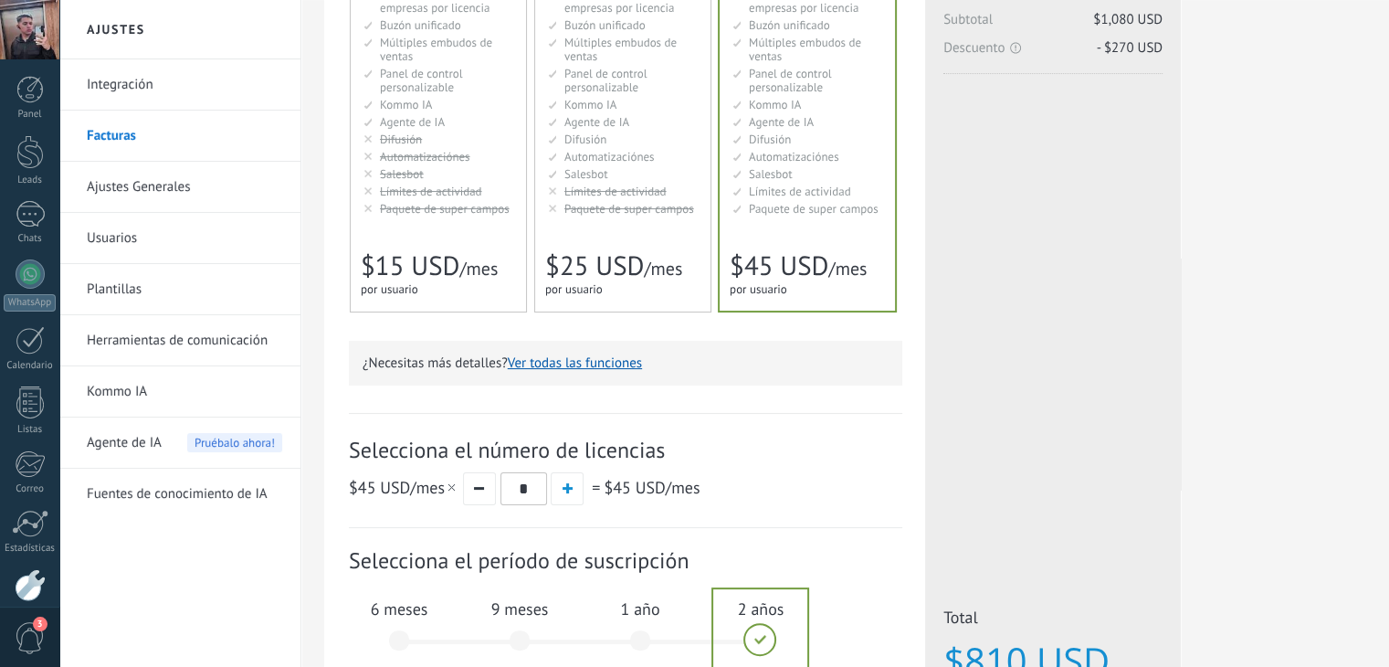
scroll to position [292, 0]
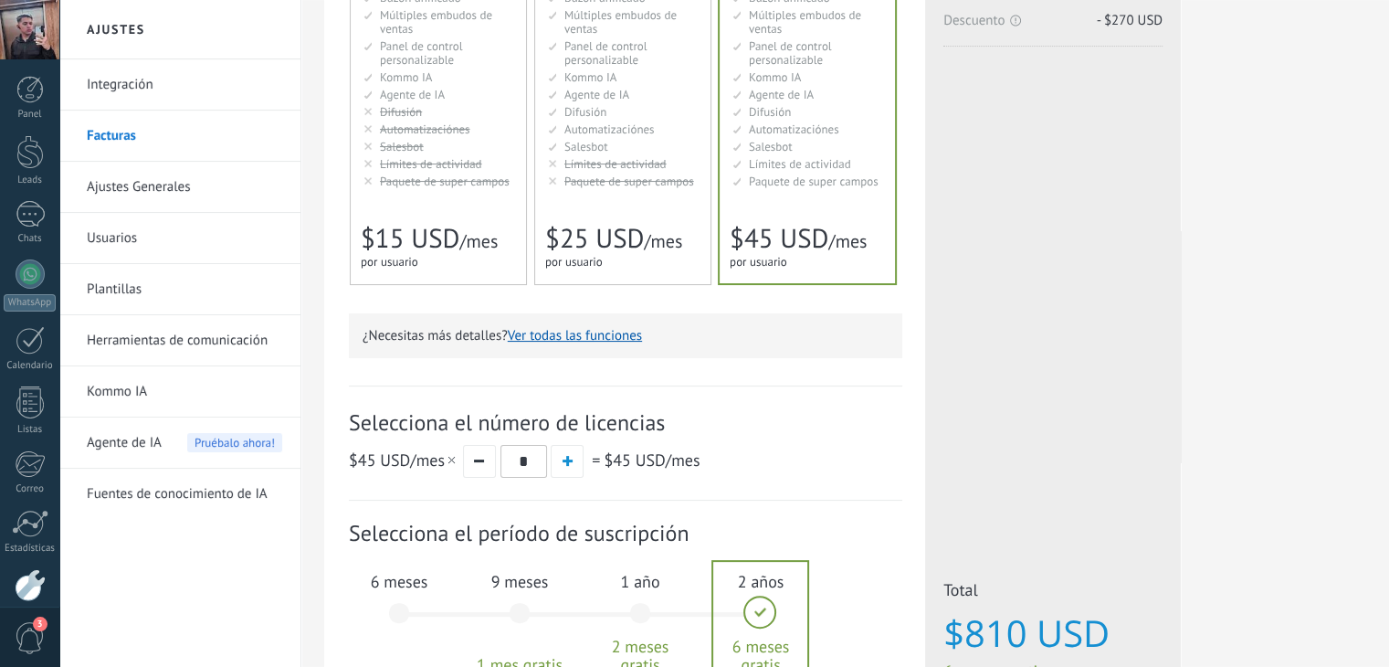
click at [632, 185] on span "Paquete de super campos" at bounding box center [629, 181] width 130 height 16
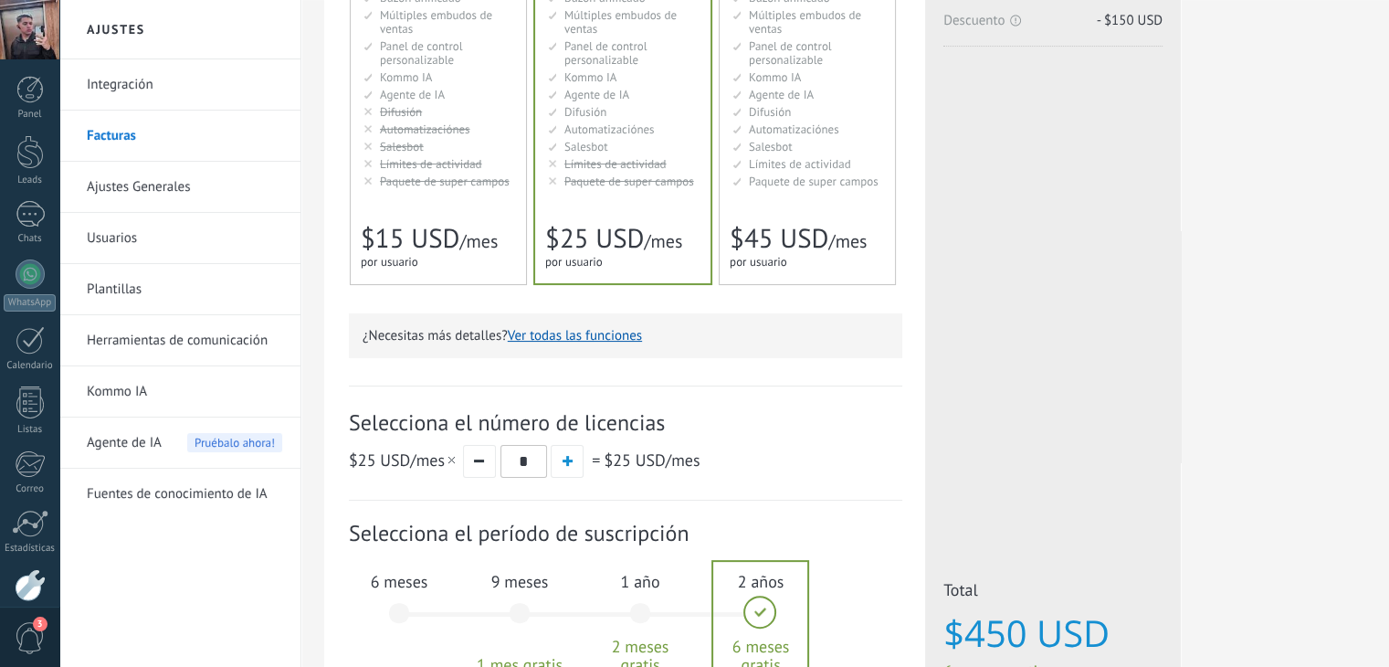
click at [800, 184] on span "Paquete de super campos" at bounding box center [814, 181] width 130 height 16
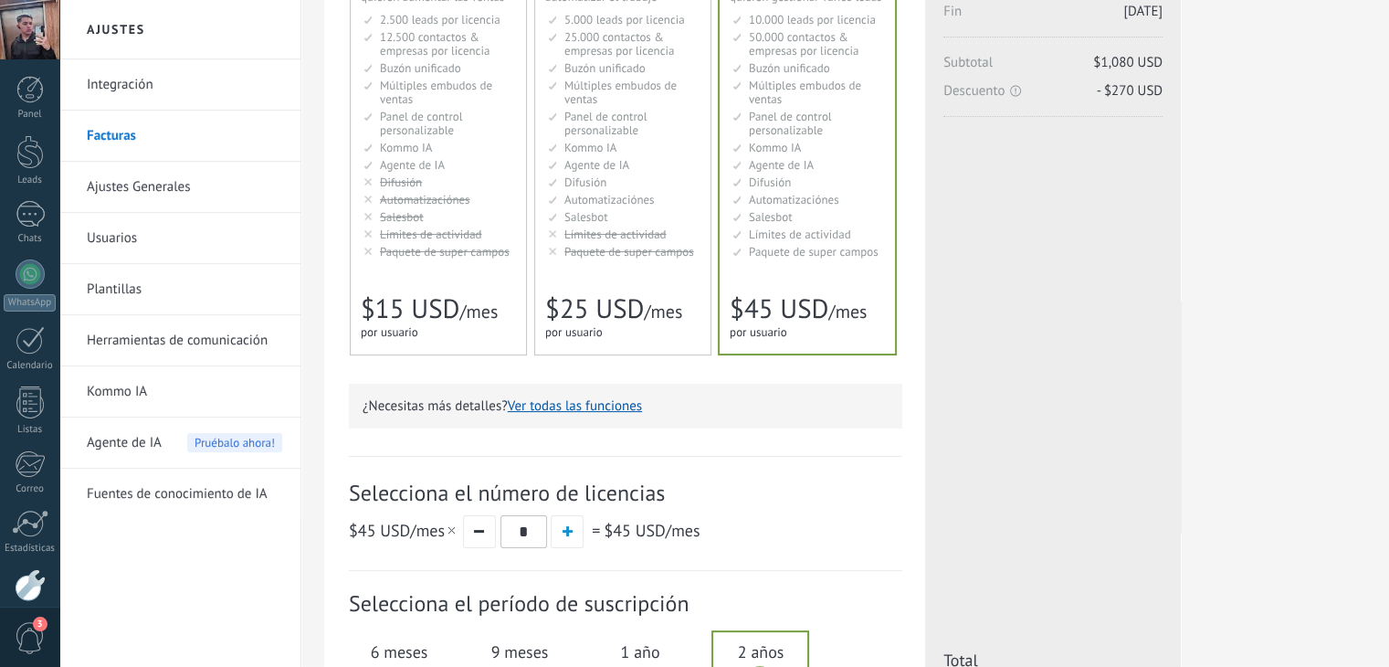
scroll to position [219, 0]
click at [608, 250] on span "Paquete de super campos" at bounding box center [629, 255] width 130 height 16
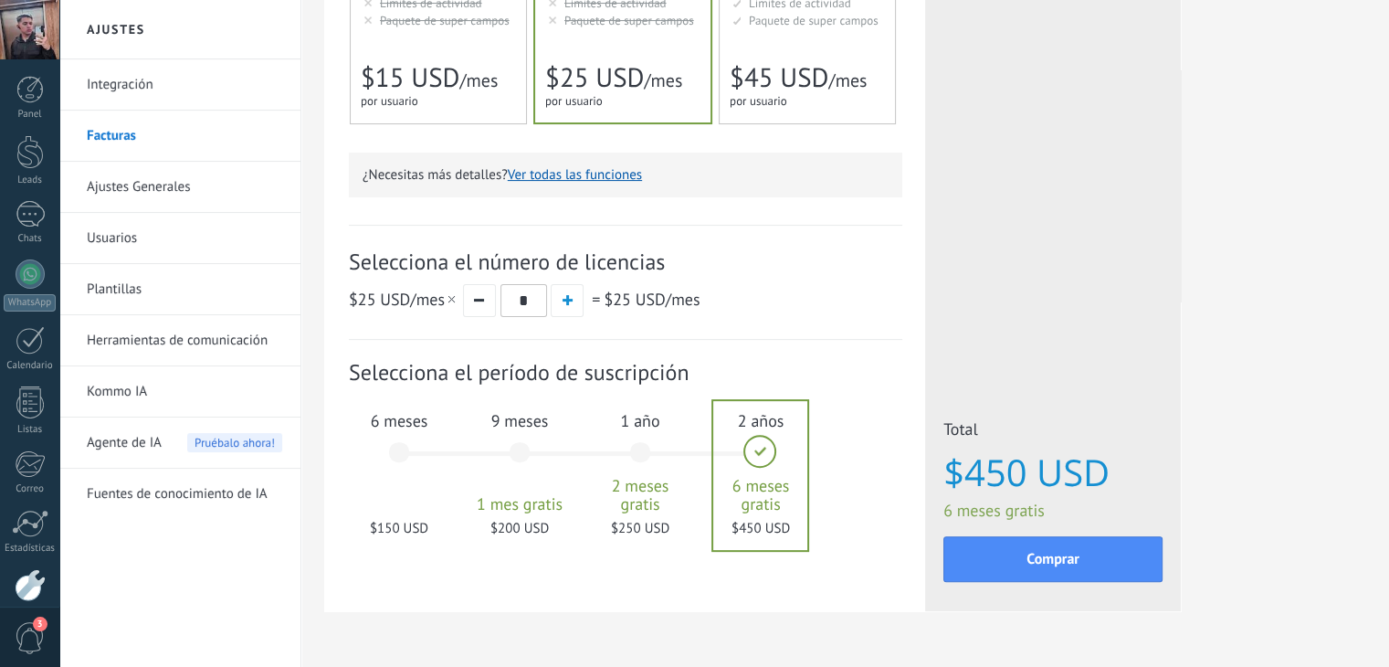
scroll to position [504, 0]
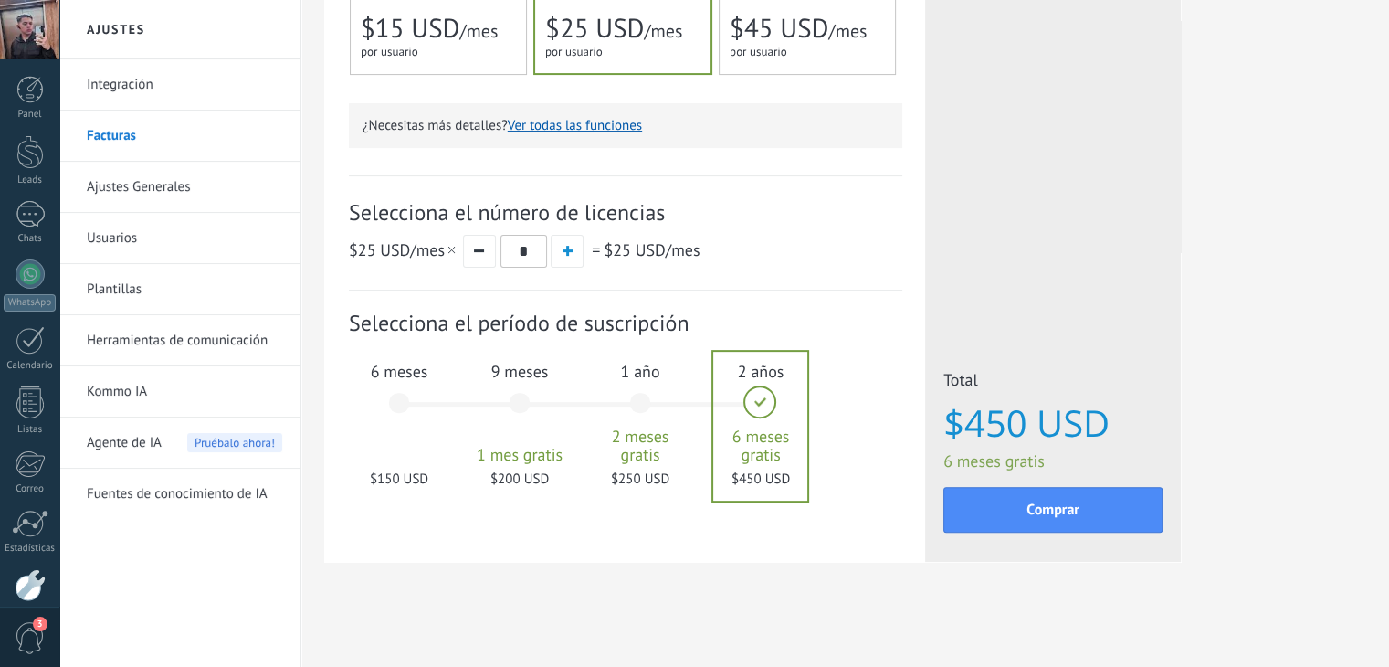
click at [749, 50] on span "por usuario" at bounding box center [759, 52] width 58 height 16
click at [520, 395] on div "9 meses 1 mes gratis $360 USD" at bounding box center [519, 411] width 99 height 129
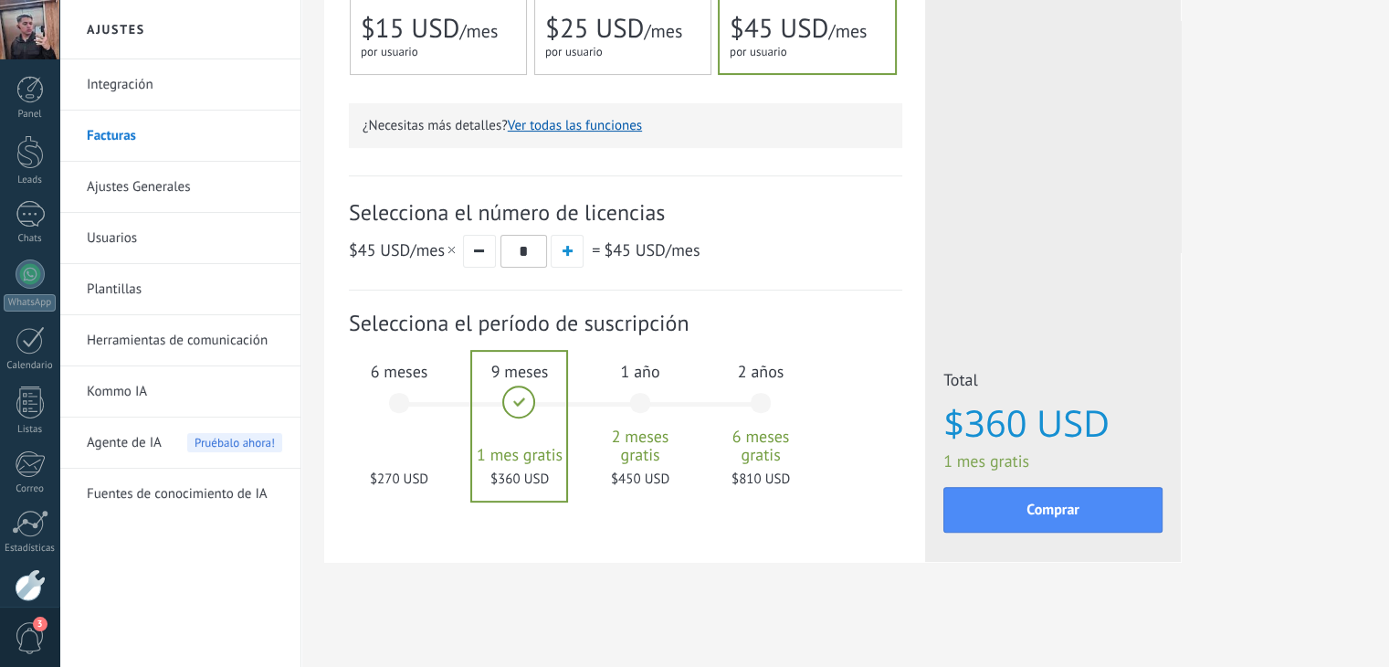
click at [393, 414] on div "6 meses $270 USD" at bounding box center [399, 411] width 99 height 129
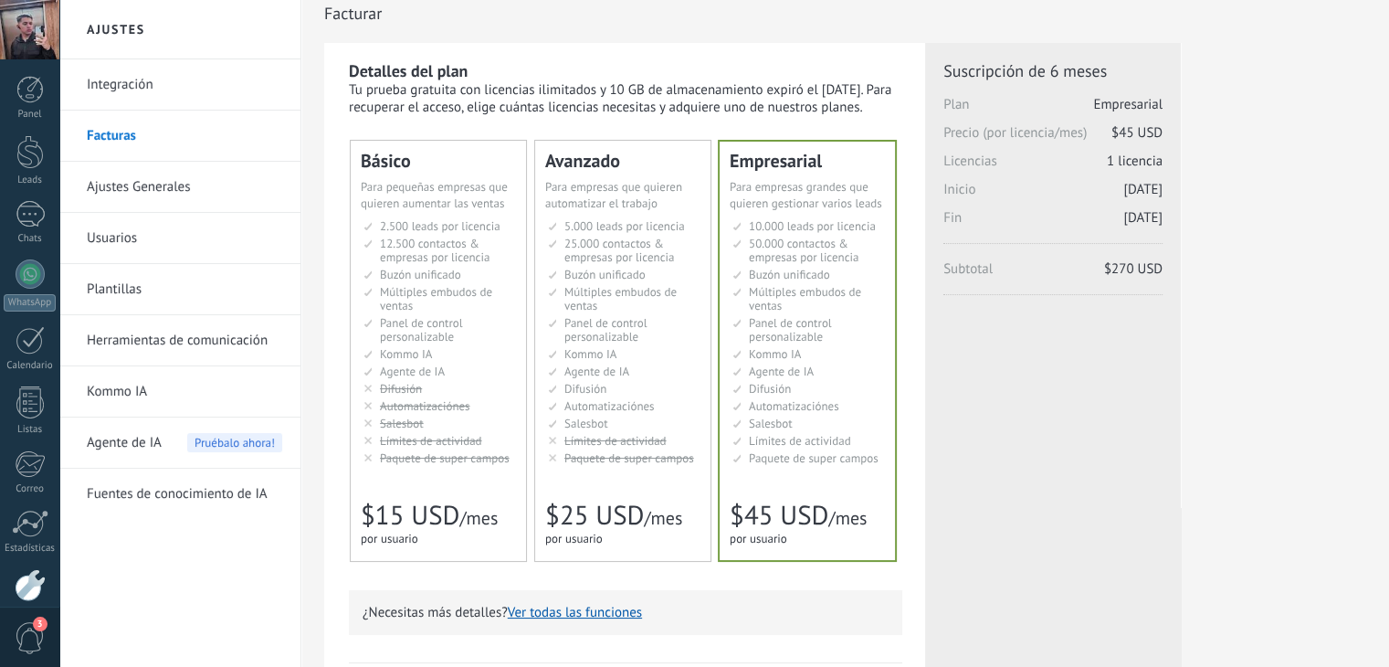
scroll to position [0, 0]
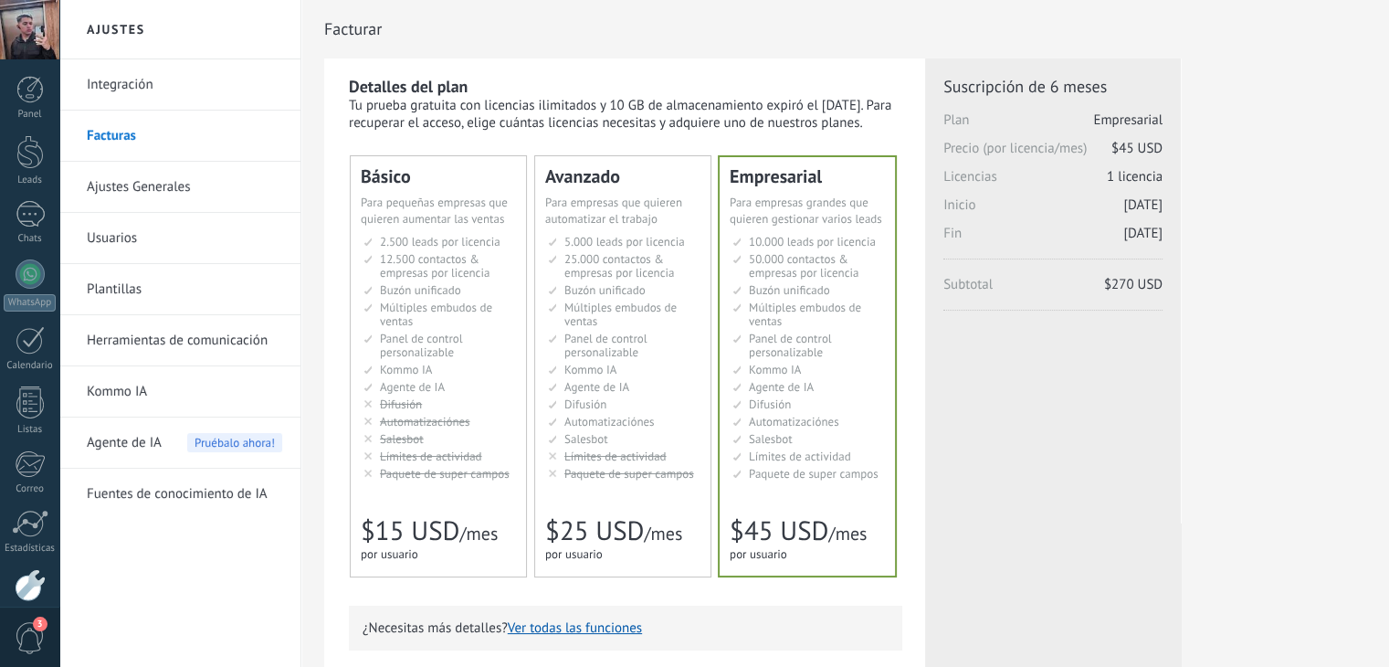
click at [852, 356] on li "Настраиваемый рабочий стол Customizable dashboard Panel de control personalizab…" at bounding box center [808, 344] width 152 height 27
click at [639, 384] on li "AI-агент AI agent Agente de IA AI agent Agente de IA Agen AI AI Temsilcisi" at bounding box center [624, 387] width 152 height 14
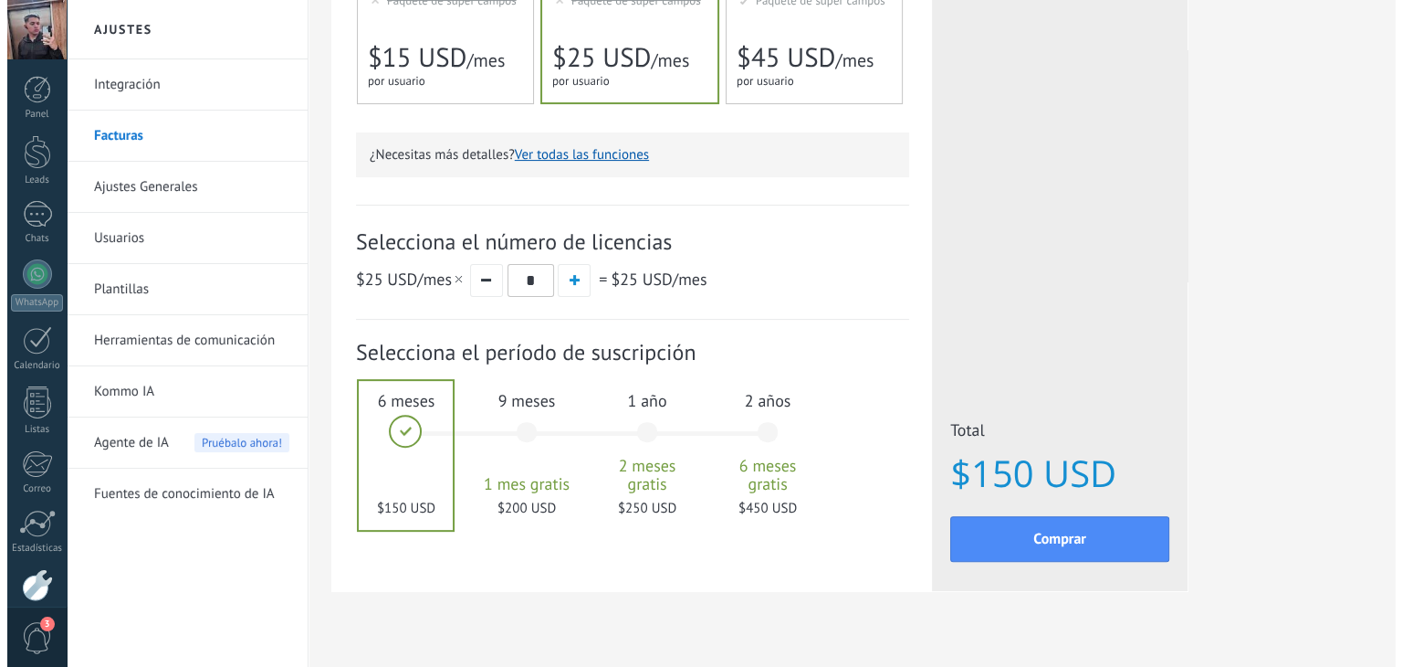
scroll to position [476, 0]
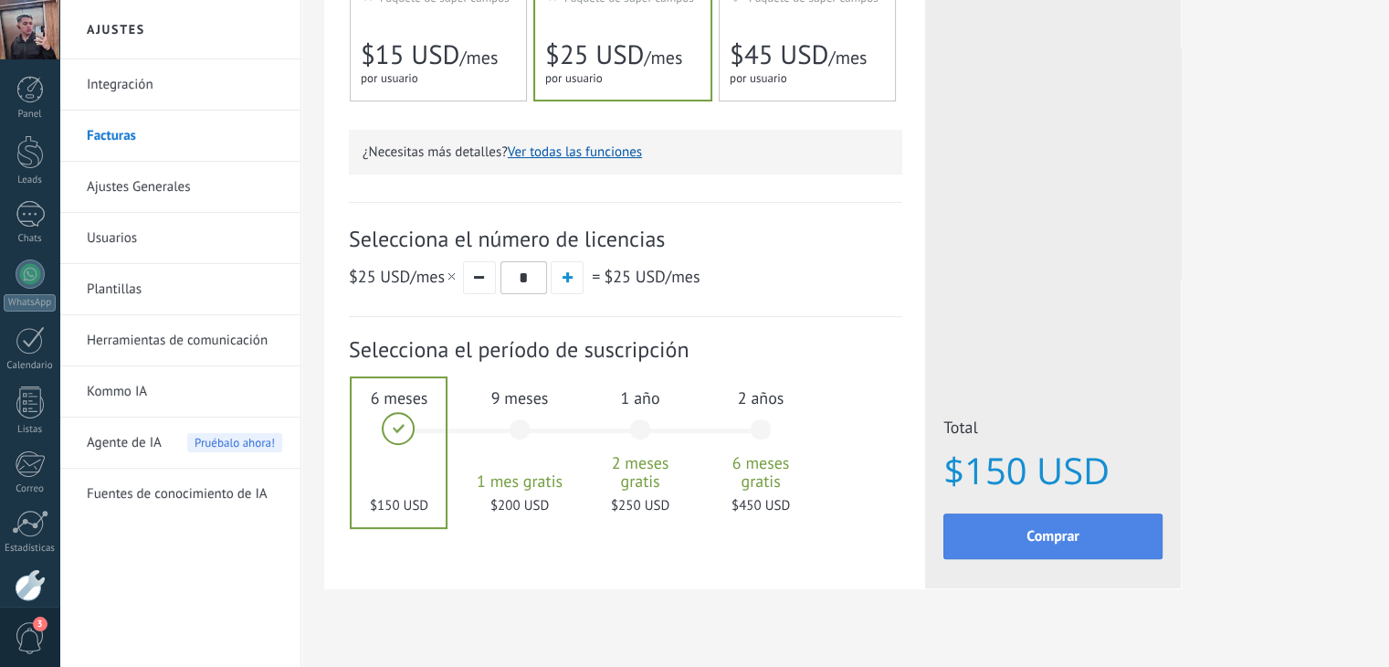
click at [1101, 533] on button "Comprar" at bounding box center [1052, 536] width 219 height 46
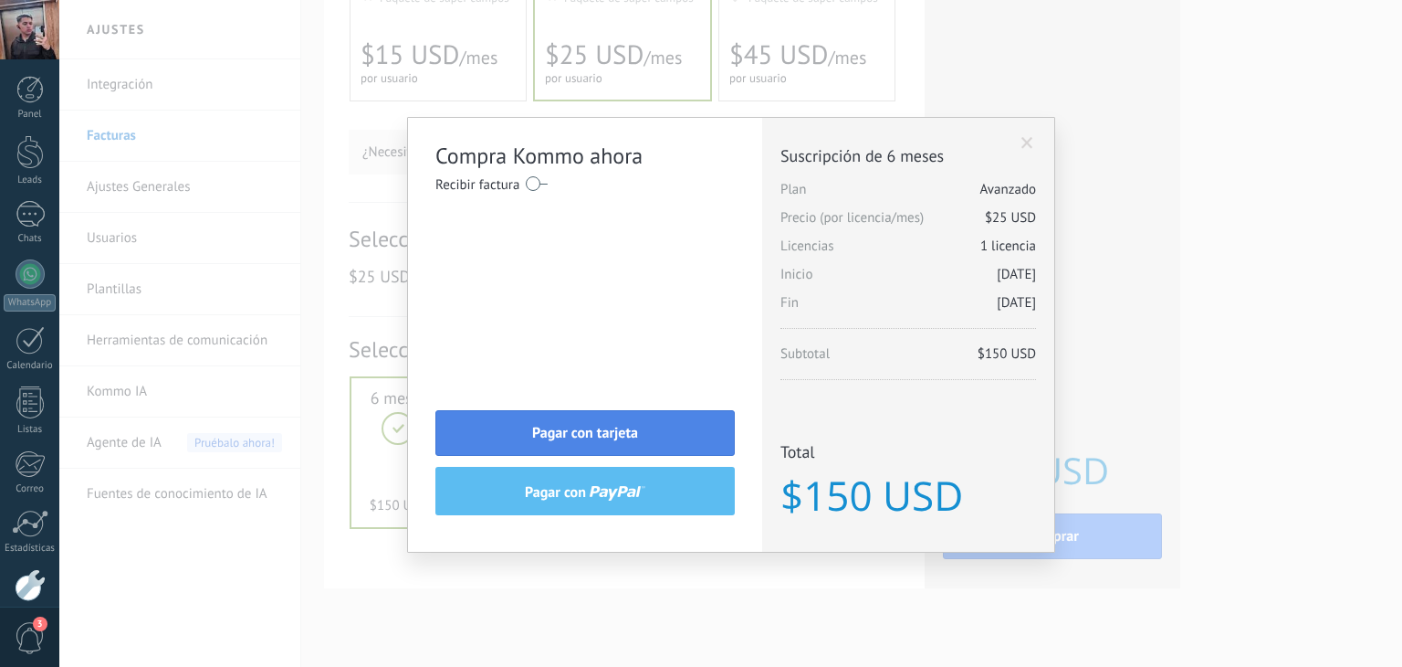
click at [627, 430] on span "Pagar con tarjeta" at bounding box center [585, 432] width 106 height 13
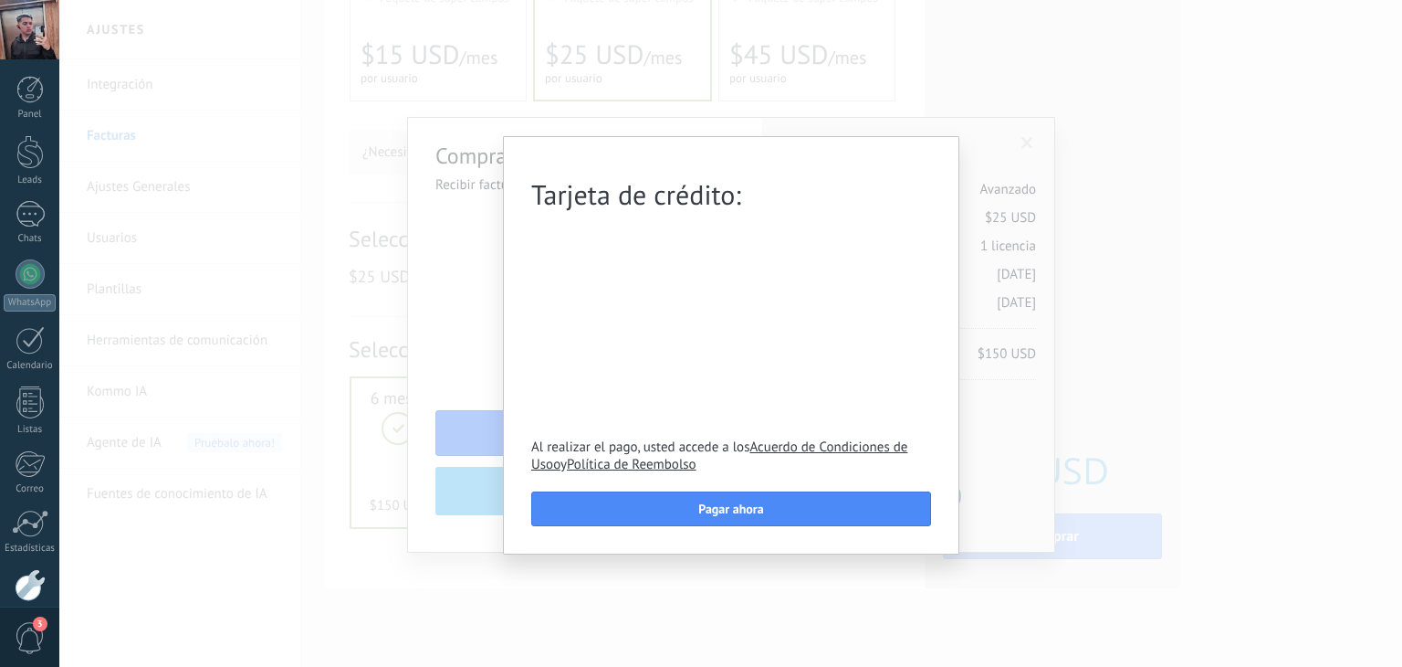
click at [463, 308] on div "Tarjeta de crédito: Al realizar el pago, usted accede a los Acuerdo de Condicio…" at bounding box center [730, 333] width 1343 height 667
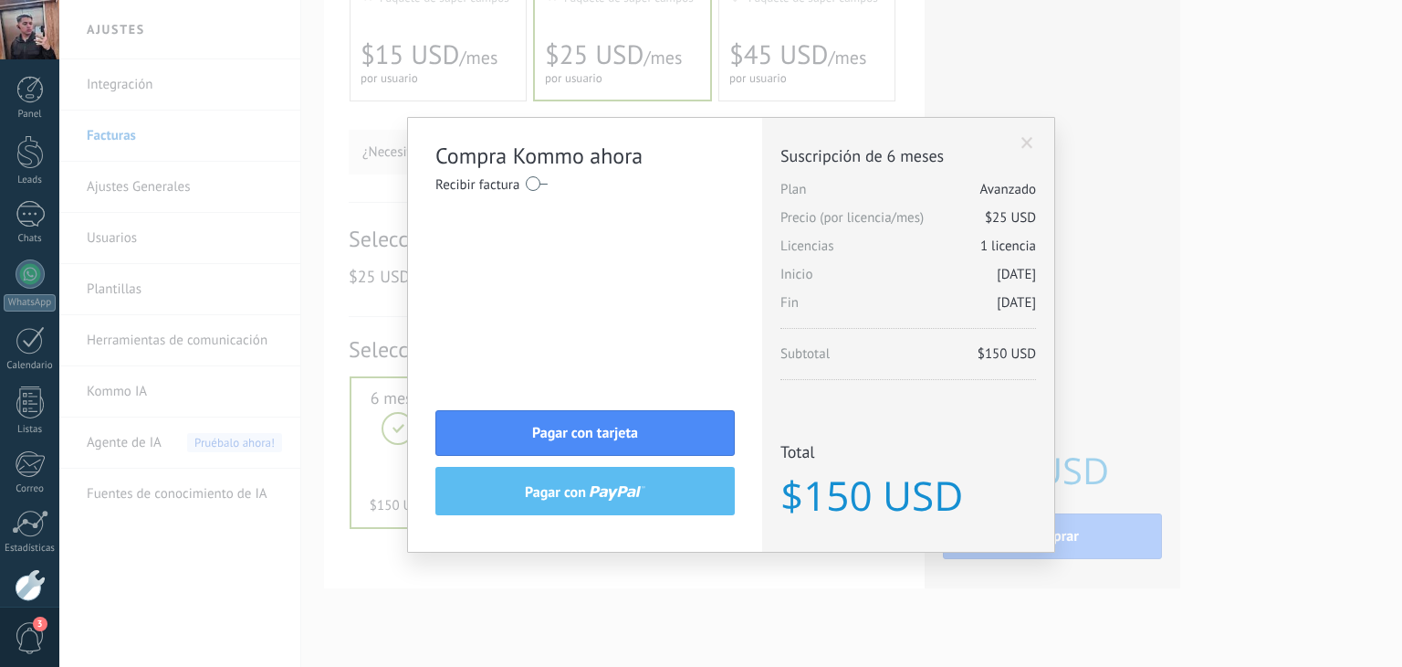
click at [538, 184] on label at bounding box center [537, 183] width 22 height 29
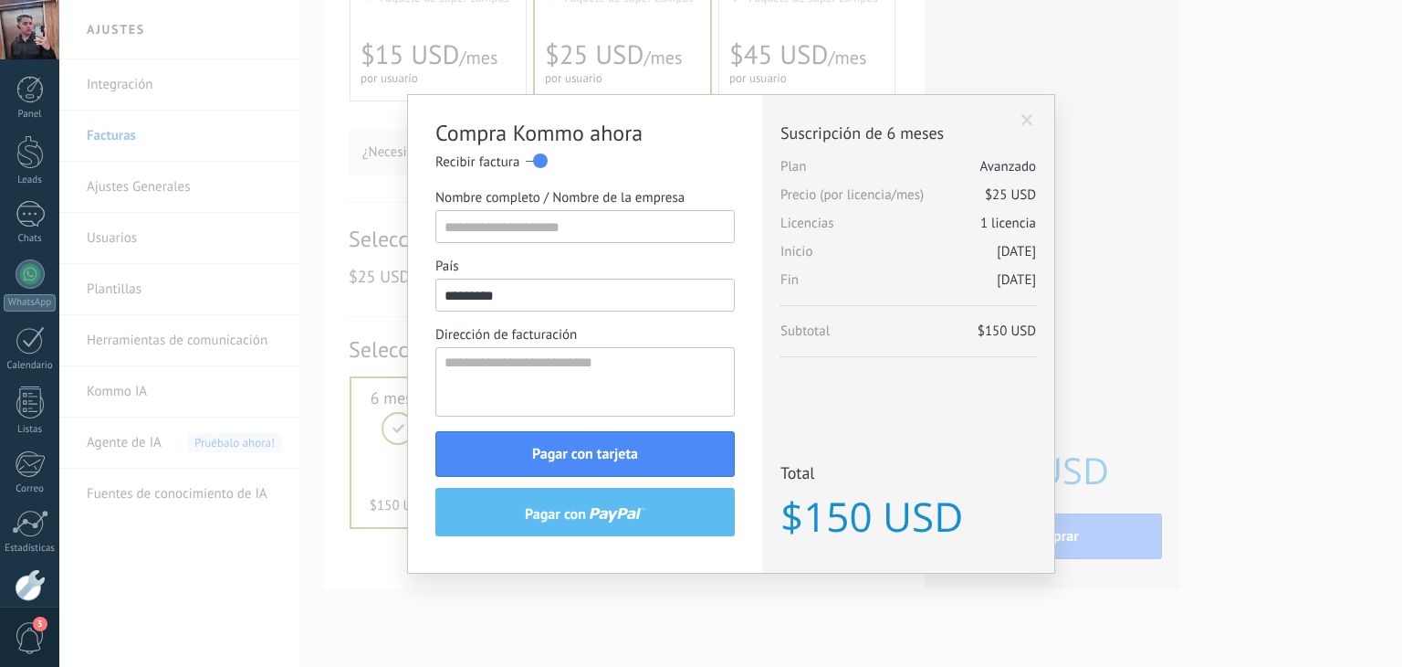
scroll to position [6062, 0]
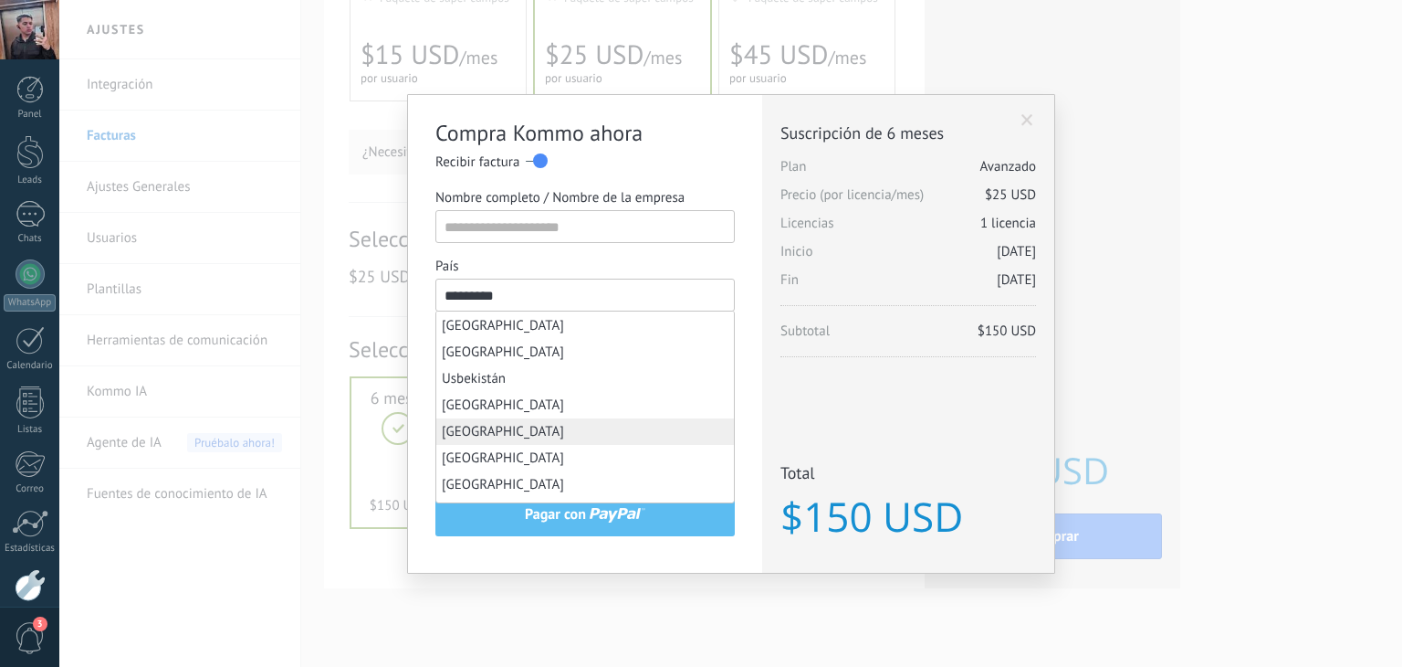
click at [570, 280] on input "*********" at bounding box center [585, 294] width 299 height 33
click at [539, 218] on input "Nombre completo / Nombre de la empresa" at bounding box center [585, 226] width 299 height 33
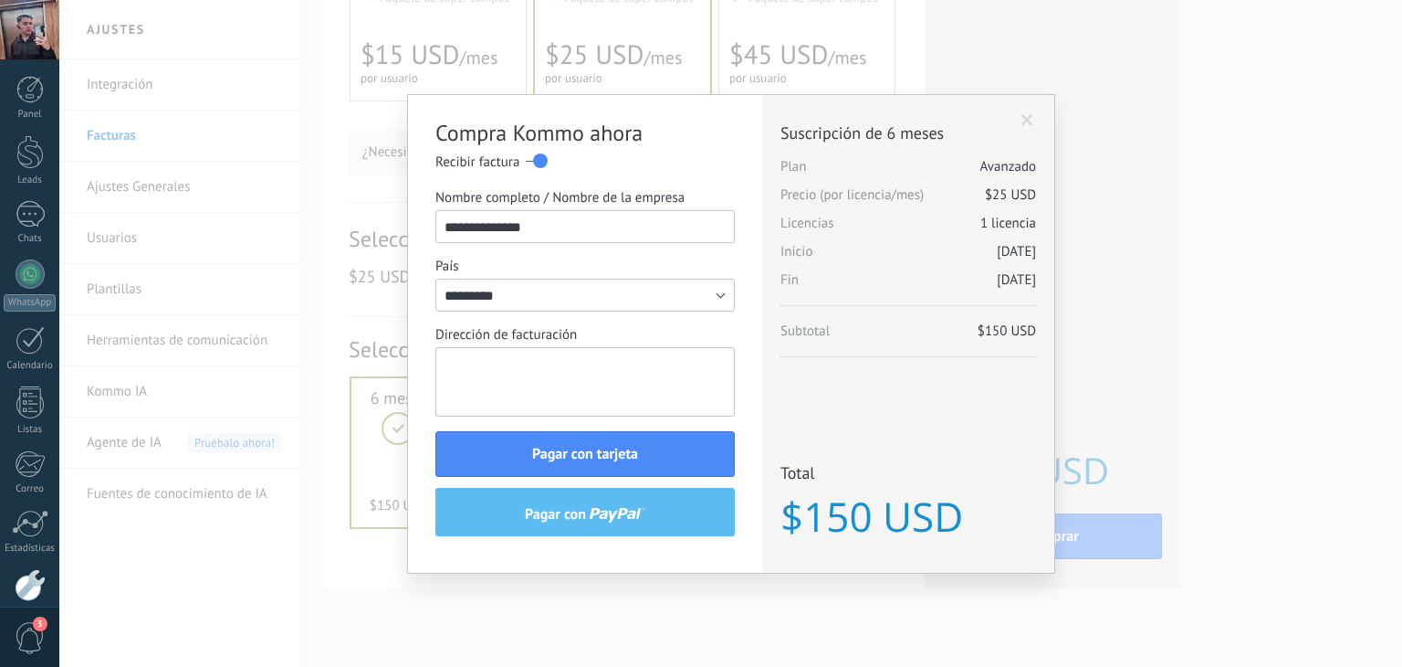
click at [530, 371] on textarea "Dirección de facturación" at bounding box center [585, 381] width 299 height 69
click at [533, 227] on input "**********" at bounding box center [585, 226] width 299 height 33
type input "**********"
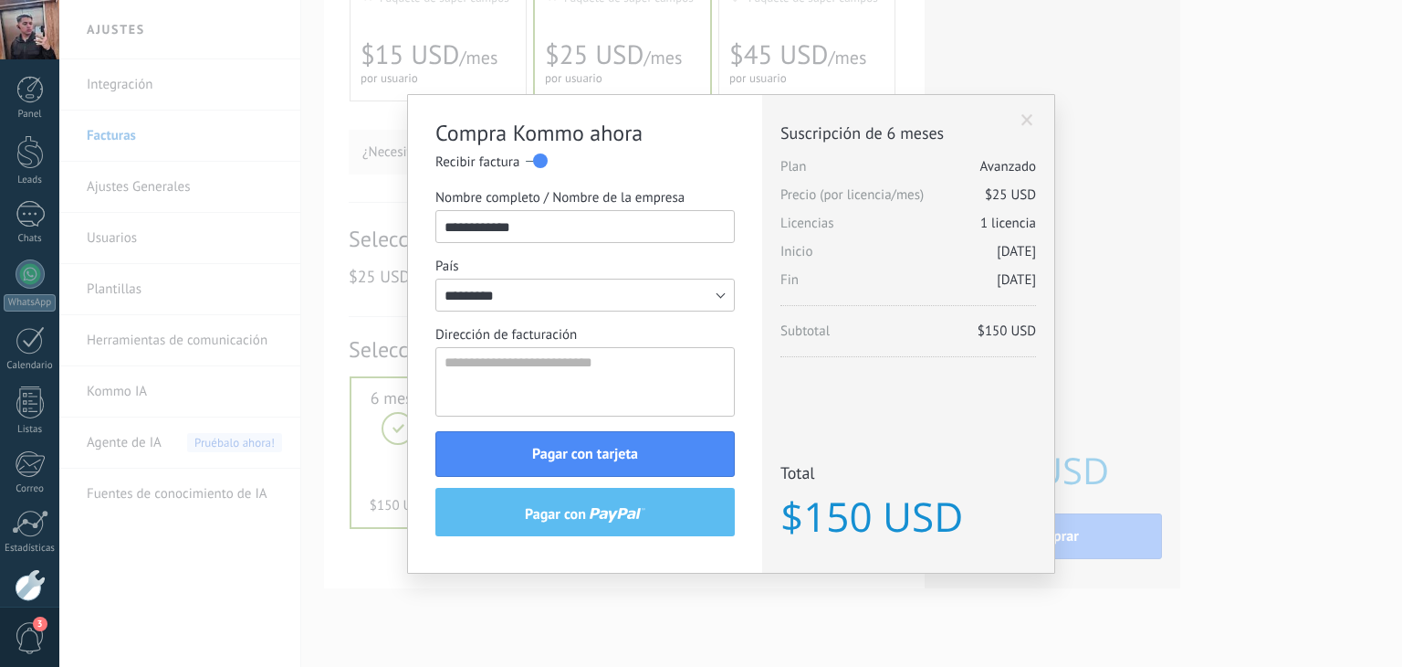
click at [533, 162] on label at bounding box center [537, 160] width 22 height 29
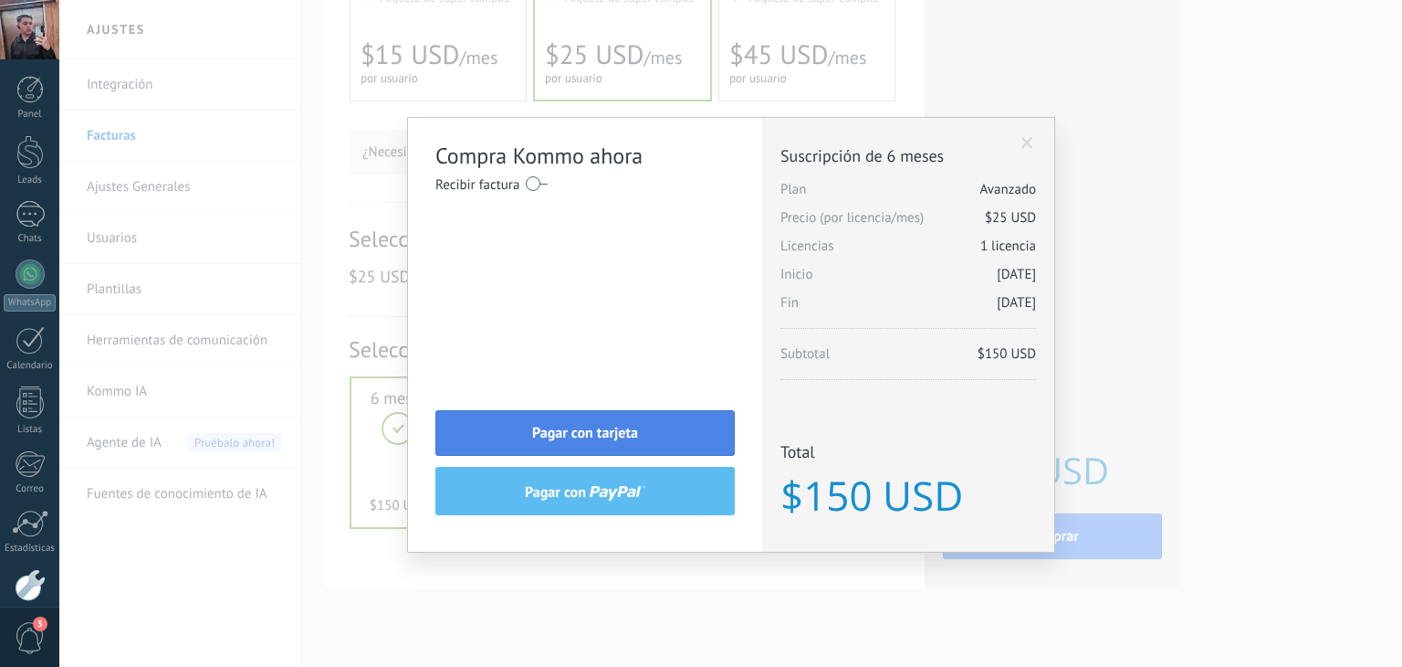
click at [584, 426] on span "Pagar con tarjeta" at bounding box center [585, 432] width 106 height 13
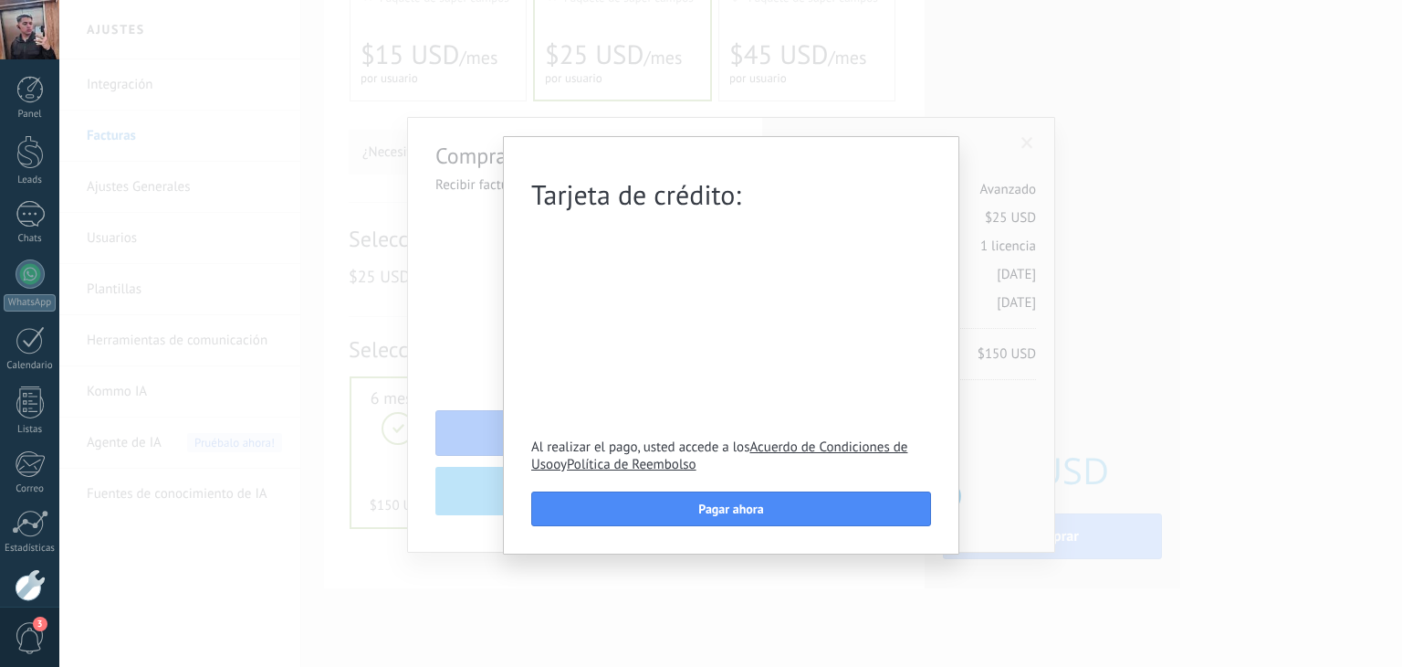
click at [906, 213] on form "Tarjeta de crédito: Al realizar el pago, usted accede a los Acuerdo de Condicio…" at bounding box center [731, 354] width 400 height 345
click at [731, 513] on span "Pagar ahora" at bounding box center [730, 508] width 65 height 13
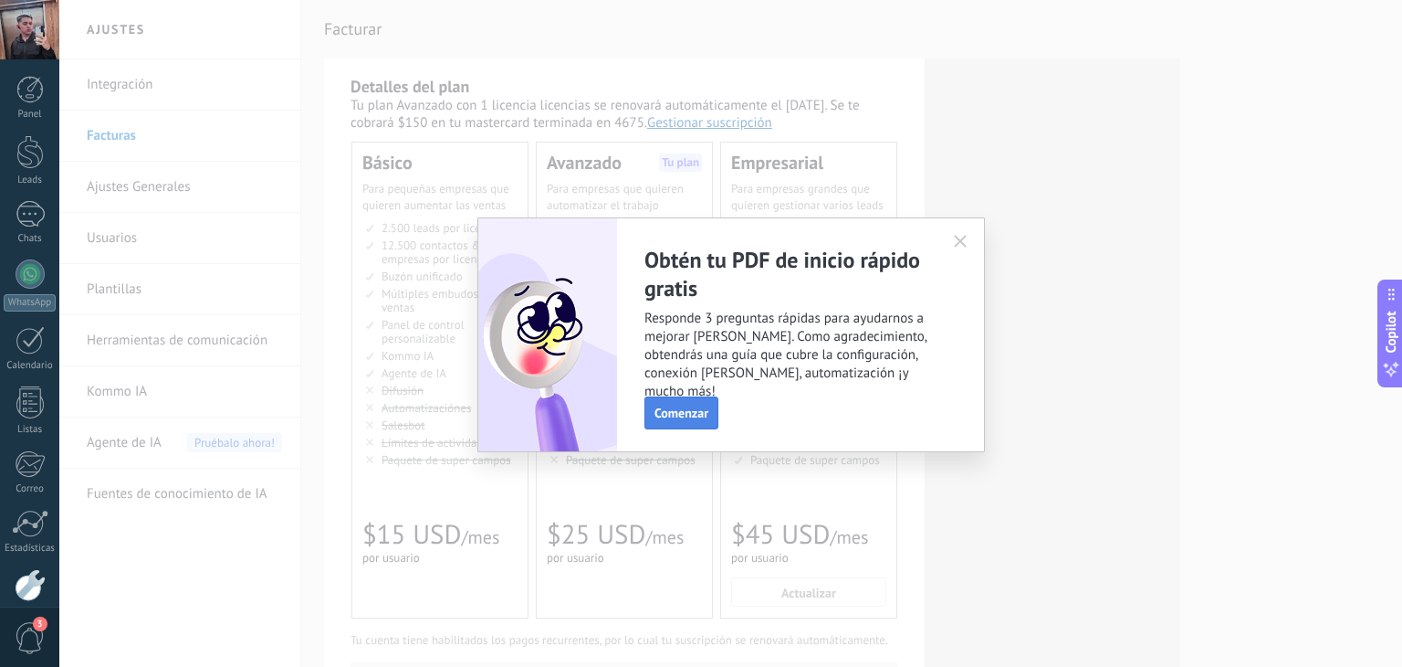
click at [679, 414] on span "Comenzar" at bounding box center [682, 412] width 54 height 13
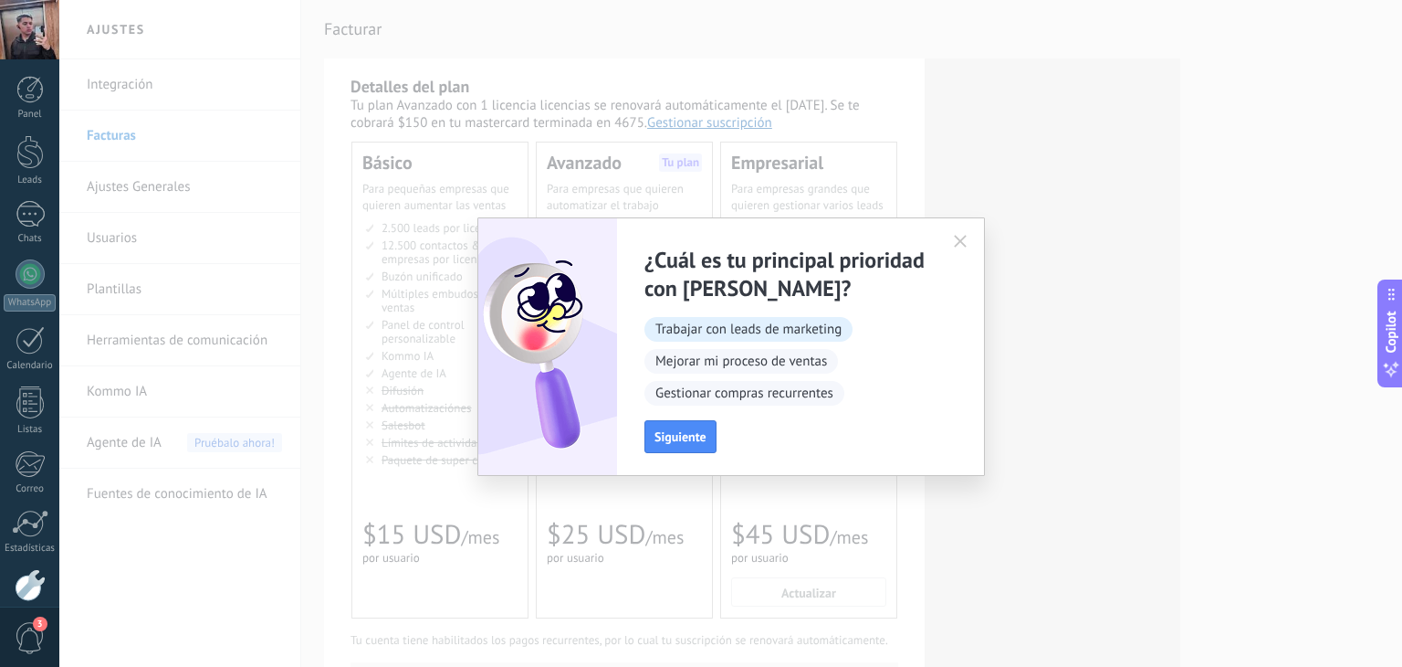
click at [778, 333] on span "Trabajar con leads de marketing" at bounding box center [749, 329] width 208 height 25
click at [681, 421] on button "Siguiente" at bounding box center [681, 436] width 72 height 33
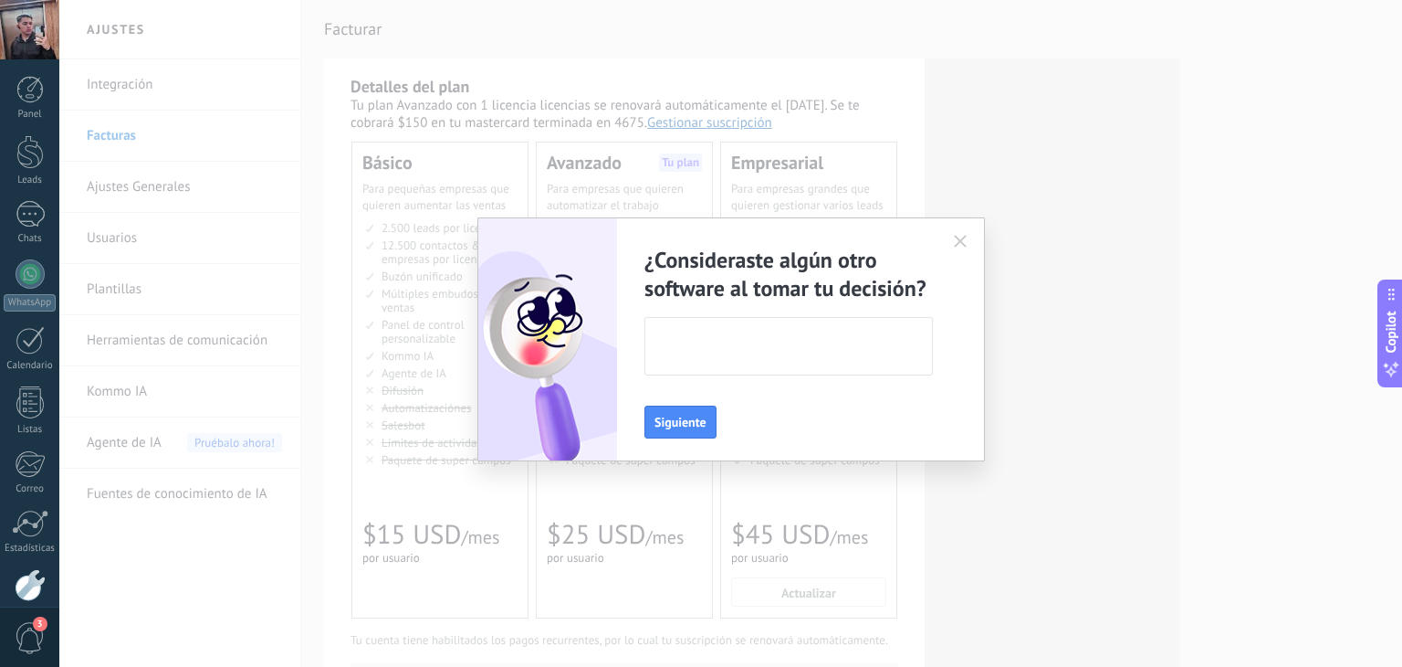
click at [738, 342] on textarea at bounding box center [787, 346] width 283 height 57
type textarea "******"
click at [709, 400] on div "¿Consideraste algún otro software al tomar tu decisión? ****** Siguiente" at bounding box center [801, 339] width 368 height 242
click at [693, 416] on span "Siguiente" at bounding box center [681, 421] width 52 height 13
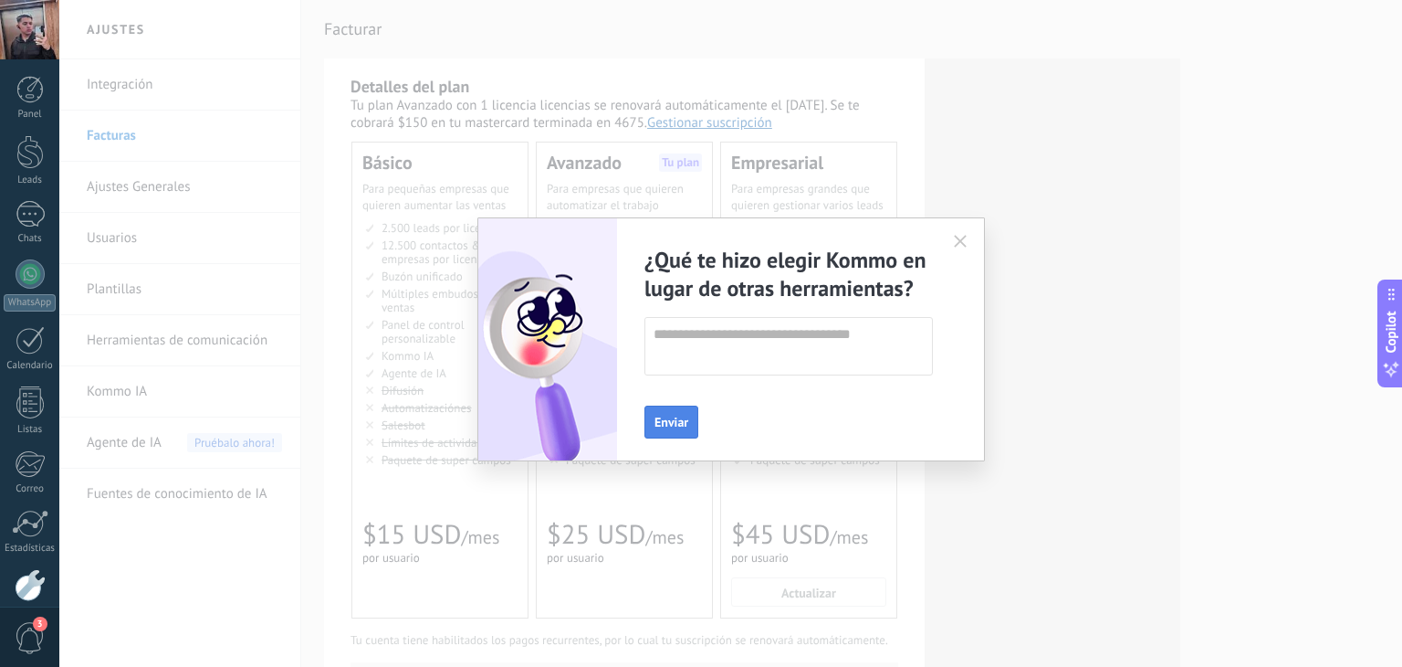
click at [679, 425] on span "Enviar" at bounding box center [672, 421] width 34 height 13
